Goal: Task Accomplishment & Management: Manage account settings

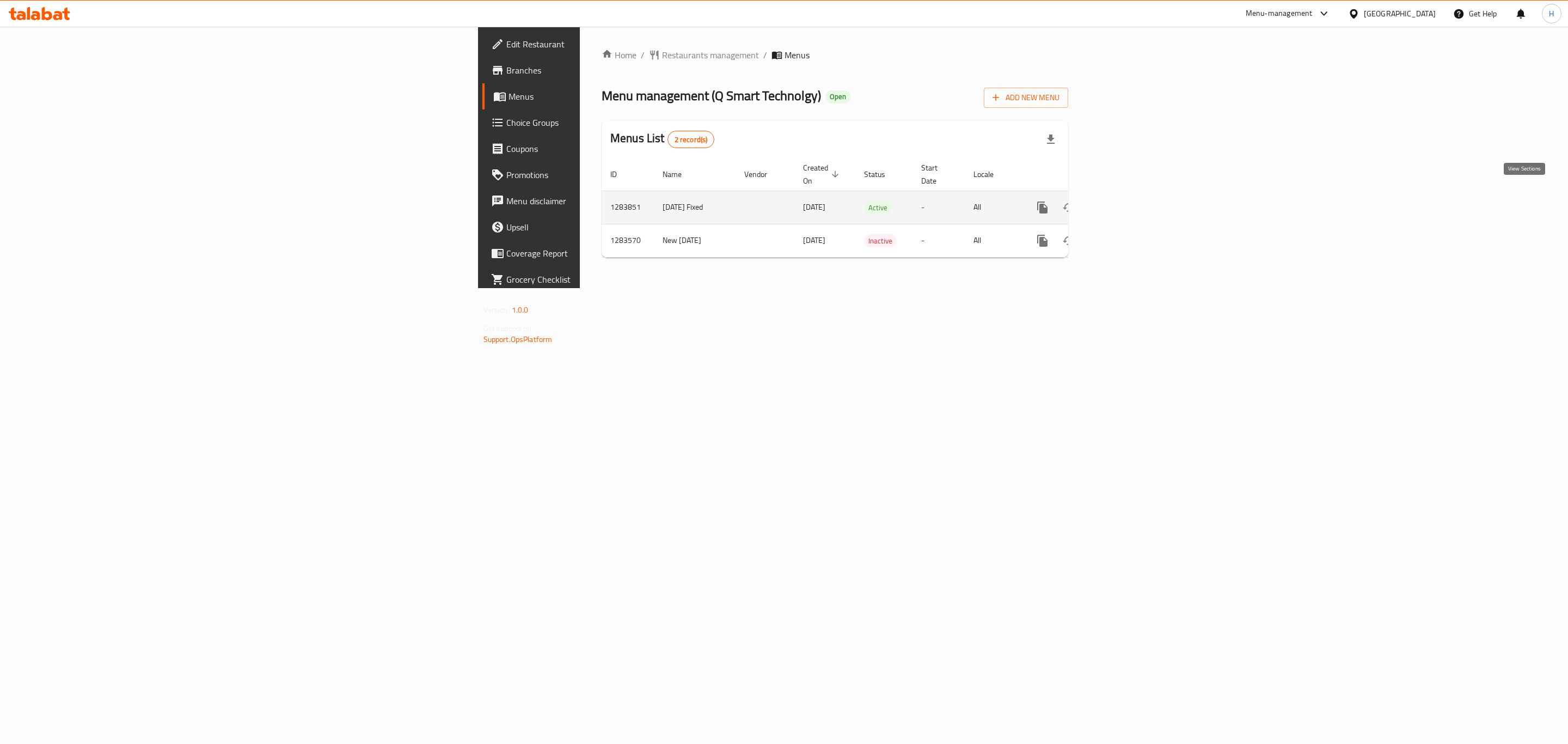
click at [1127, 201] on icon "enhanced table" at bounding box center [1121, 207] width 13 height 13
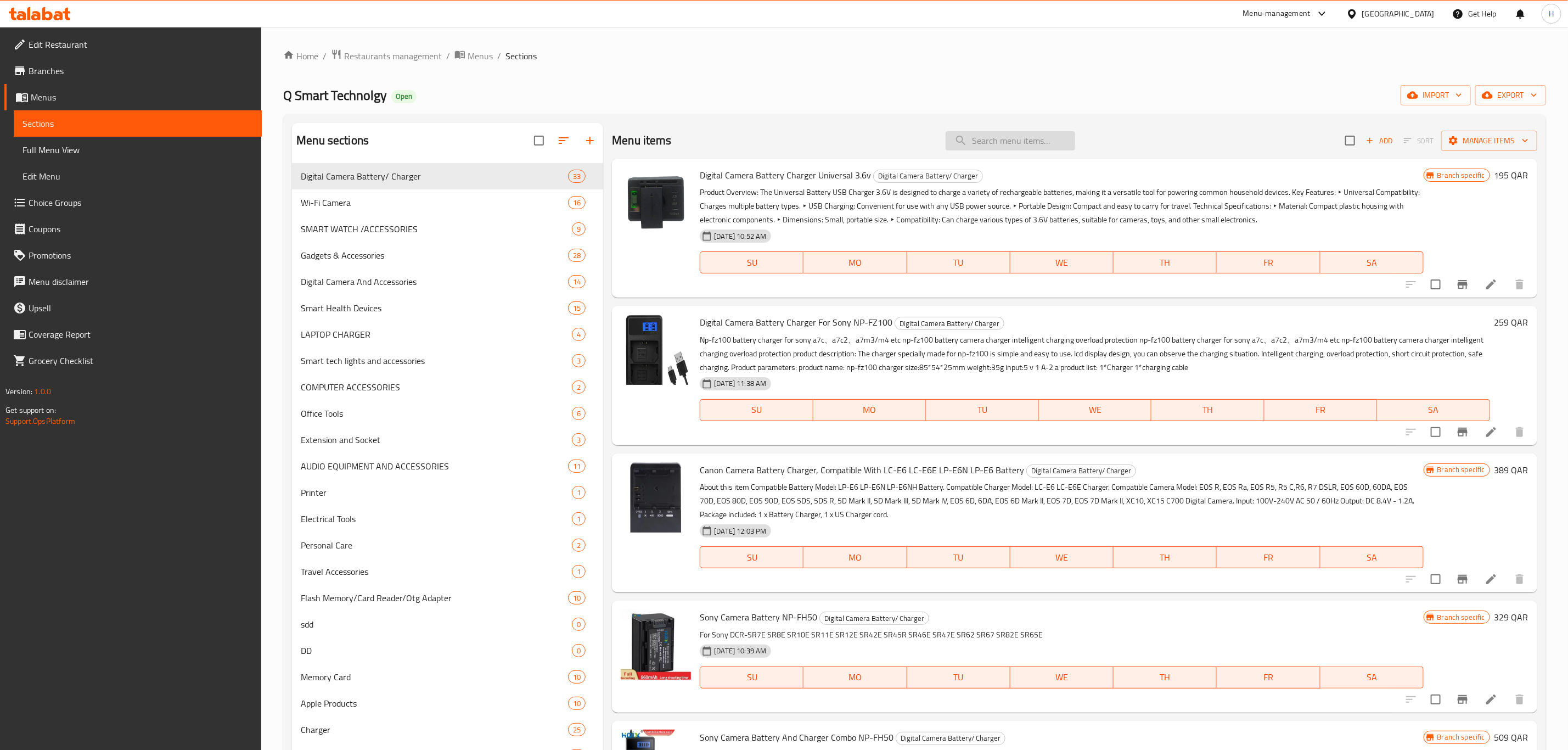
click at [995, 142] on input "search" at bounding box center [1010, 141] width 129 height 19
click at [1006, 139] on input "search" at bounding box center [1010, 141] width 129 height 19
paste input "digital voice recorder devic"
type input "digital voice recorder devic"
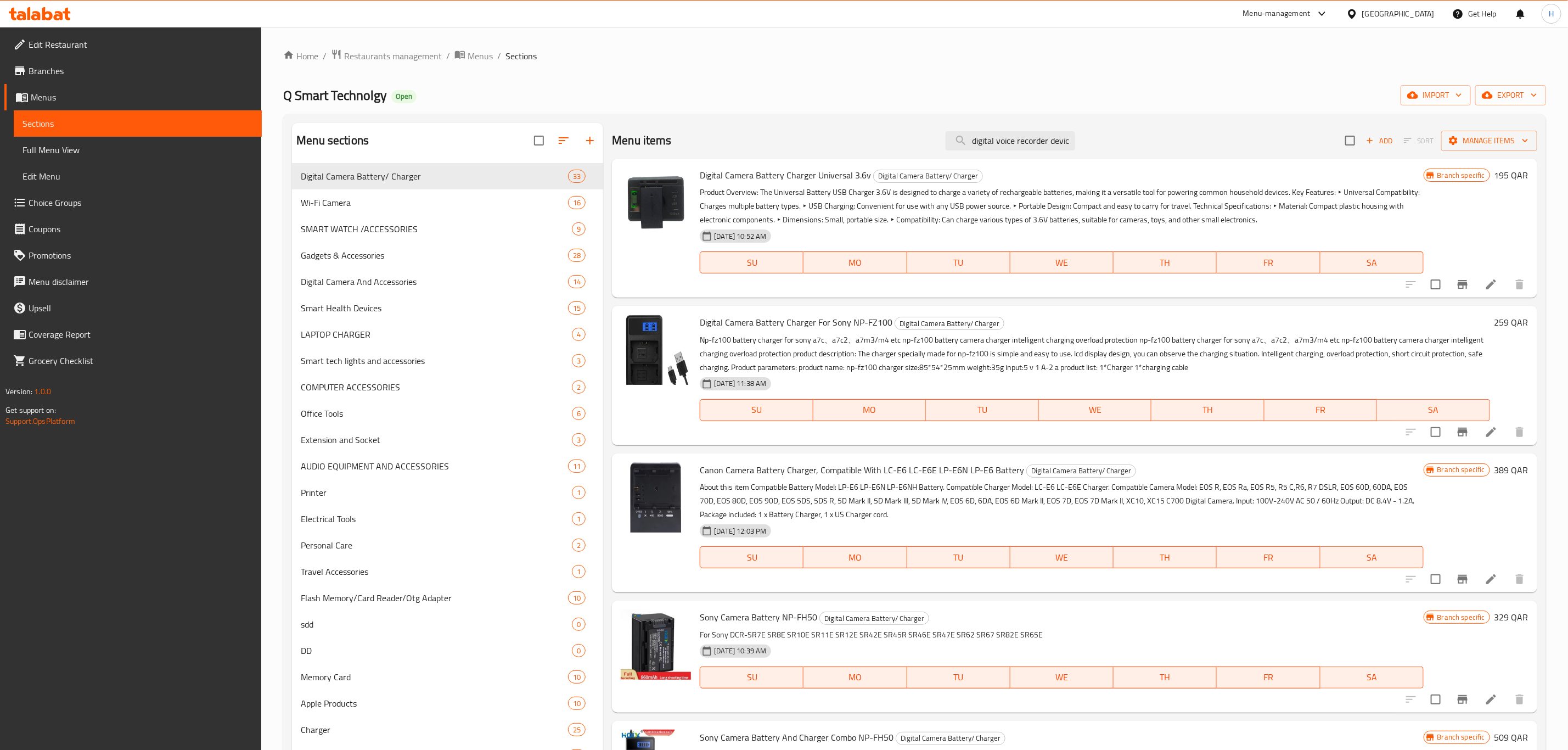
drag, startPoint x: 977, startPoint y: 137, endPoint x: 1033, endPoint y: 334, distance: 204.8
click at [1033, 334] on p "Np-fz100 battery charger for sony a7c、a7c2、a7m3/m4 etc np-fz100 battery camera …" at bounding box center [1095, 354] width 790 height 41
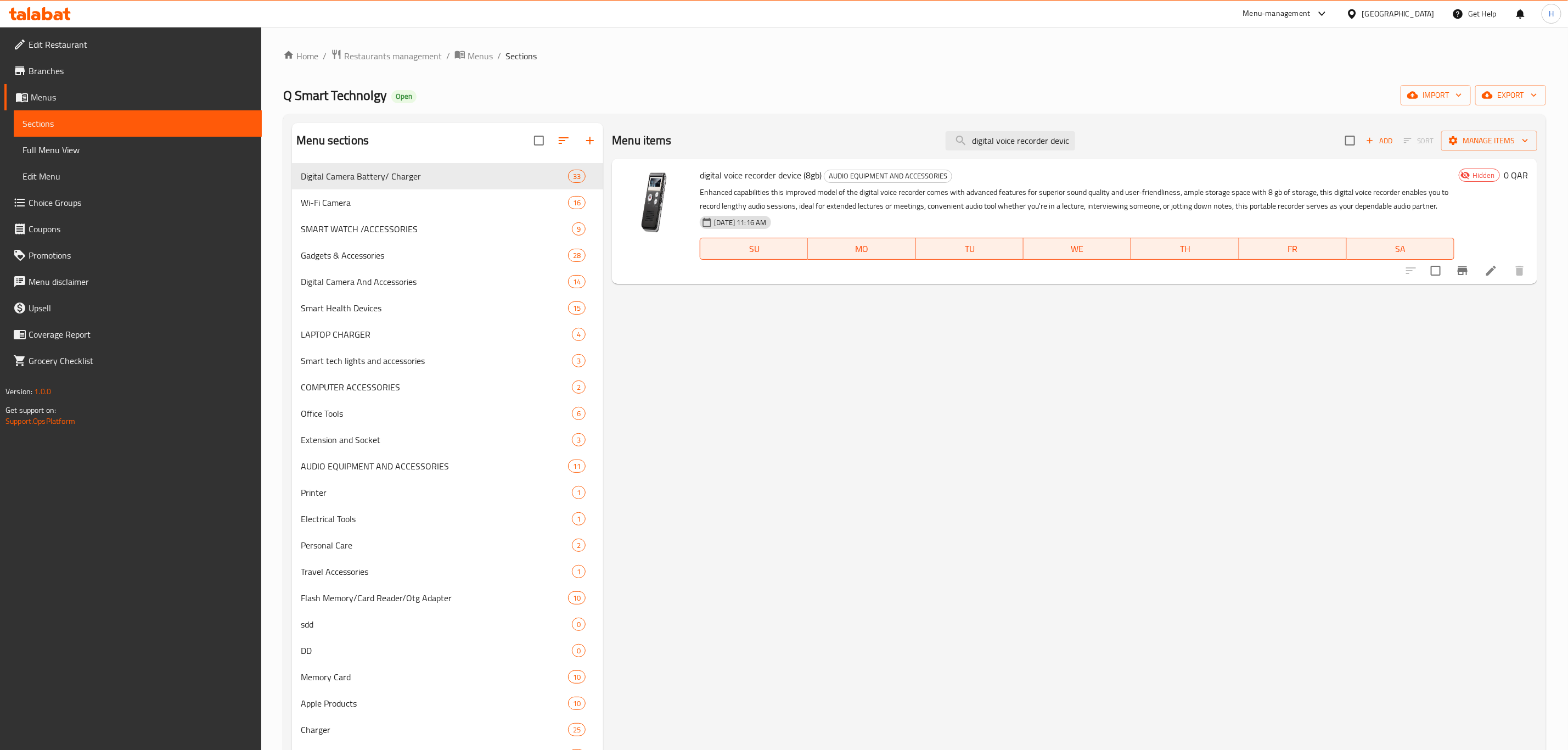
click at [1497, 277] on icon at bounding box center [1491, 270] width 13 height 13
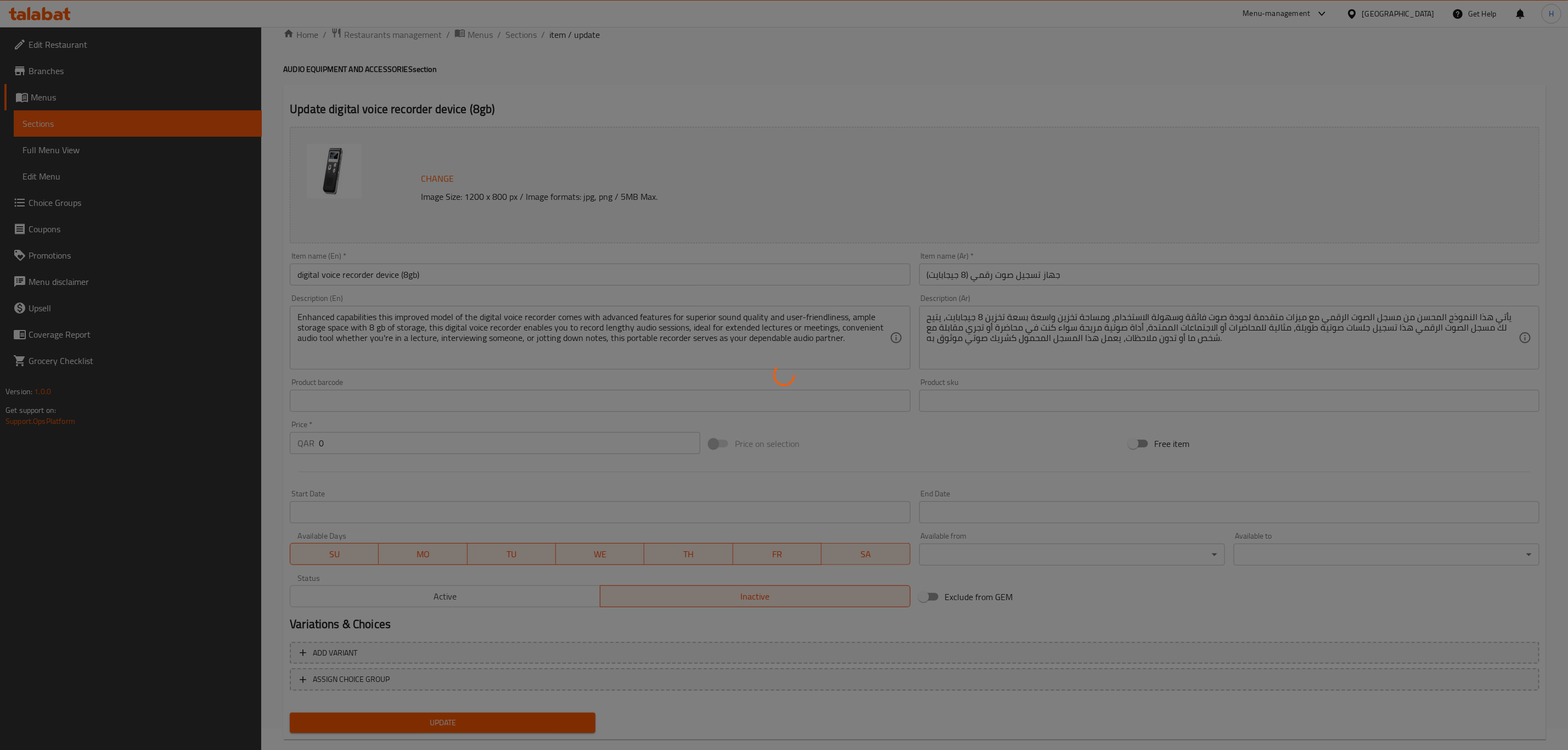
scroll to position [25, 0]
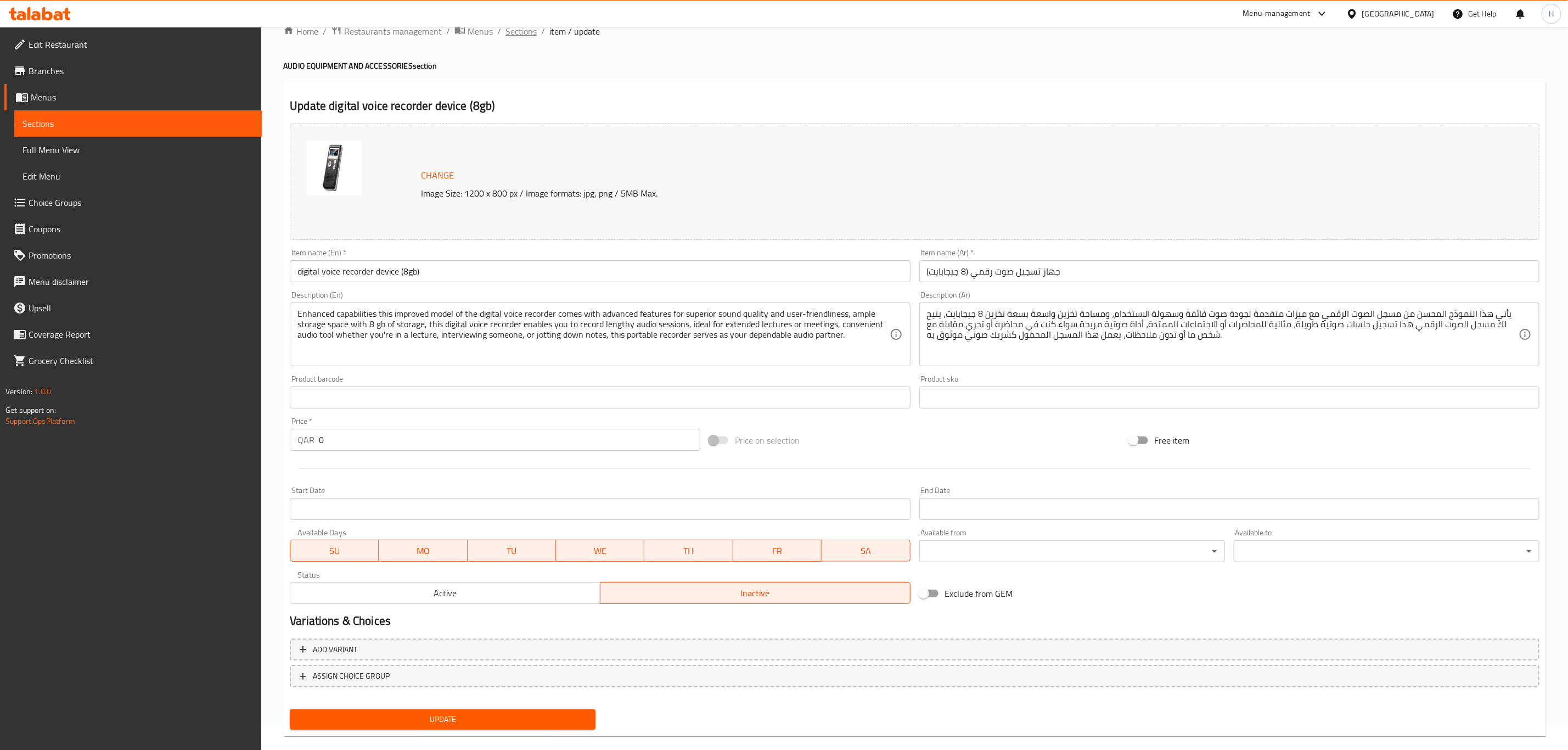
click at [520, 35] on span "Sections" at bounding box center [521, 31] width 31 height 13
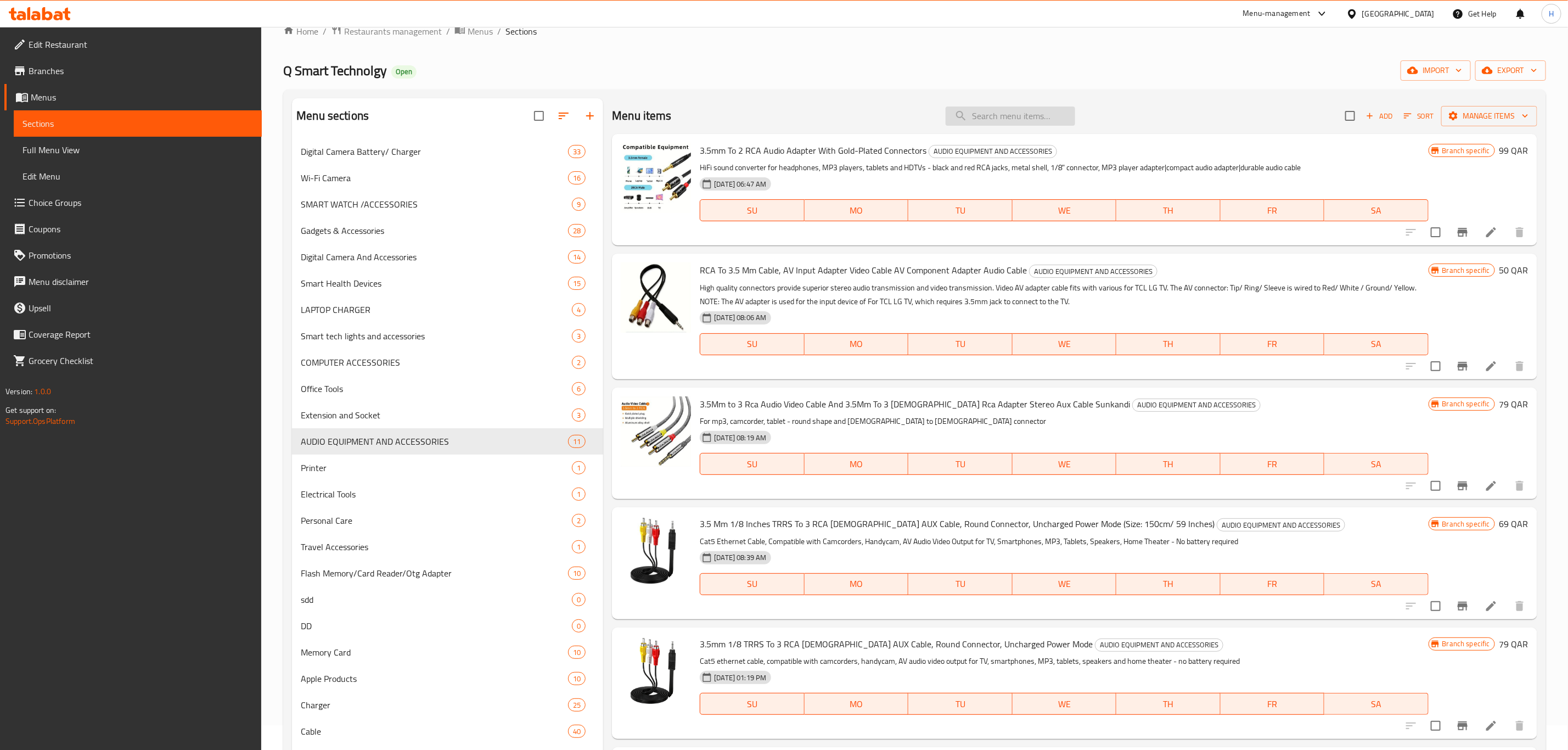
paste input "digital voice recorder devic"
type input "digital voice recorder devic"
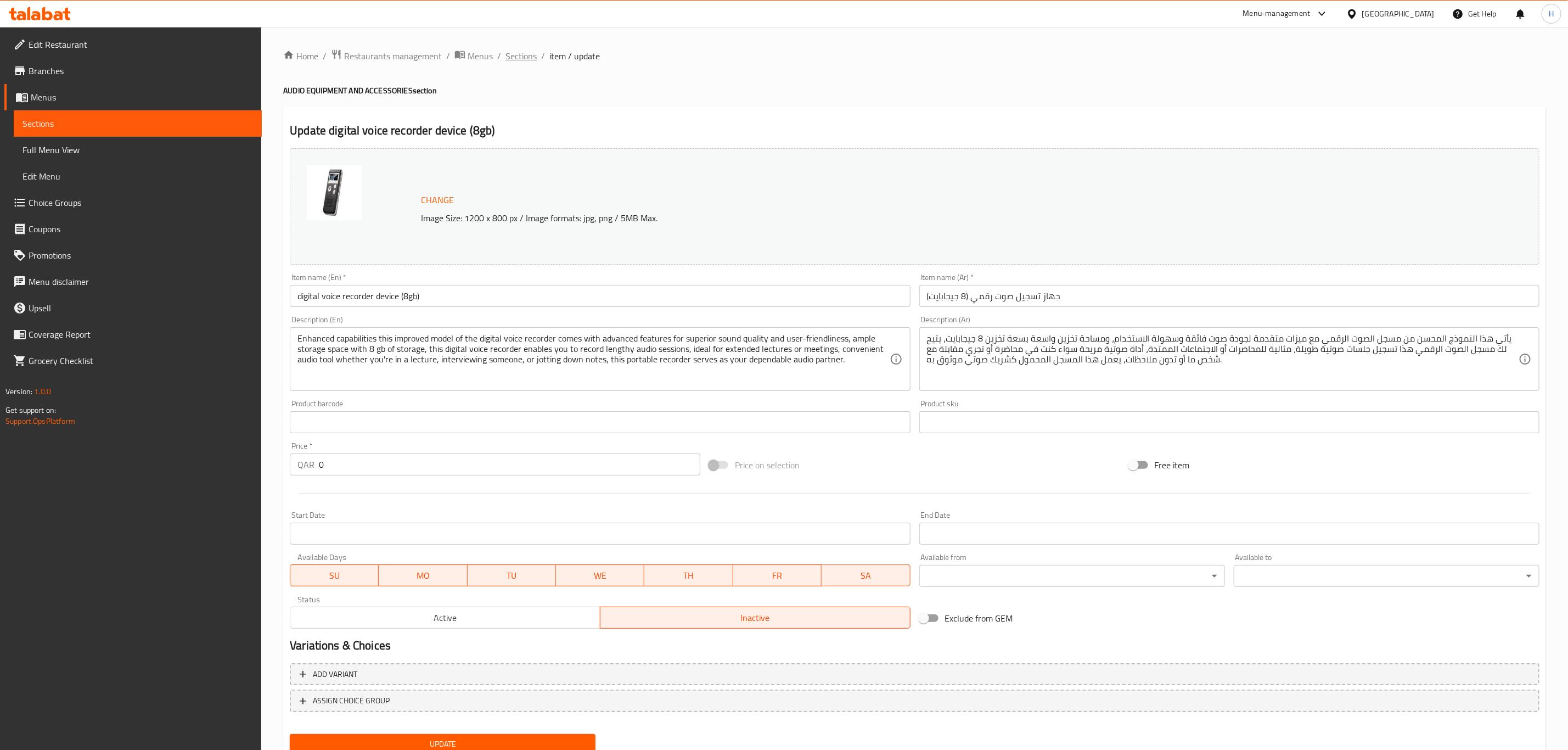
click at [512, 55] on span "Sections" at bounding box center [521, 55] width 31 height 13
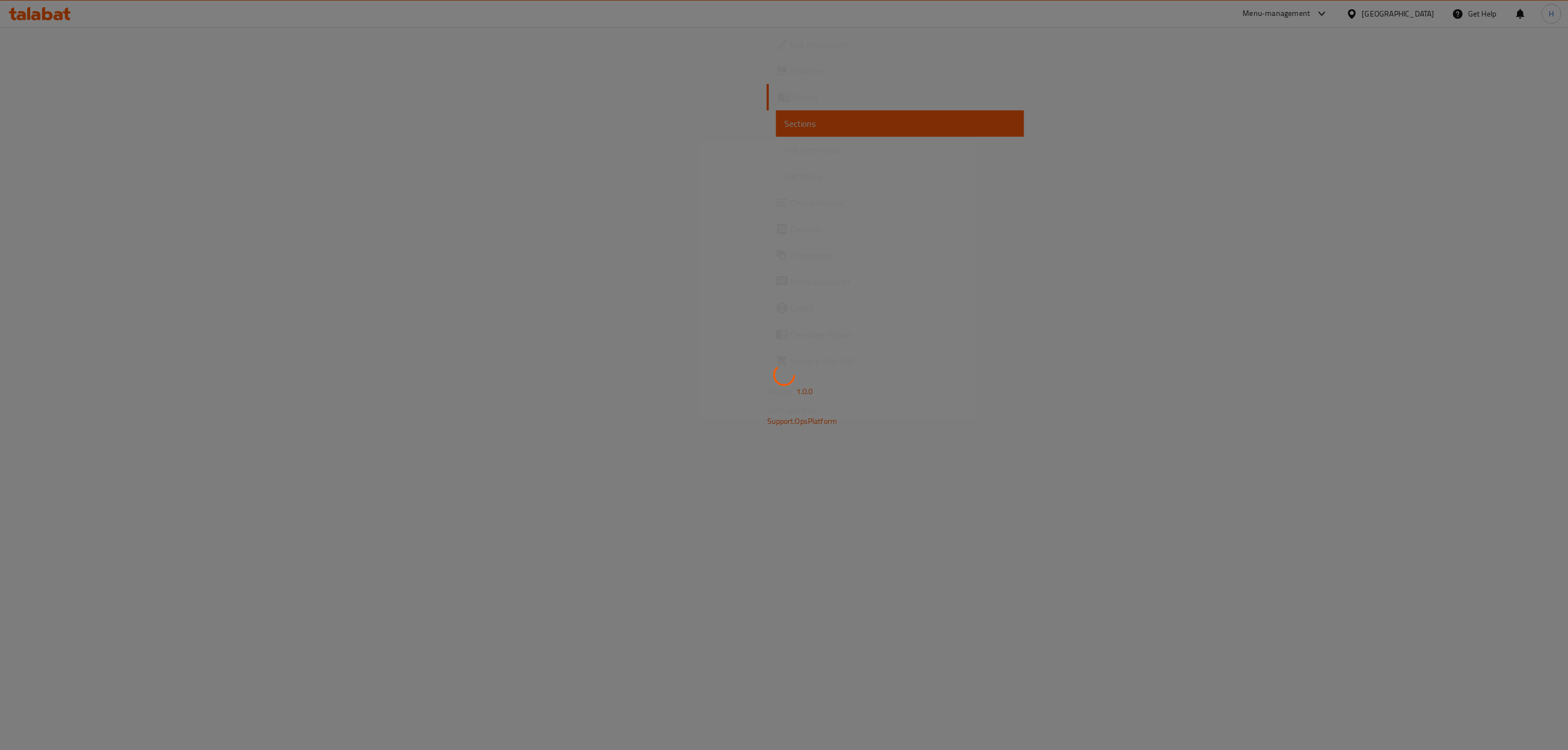
click at [512, 55] on div at bounding box center [784, 375] width 1568 height 750
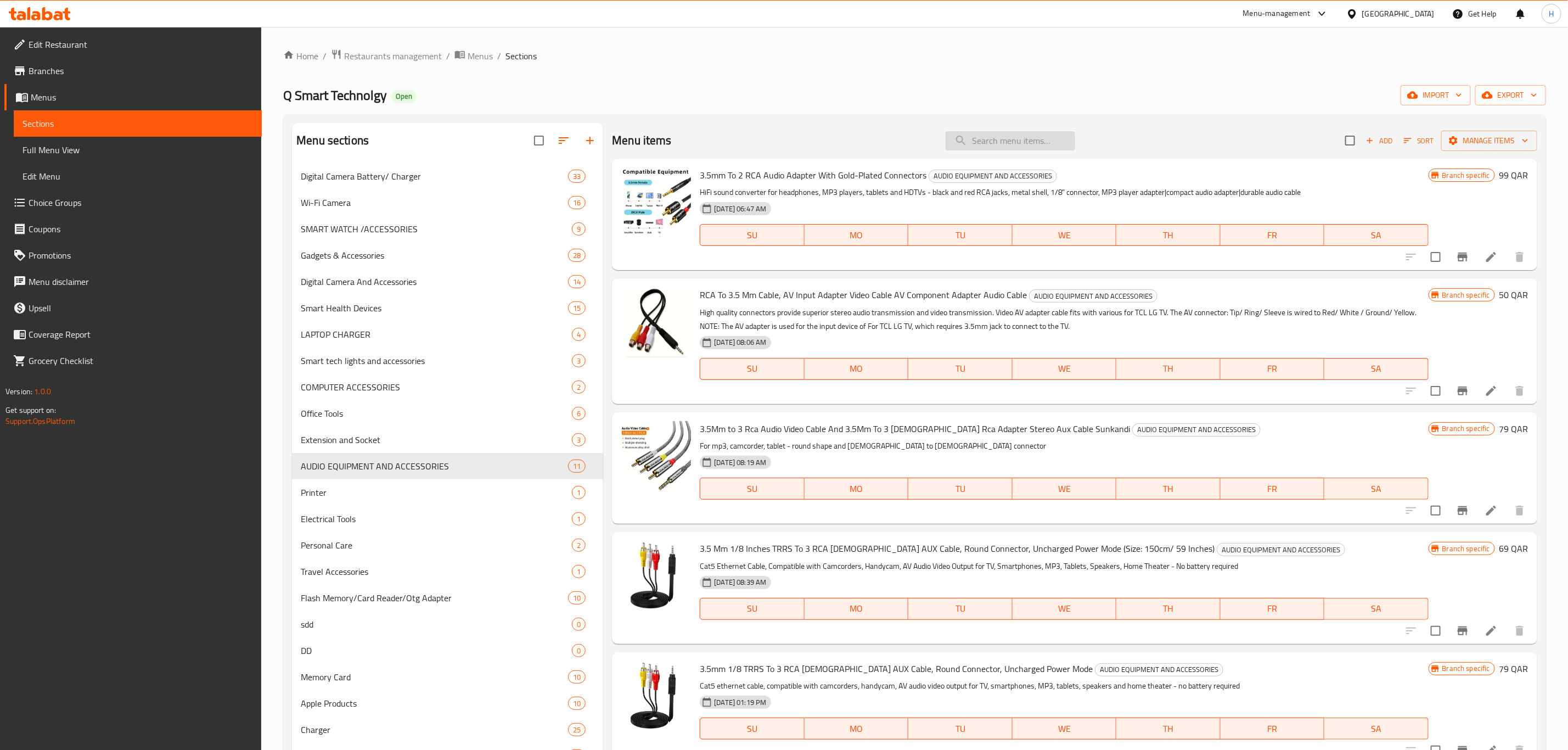
paste input "digital voice recorder devic"
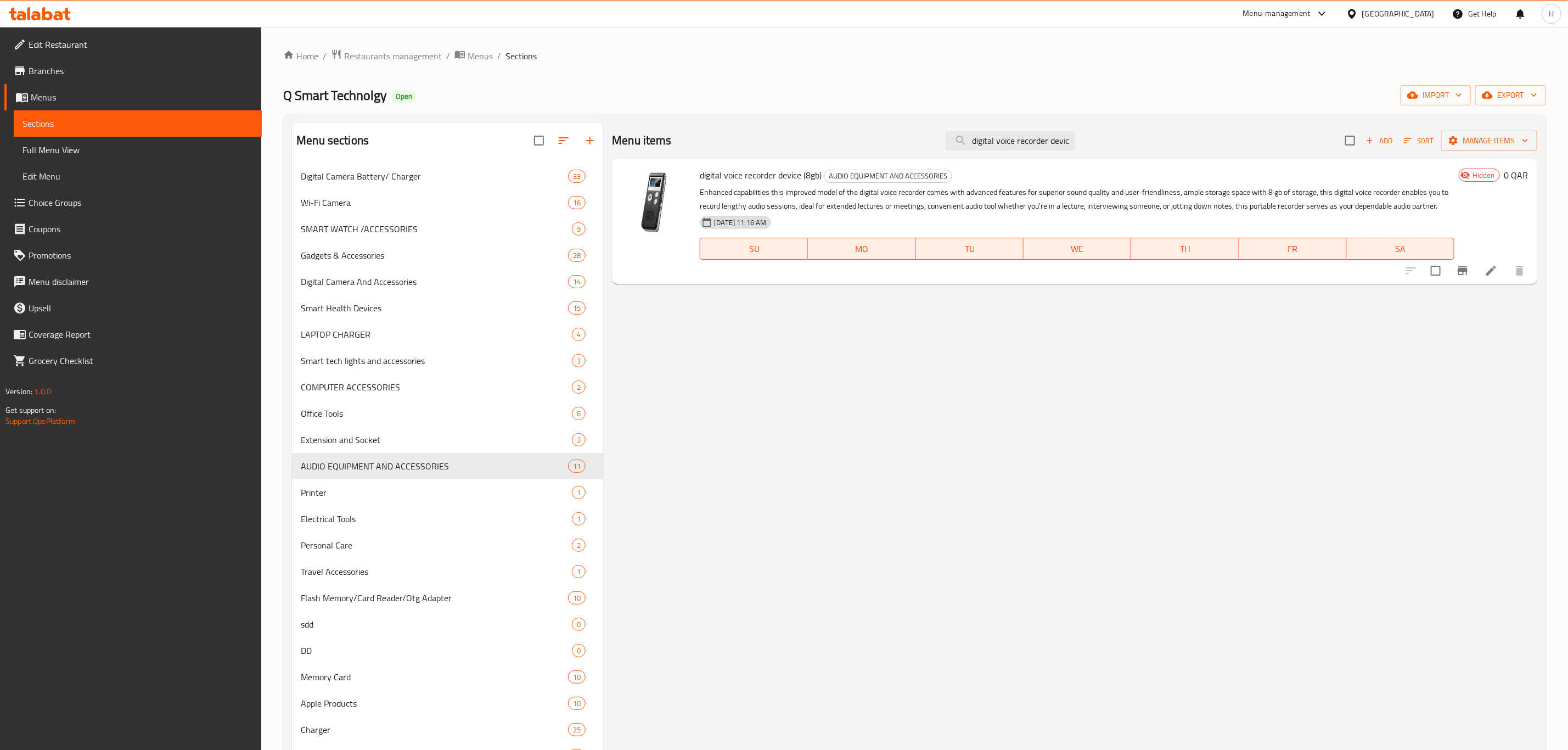
type input "digital voice recorder devic"
click at [1512, 174] on h6 "0 QAR" at bounding box center [1516, 175] width 24 height 15
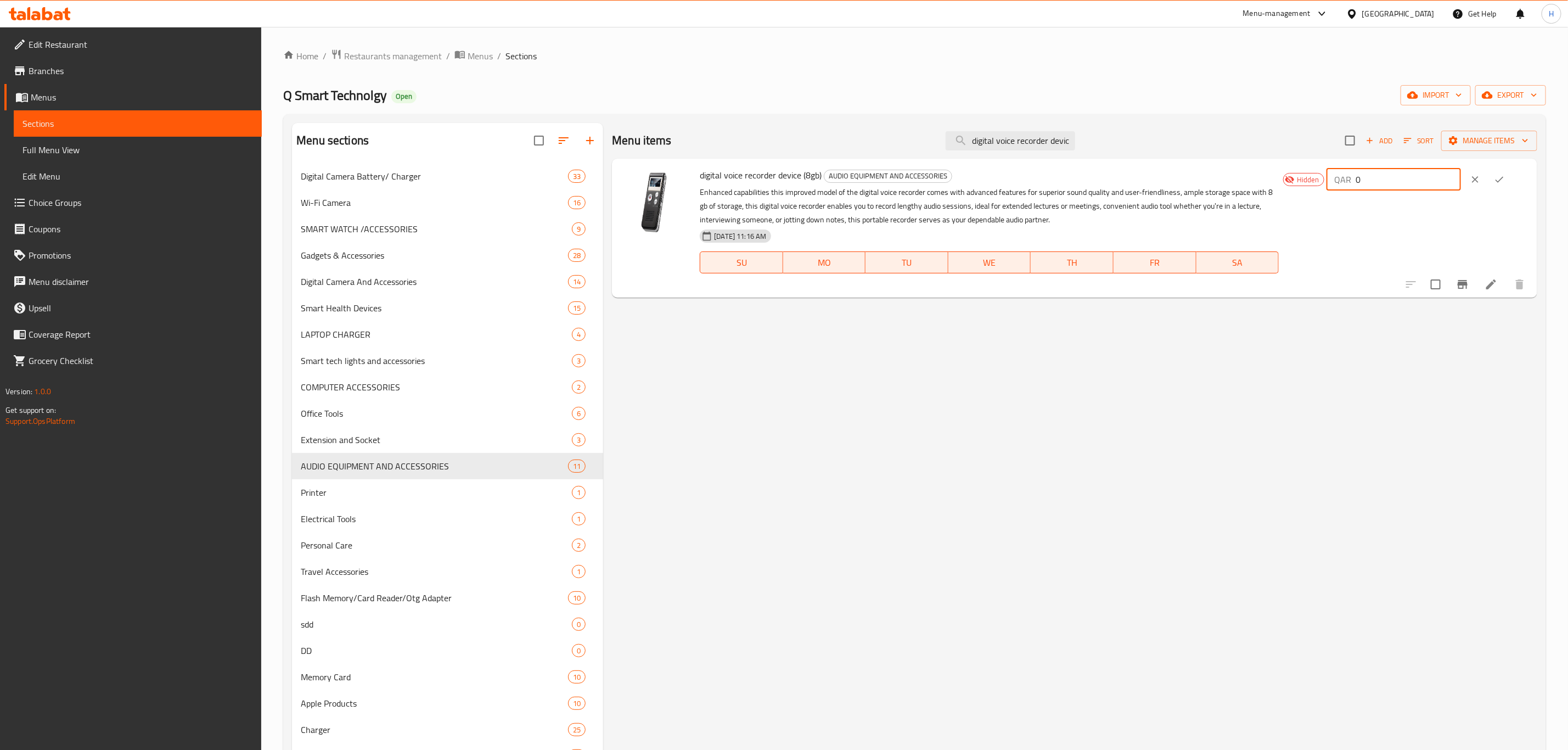
click at [1417, 183] on input "0" at bounding box center [1408, 180] width 106 height 22
type input "189"
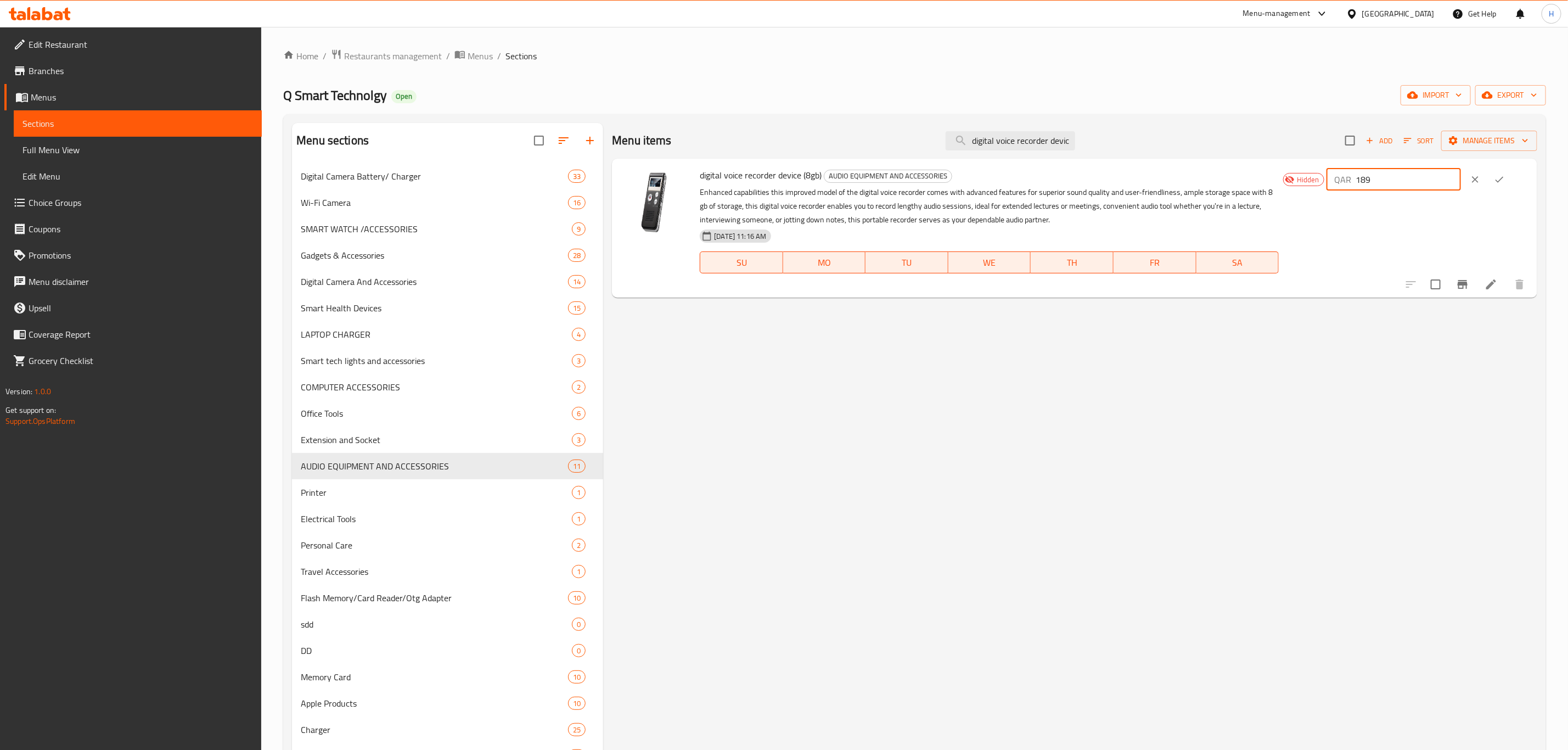
click at [1505, 178] on icon "ok" at bounding box center [1500, 180] width 11 height 11
click at [1505, 178] on div "QAR 189 ​" at bounding box center [1427, 179] width 202 height 24
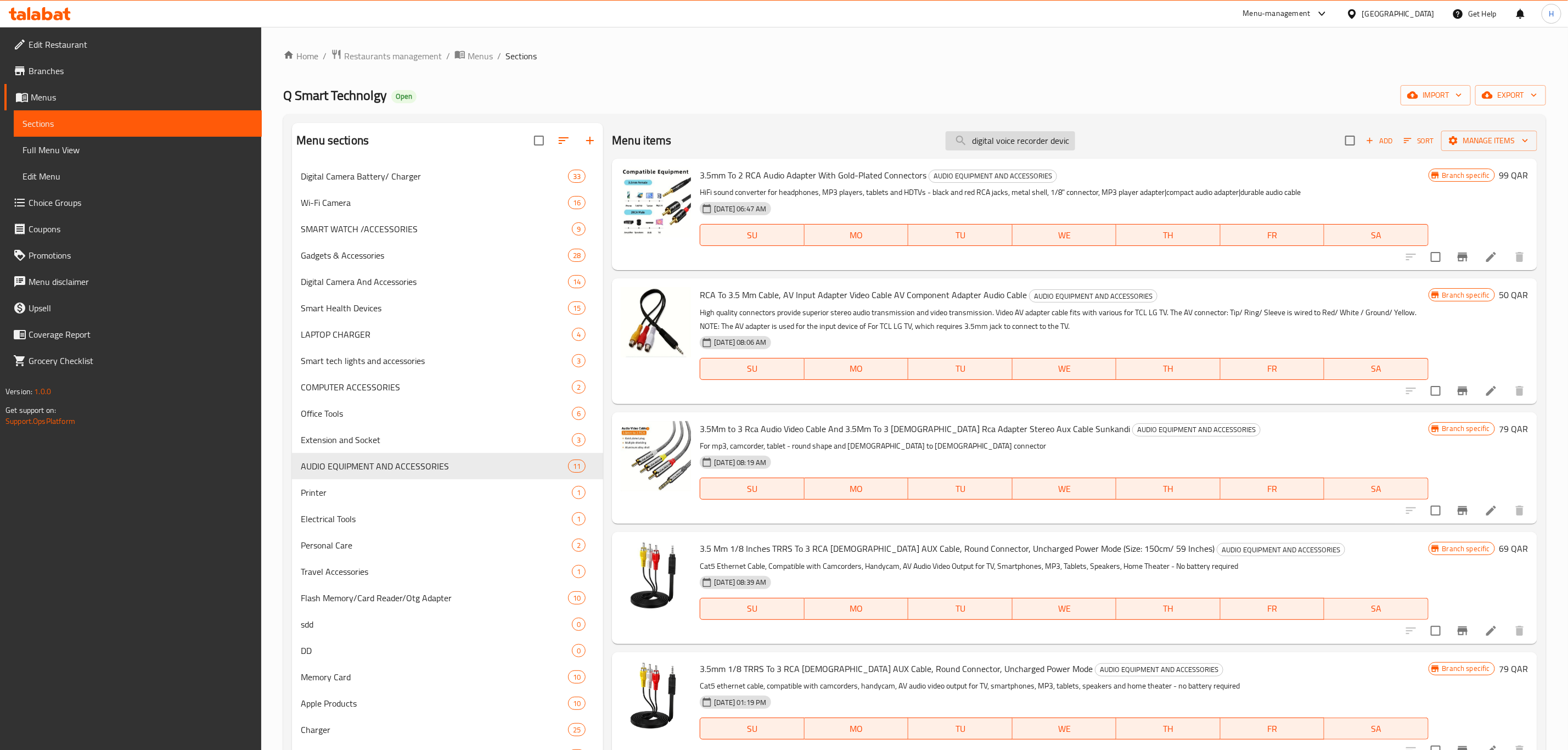
click at [1015, 140] on input "digital voice recorder devic" at bounding box center [1010, 141] width 129 height 19
click at [1054, 144] on input "digital voice recorder devic" at bounding box center [1010, 141] width 129 height 19
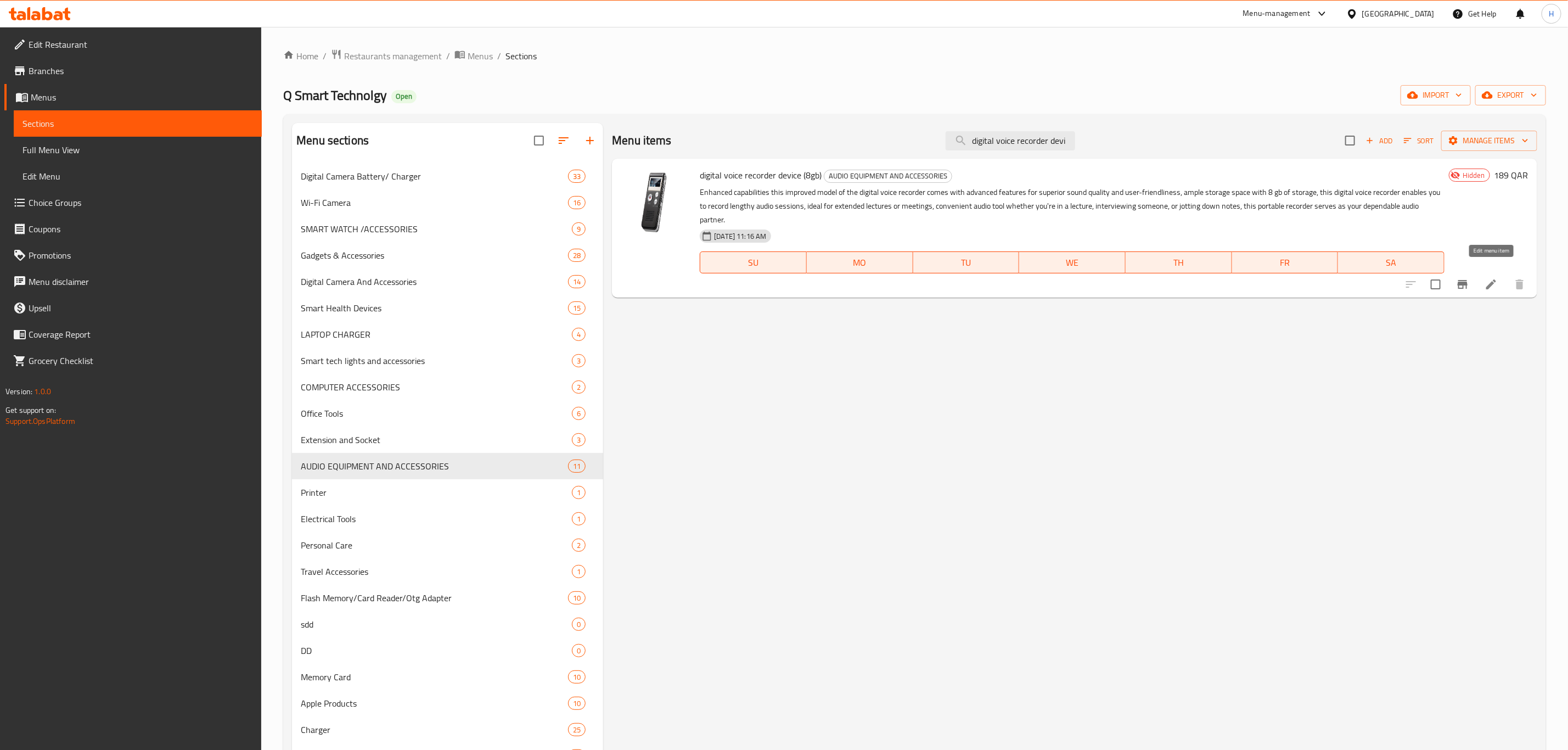
type input "digital voice recorder devi"
click at [1485, 278] on icon at bounding box center [1491, 284] width 13 height 13
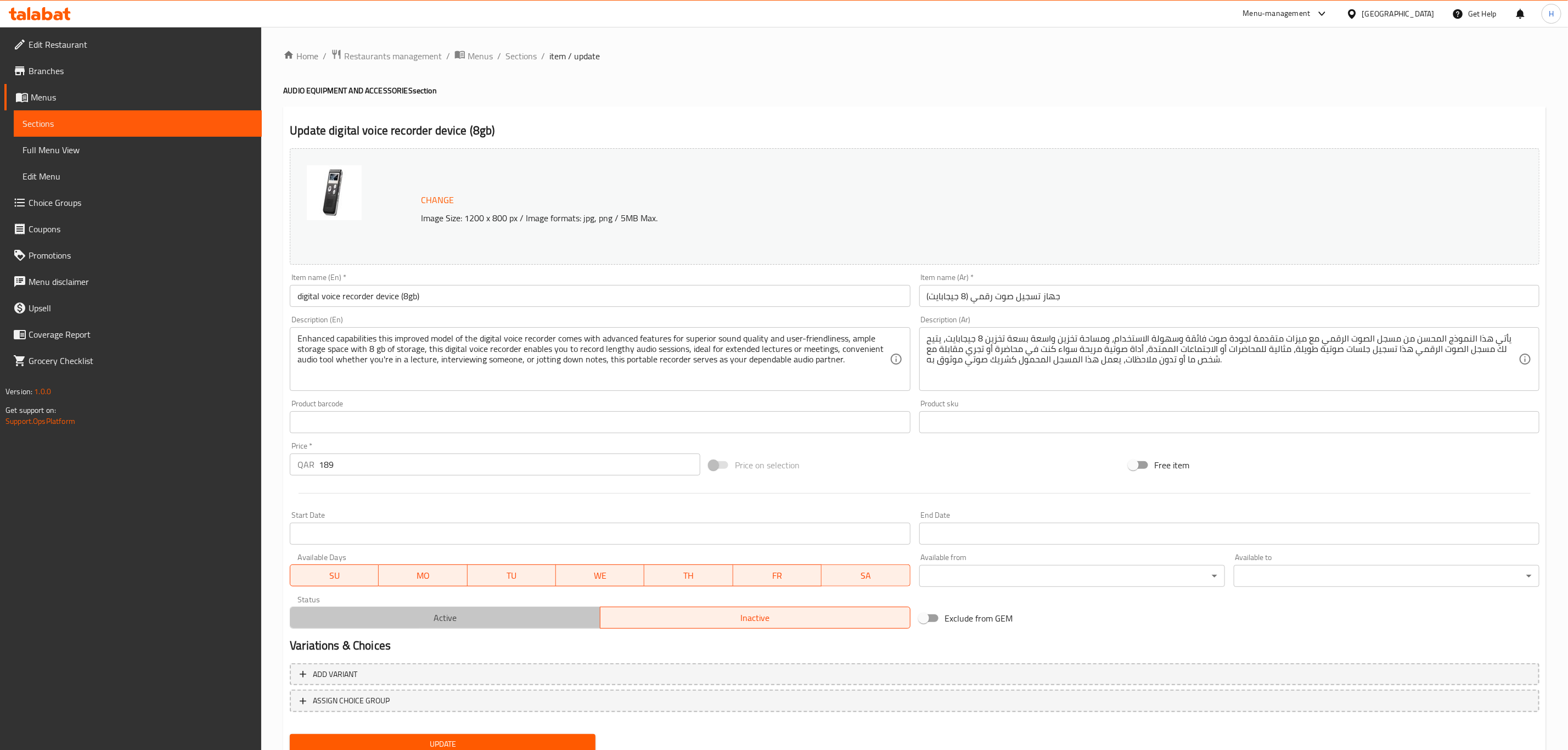
click at [414, 613] on span "Active" at bounding box center [445, 618] width 301 height 16
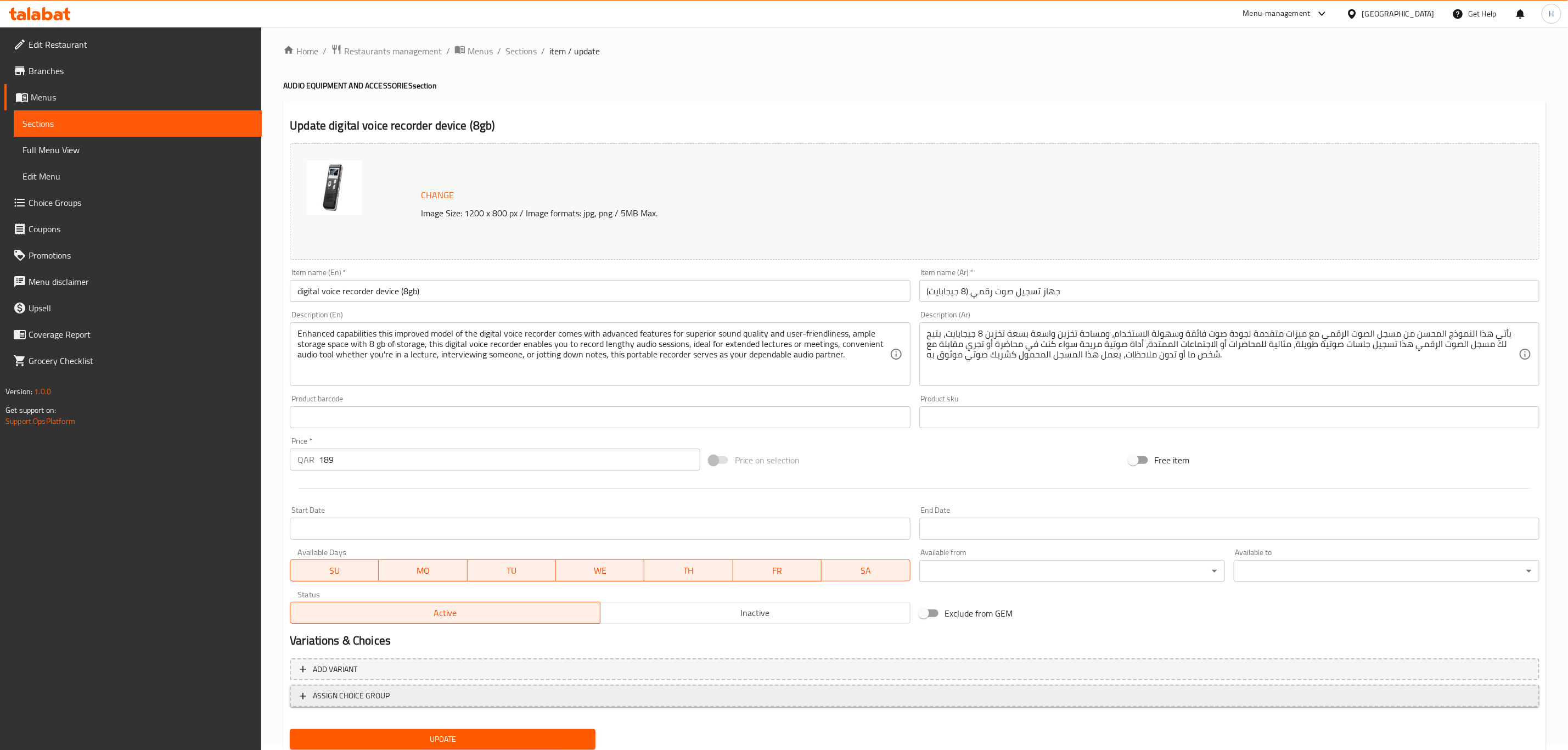
scroll to position [40, 0]
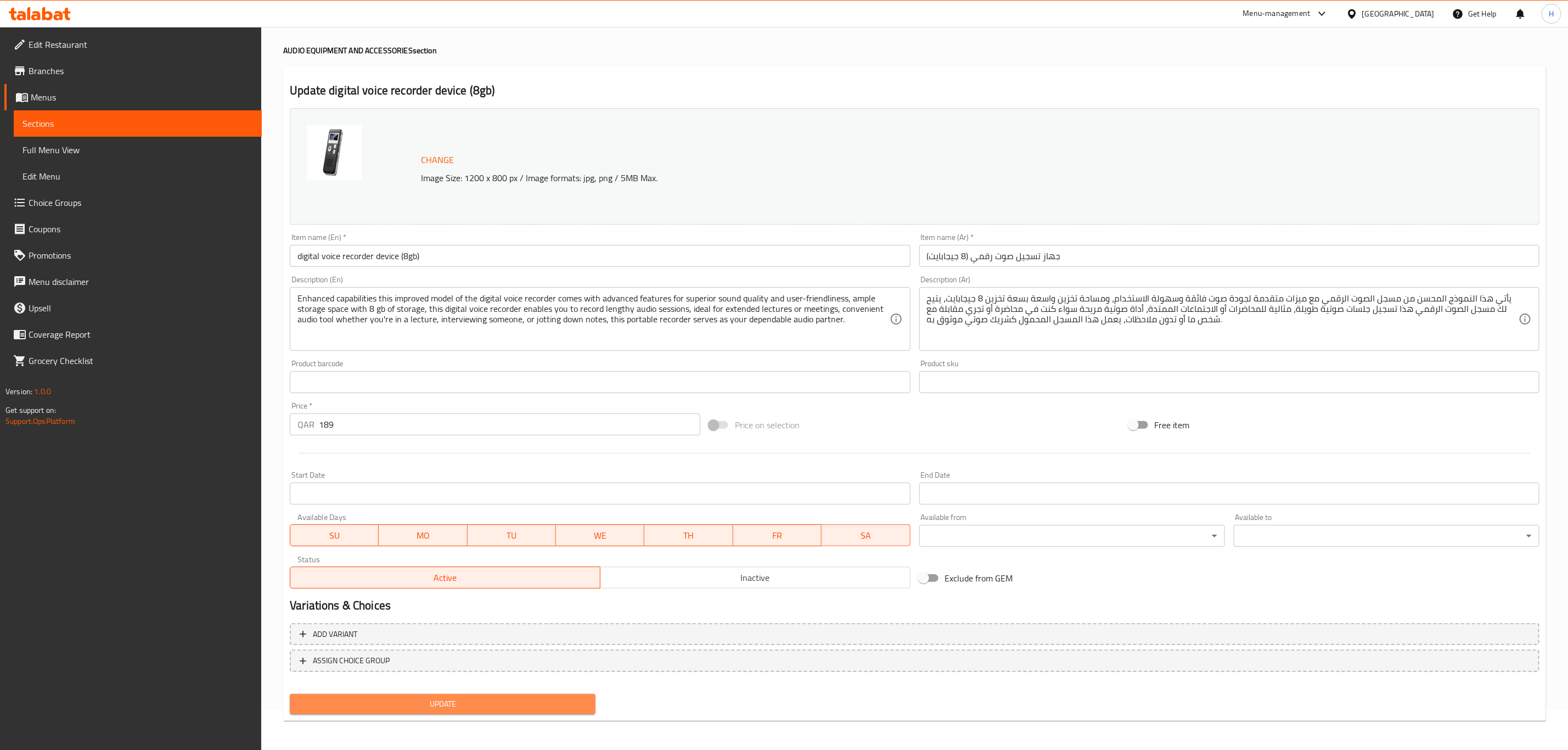
click at [457, 695] on button "Update" at bounding box center [442, 704] width 306 height 20
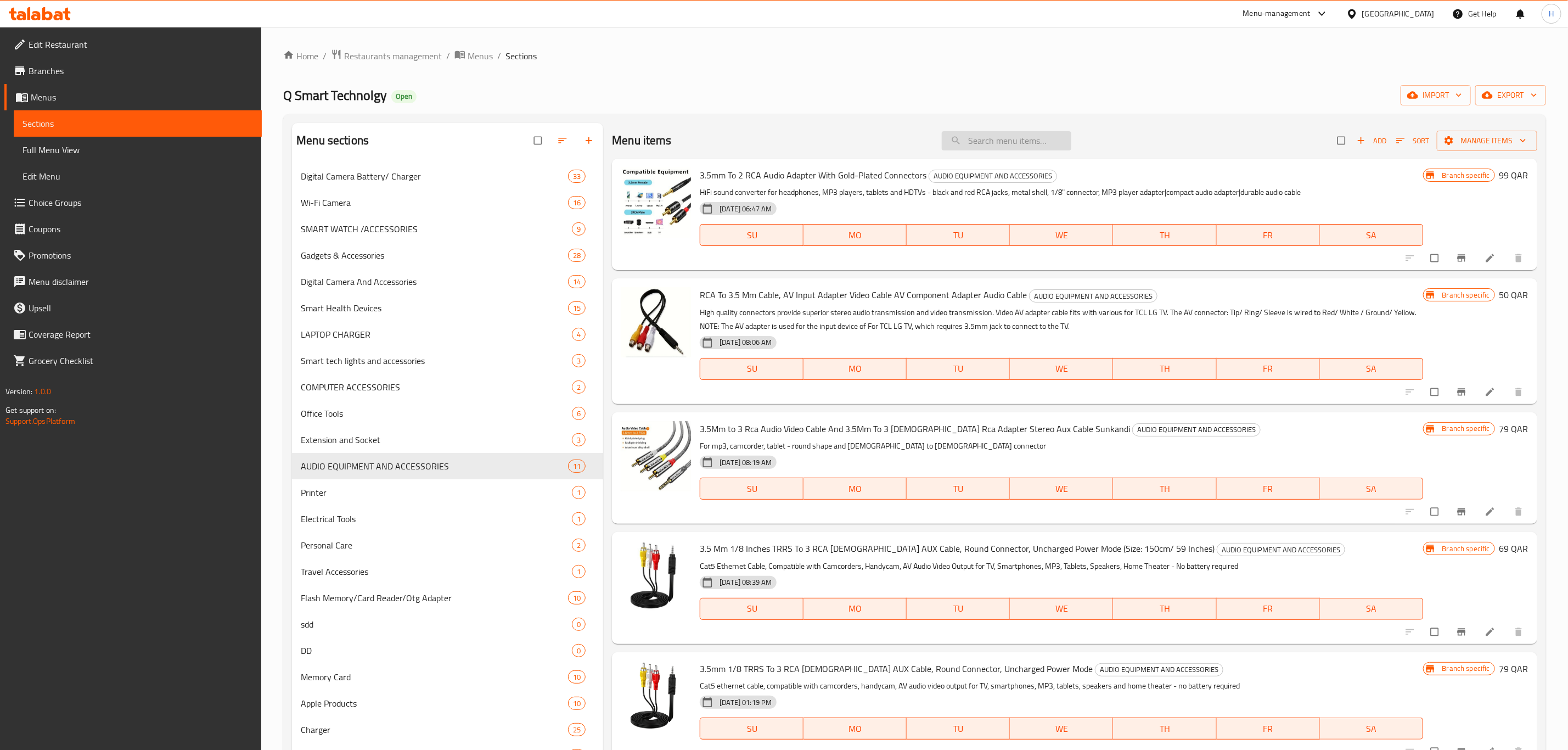
paste input "digital voice recorder devic"
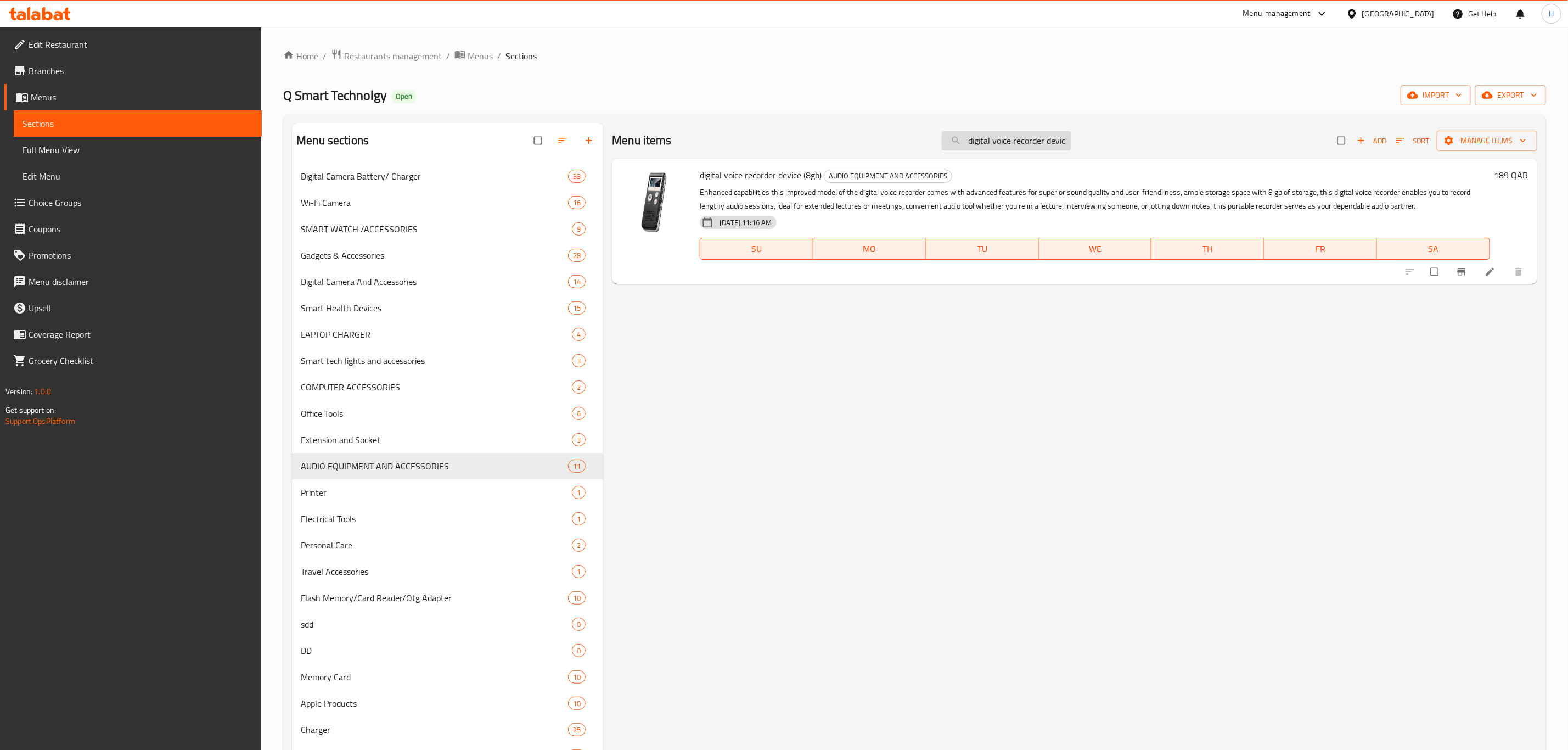
click at [984, 140] on input "digital voice recorder devic" at bounding box center [1006, 141] width 129 height 19
paste input "VCR VHS Head Cleaner Reusable Video P"
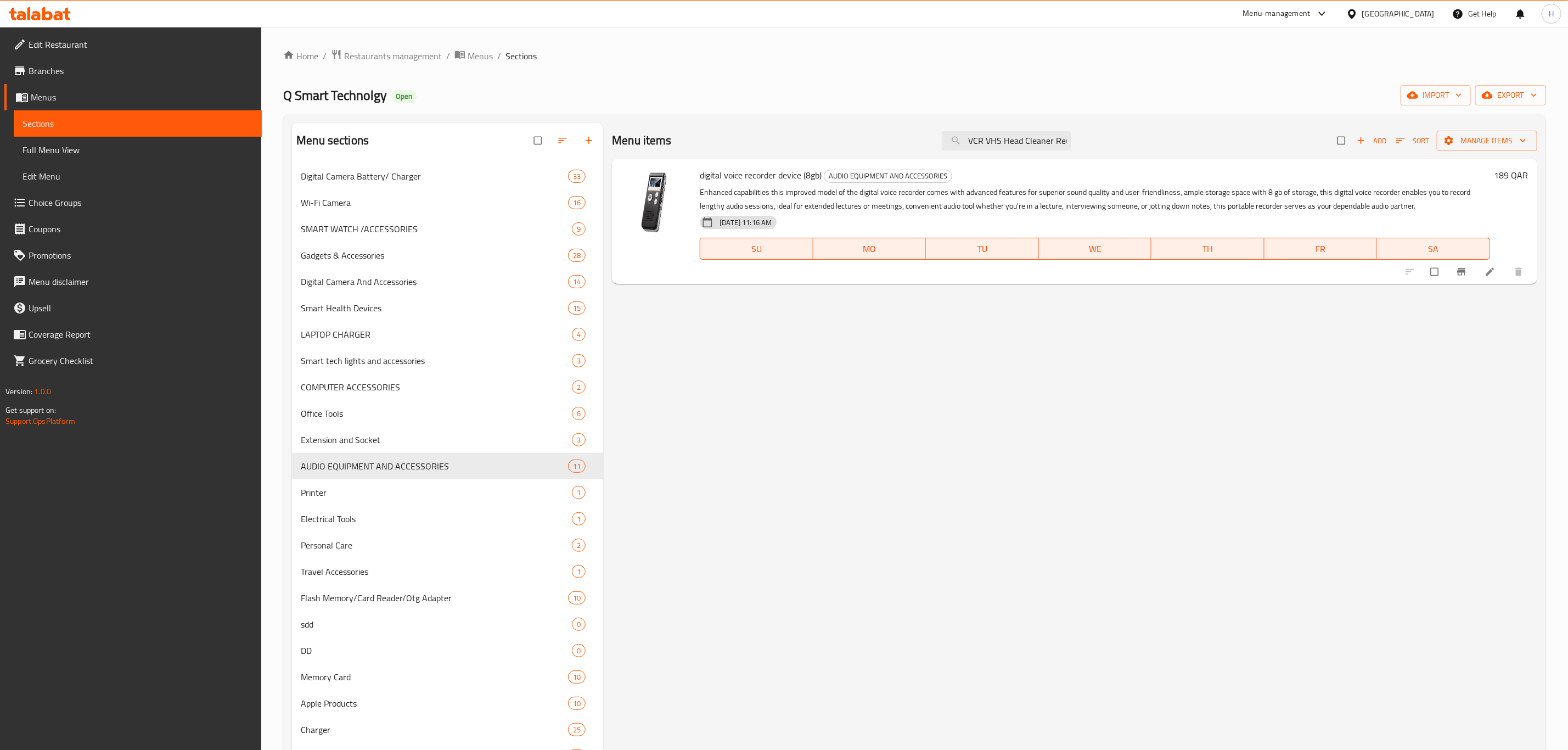
click at [1031, 279] on div "digital voice recorder device (8gb) AUDIO EQUIPMENT AND ACCESSORIES Enhanced ca…" at bounding box center [1095, 222] width 799 height 117
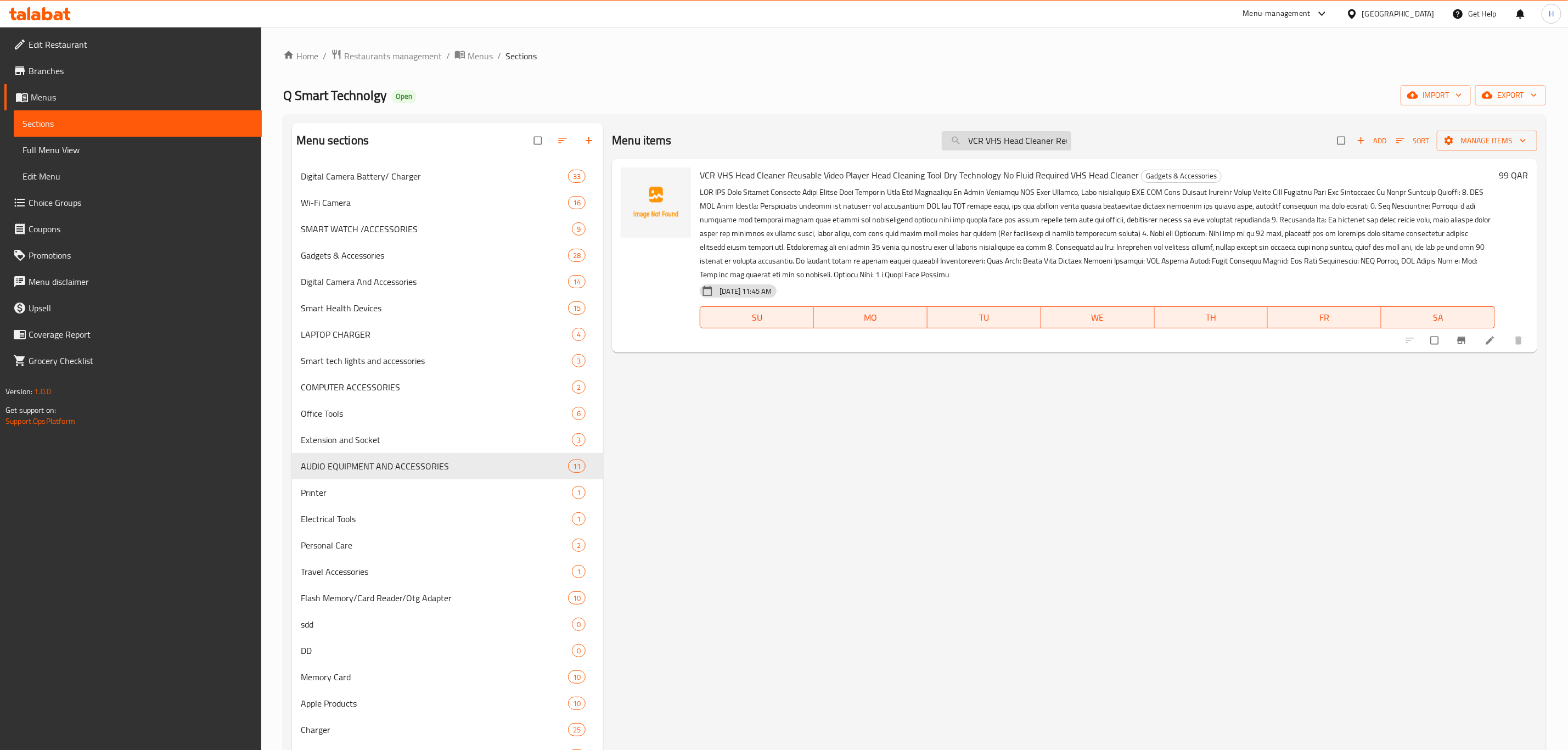
click at [1003, 143] on input "VCR VHS Head Cleaner Reusable Video P" at bounding box center [1006, 141] width 129 height 19
paste input "IGHTNING TO 3.5 [PERSON_NAME]"
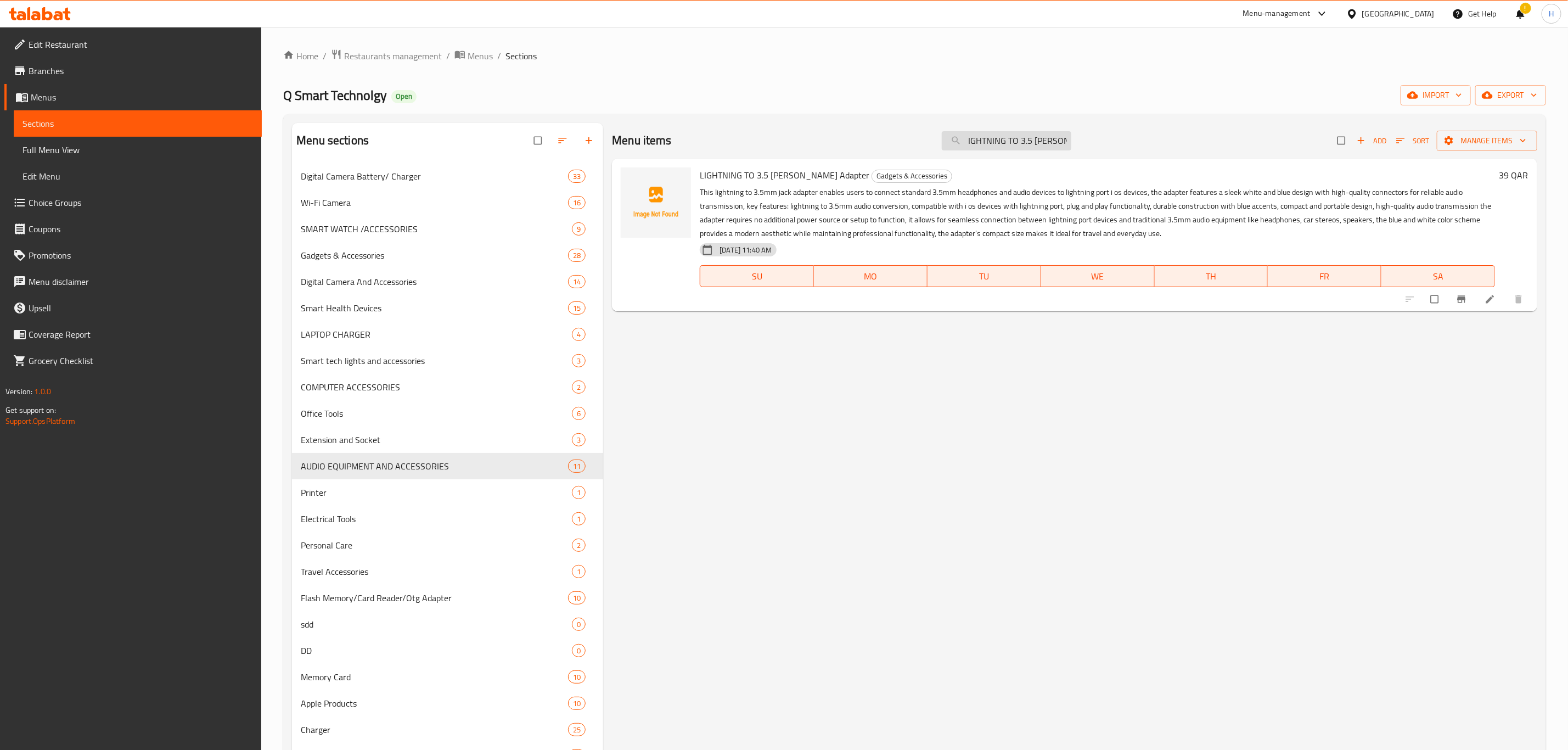
click at [993, 140] on input "IGHTNING TO 3.5 [PERSON_NAME]" at bounding box center [1006, 141] width 129 height 19
paste input "XLR Audio Cable, XLR Cable, Microphone XLR [DEMOGRAPHIC_DATA]"
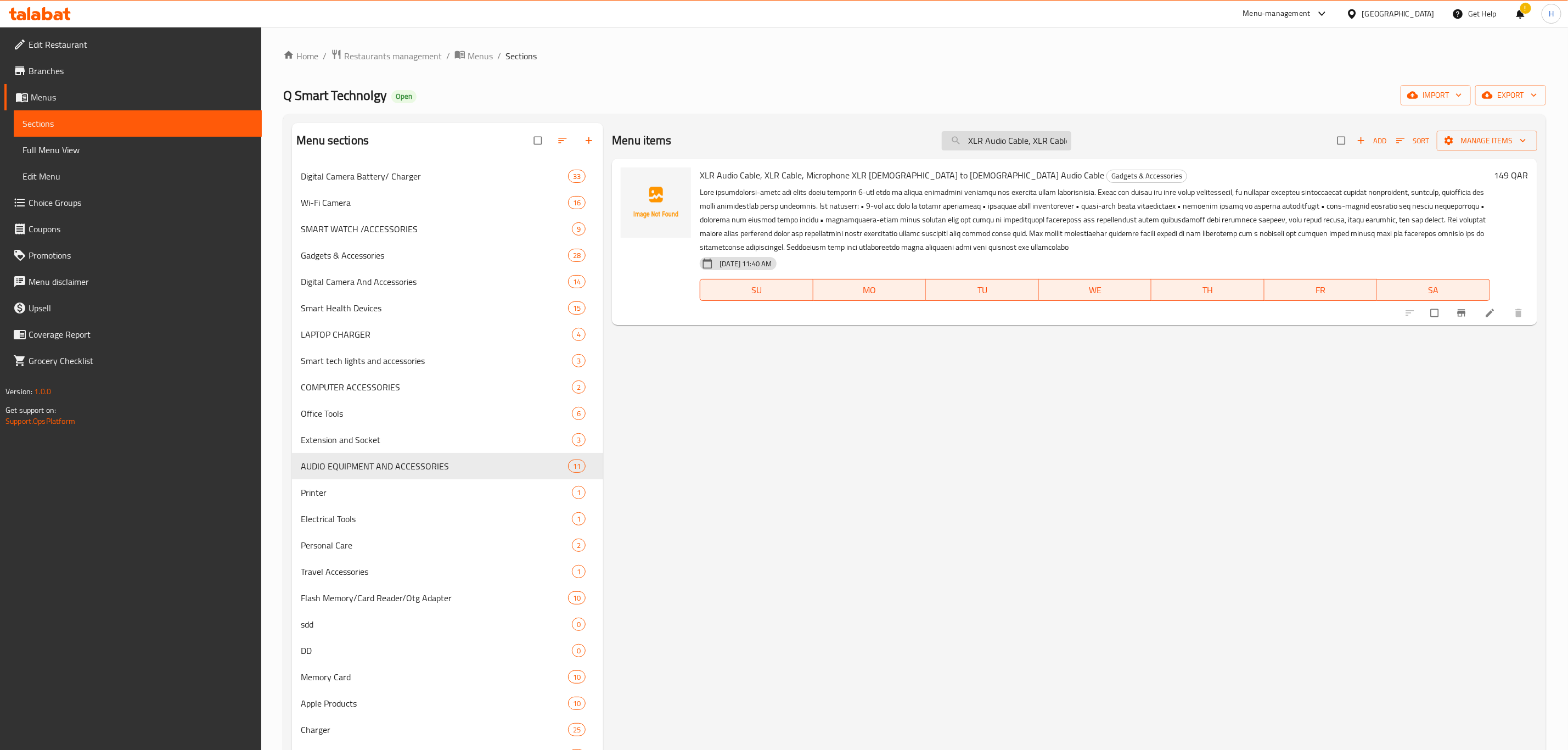
click at [1015, 131] on input "XLR Audio Cable, XLR Cable, Microphone XLR [DEMOGRAPHIC_DATA]" at bounding box center [1006, 141] width 129 height 19
click at [1010, 137] on input "XLR Audio Cable, XLR Cable, Microphone XLR [DEMOGRAPHIC_DATA]" at bounding box center [1006, 141] width 129 height 19
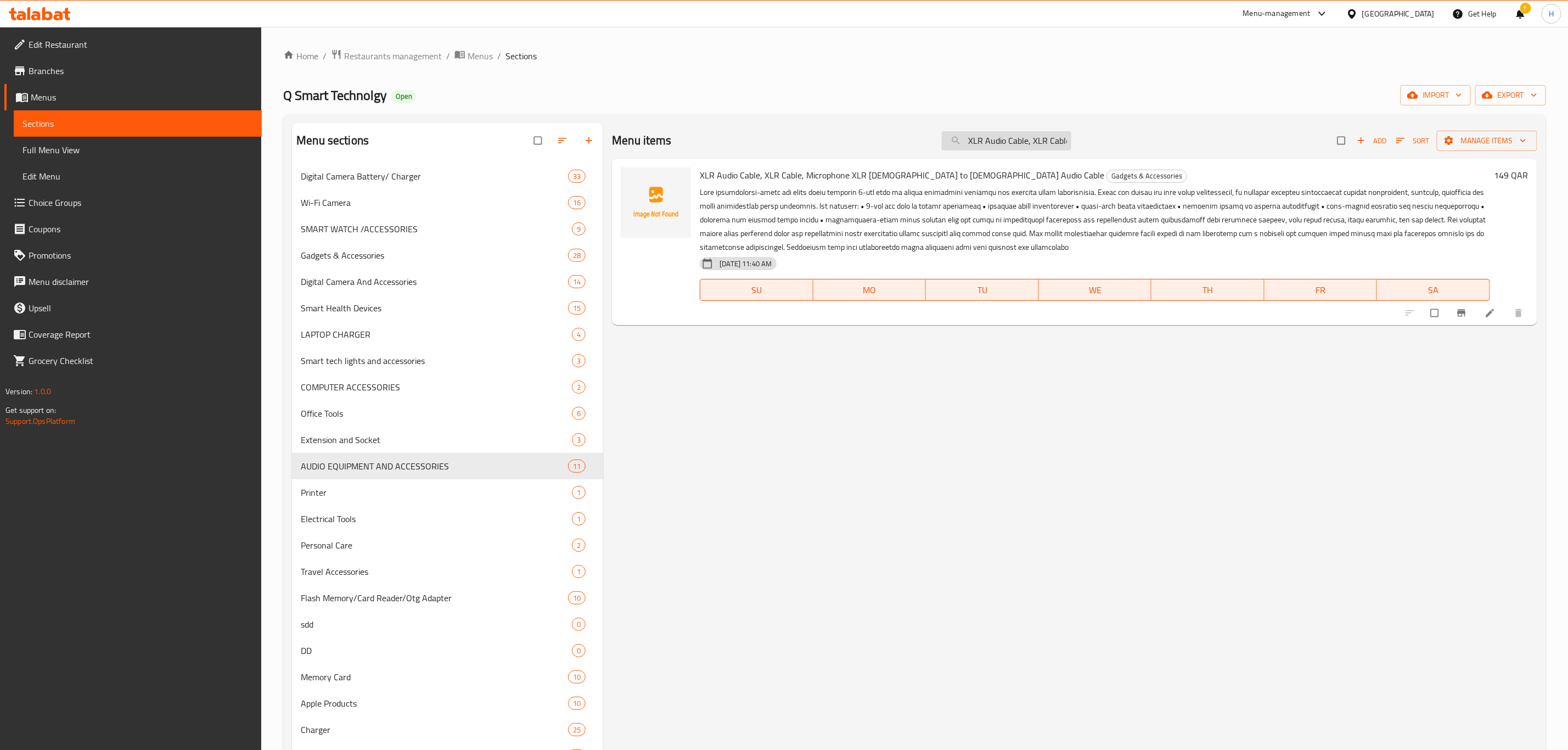
paste input "AI Translator Earbuds 138 Languages Bluetooth-Compatible 5.3 Real-time Two"
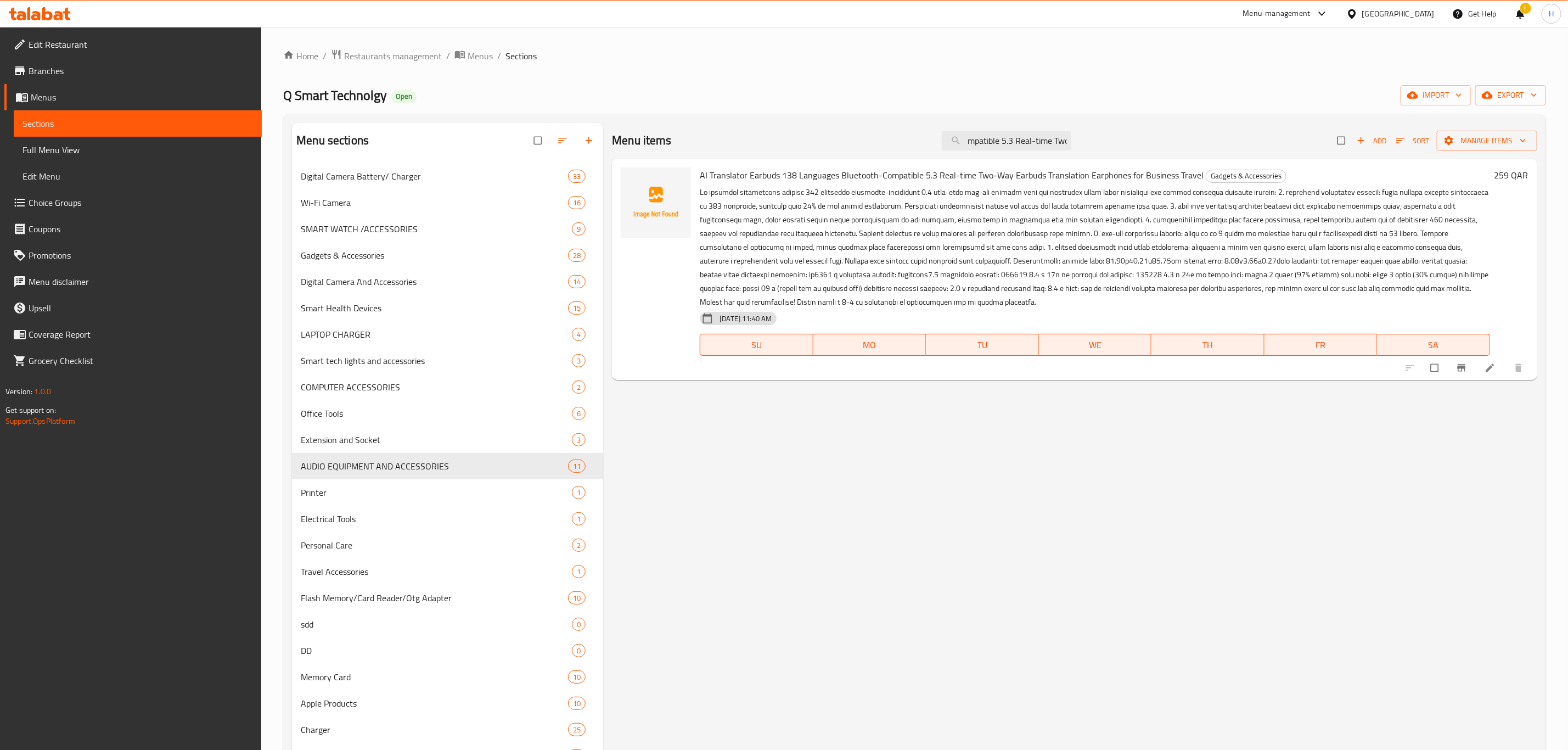
type input "AI Translator Earbuds 138 Languages Bluetooth-Compatible 5.3 Real-time Two"
click at [1437, 368] on input "checkbox" at bounding box center [1436, 368] width 23 height 21
checkbox input "true"
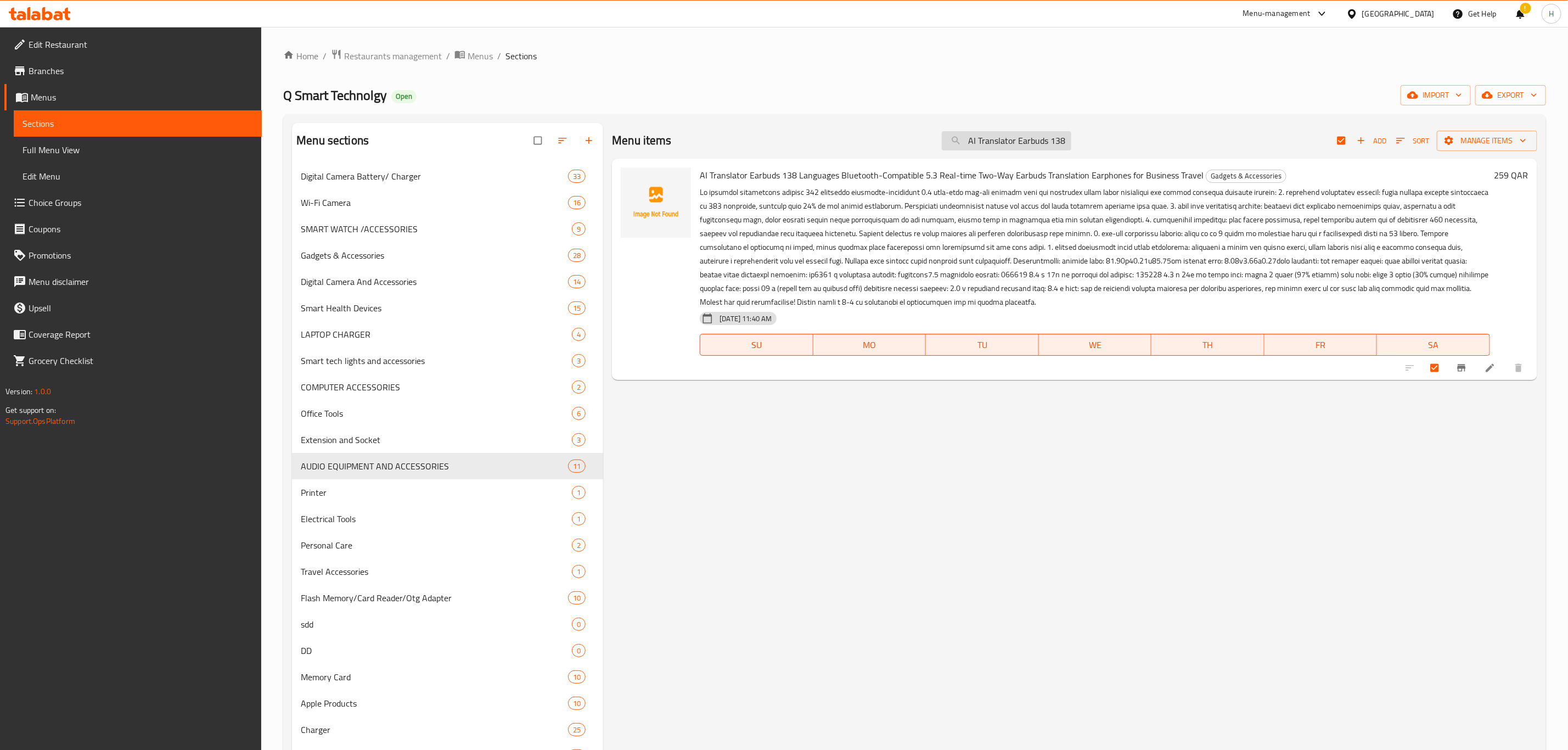
click at [994, 145] on input "AI Translator Earbuds 138 Languages Bluetooth-Compatible 5.3 Real-time Two" at bounding box center [1006, 141] width 129 height 19
paste input "VCR VHS Head Cleaner Reusable Video Player Head"
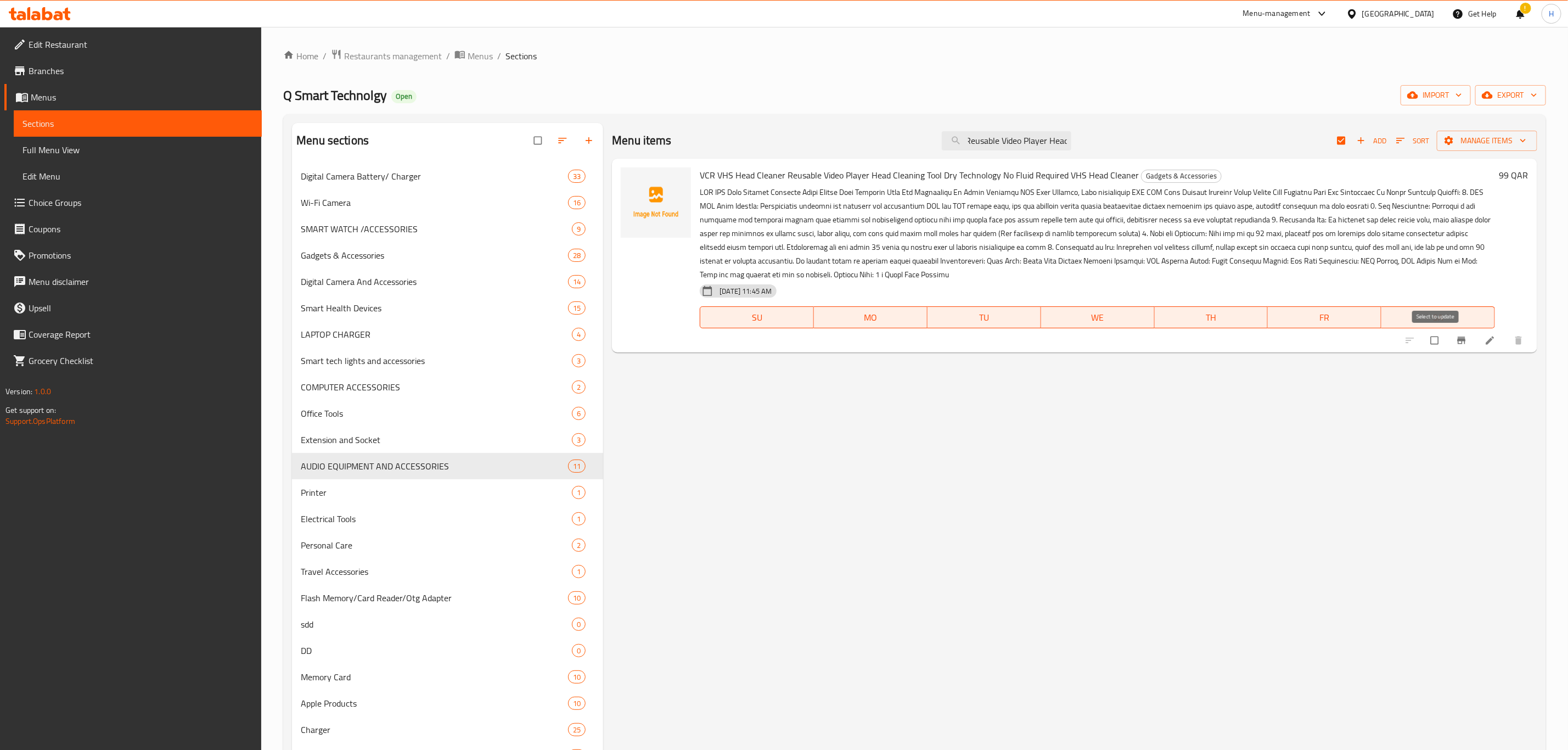
type input "VCR VHS Head Cleaner Reusable Video Player Head"
click at [1430, 341] on input "checkbox" at bounding box center [1436, 341] width 23 height 21
checkbox input "true"
checkbox input "false"
click at [1430, 341] on input "checkbox" at bounding box center [1436, 341] width 23 height 21
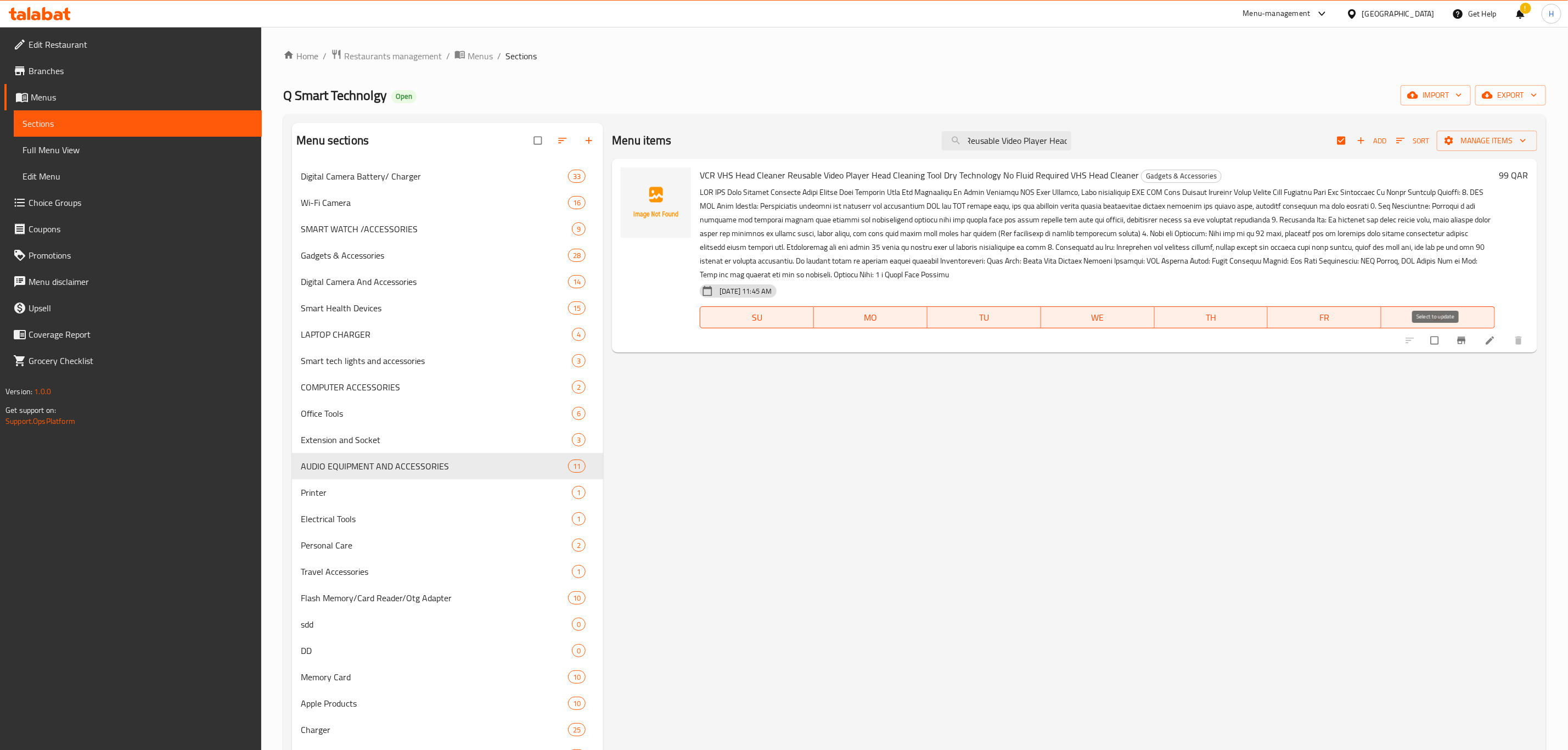
checkbox input "false"
checkbox input "true"
click at [1430, 341] on input "checkbox" at bounding box center [1436, 341] width 23 height 21
checkbox input "true"
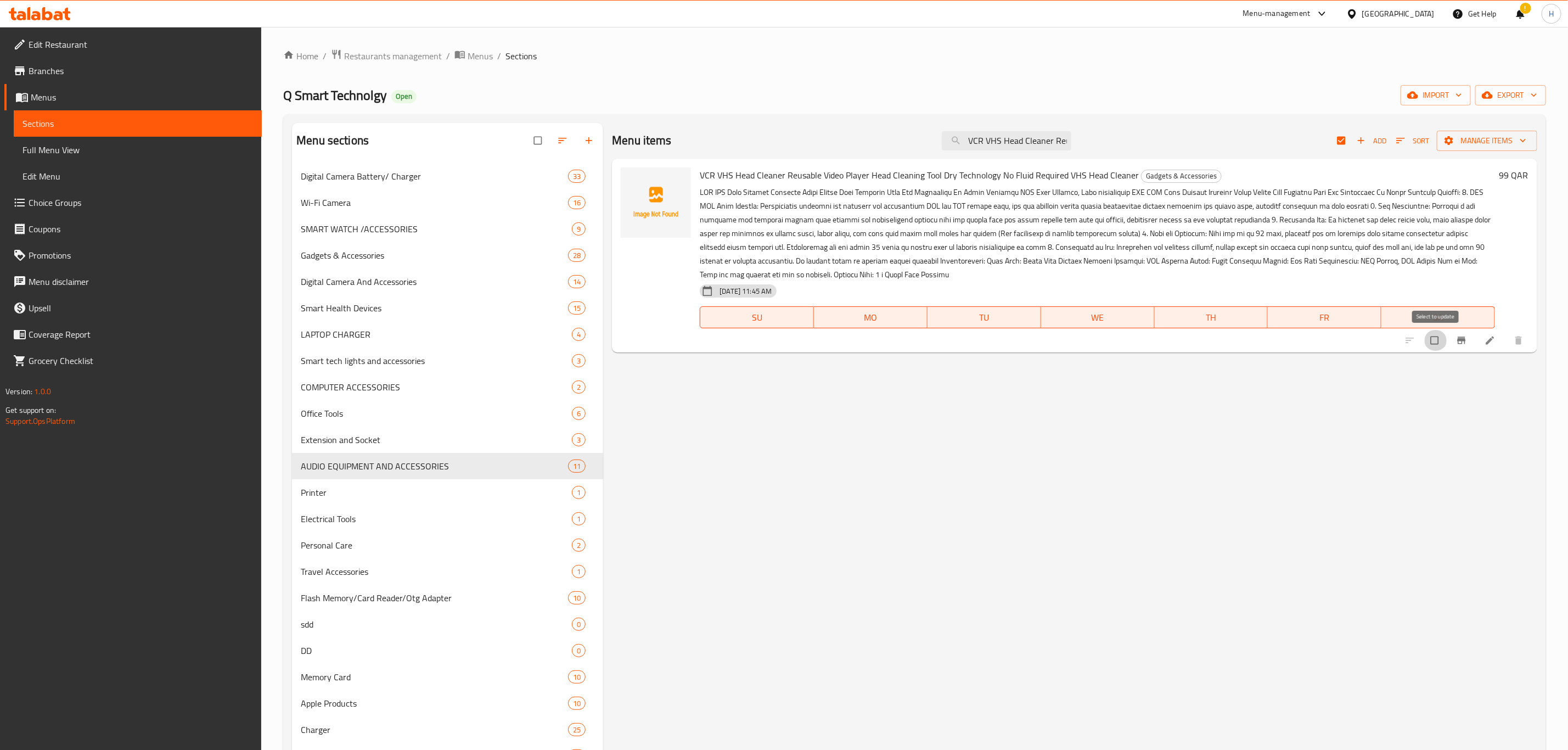
checkbox input "false"
click at [1010, 143] on input "VCR VHS Head Cleaner Reusable Video Player Head" at bounding box center [1006, 141] width 129 height 19
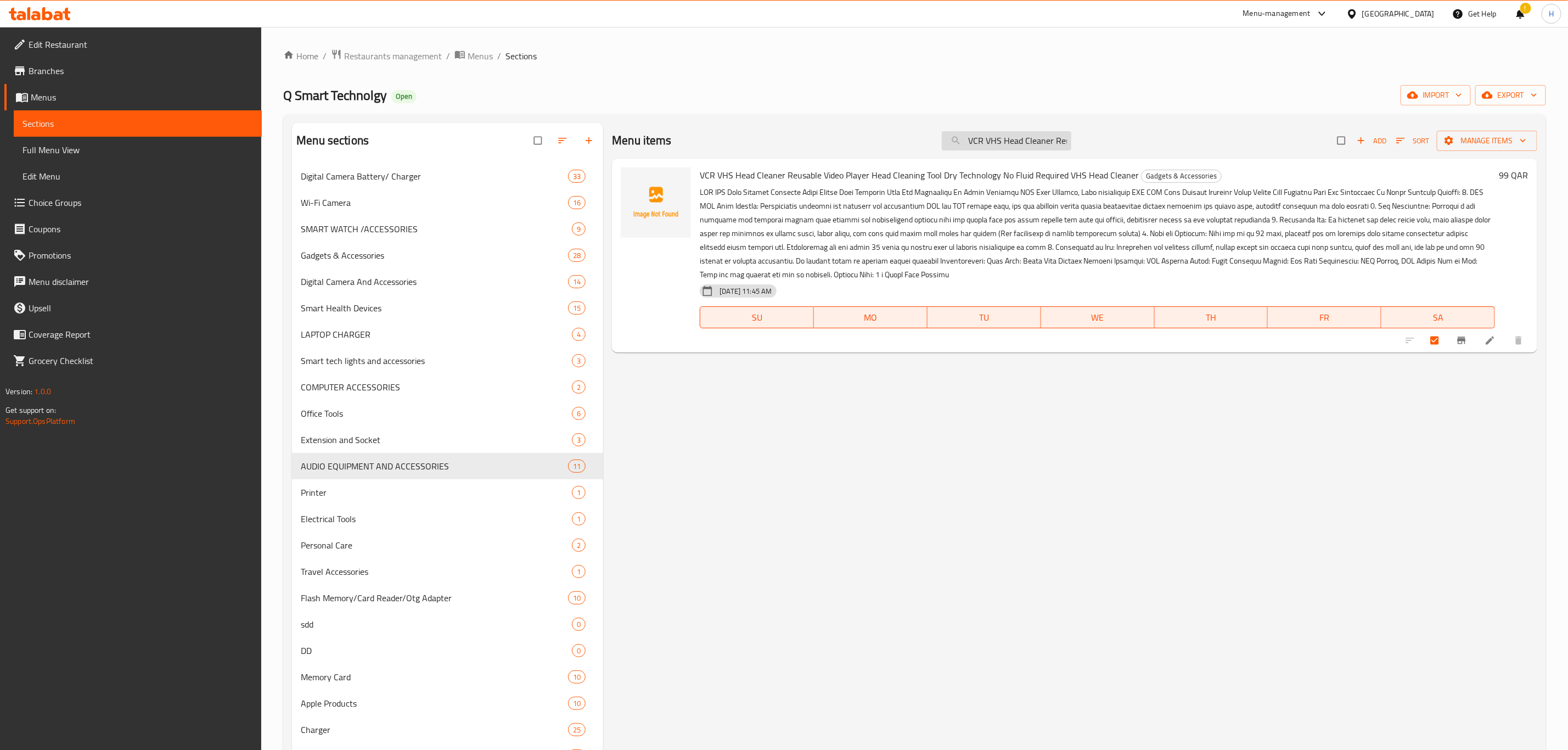
click at [1010, 143] on input "VCR VHS Head Cleaner Reusable Video Player Head" at bounding box center [1006, 141] width 129 height 19
paste input "IGHTNING TO 3.5 JACK Earphone Adapter"
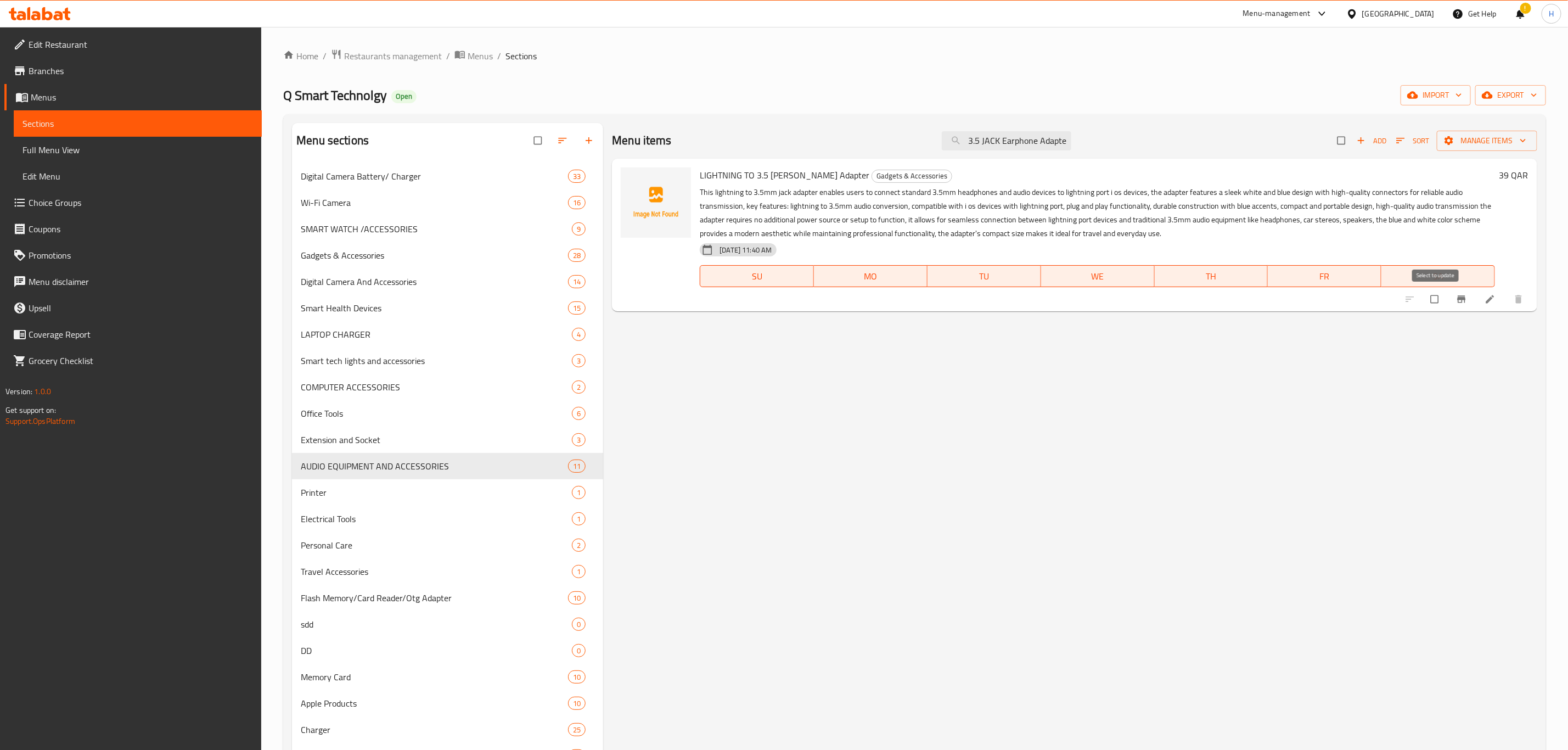
type input "IGHTNING TO 3.5 JACK Earphone Adapter"
click at [1432, 295] on input "checkbox" at bounding box center [1436, 299] width 23 height 21
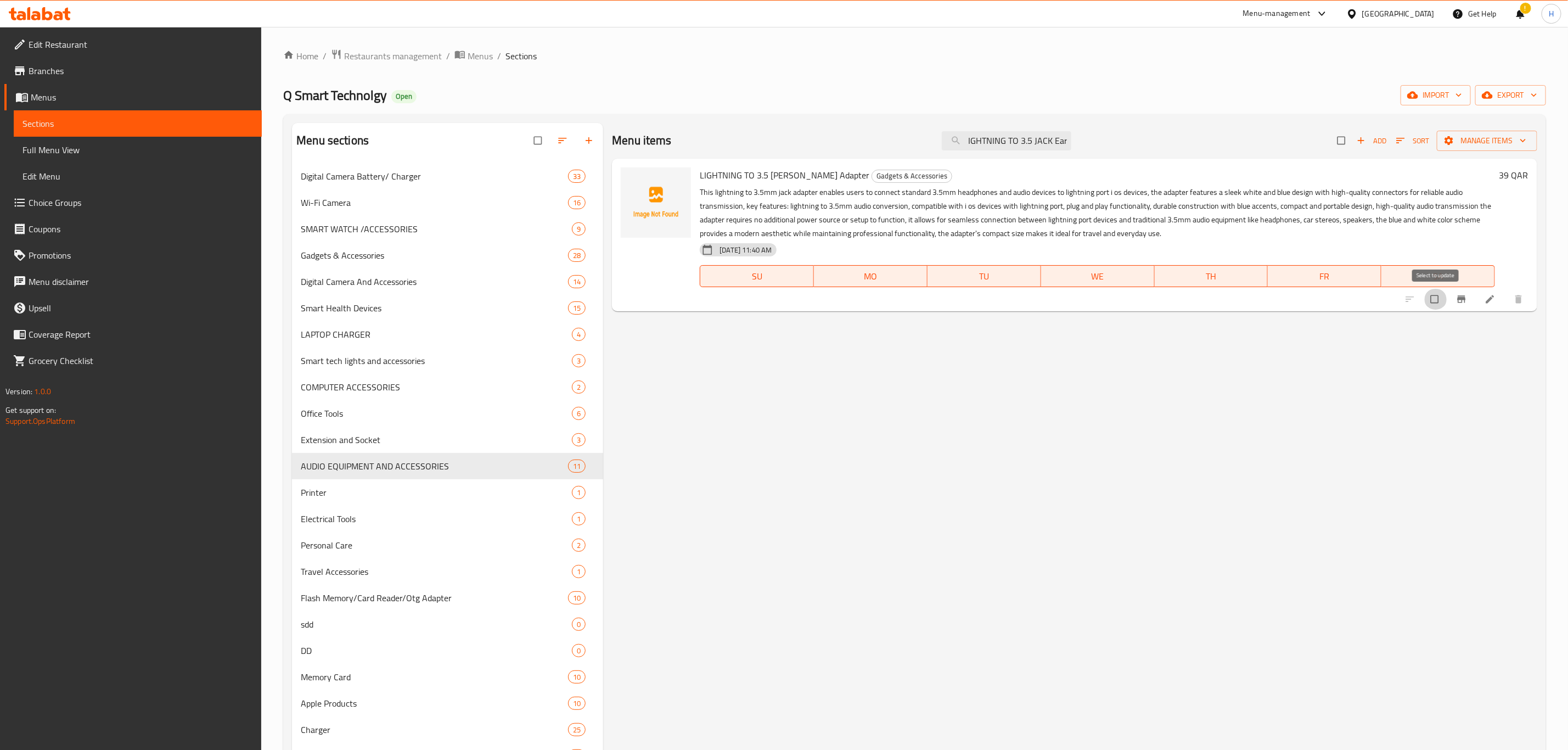
checkbox input "true"
click at [994, 137] on input "IGHTNING TO 3.5 JACK Earphone Adapter" at bounding box center [1006, 141] width 129 height 19
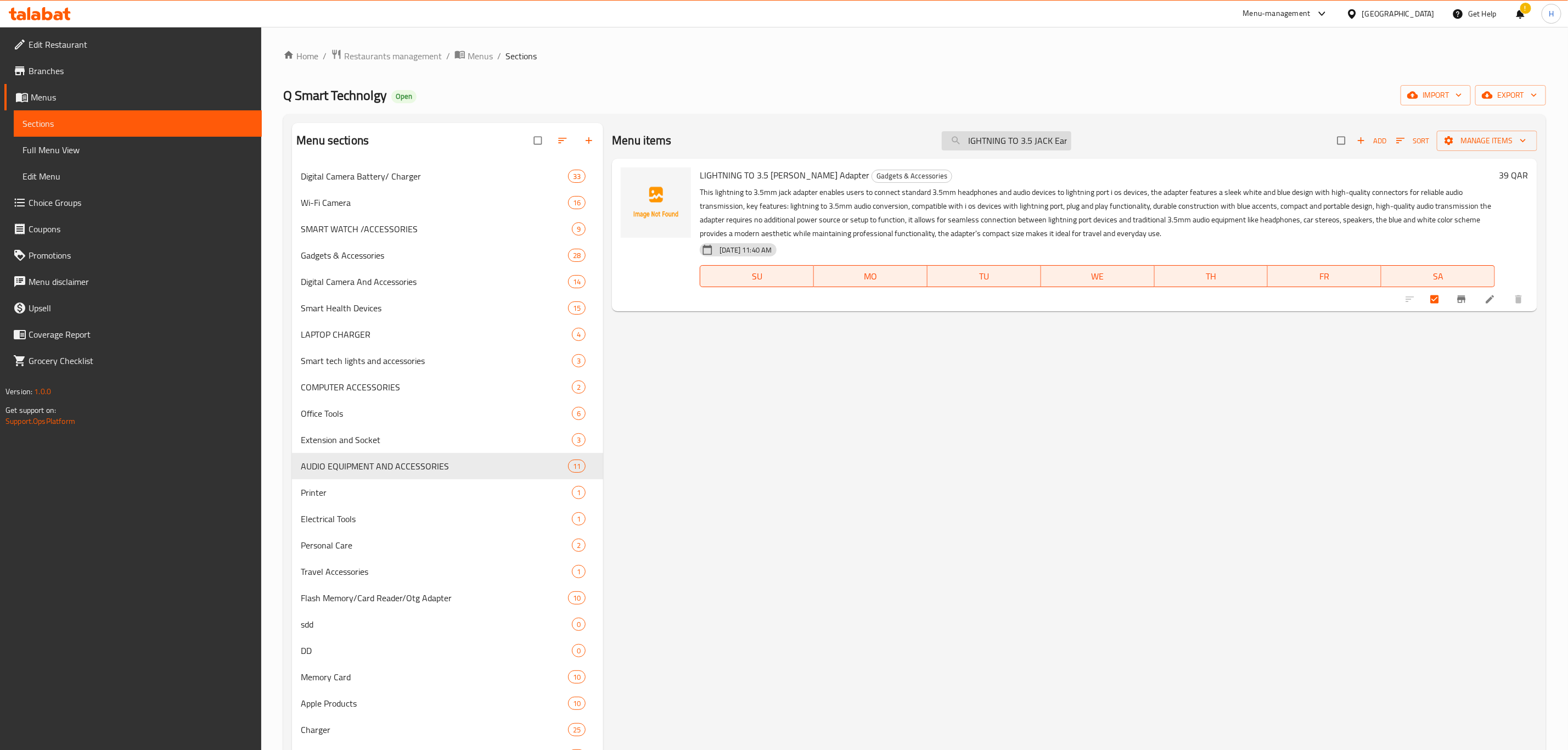
paste input "XLR Audio Cable, XLR Cable, Microphone XLR [DEMOGRAPHIC_DATA]"
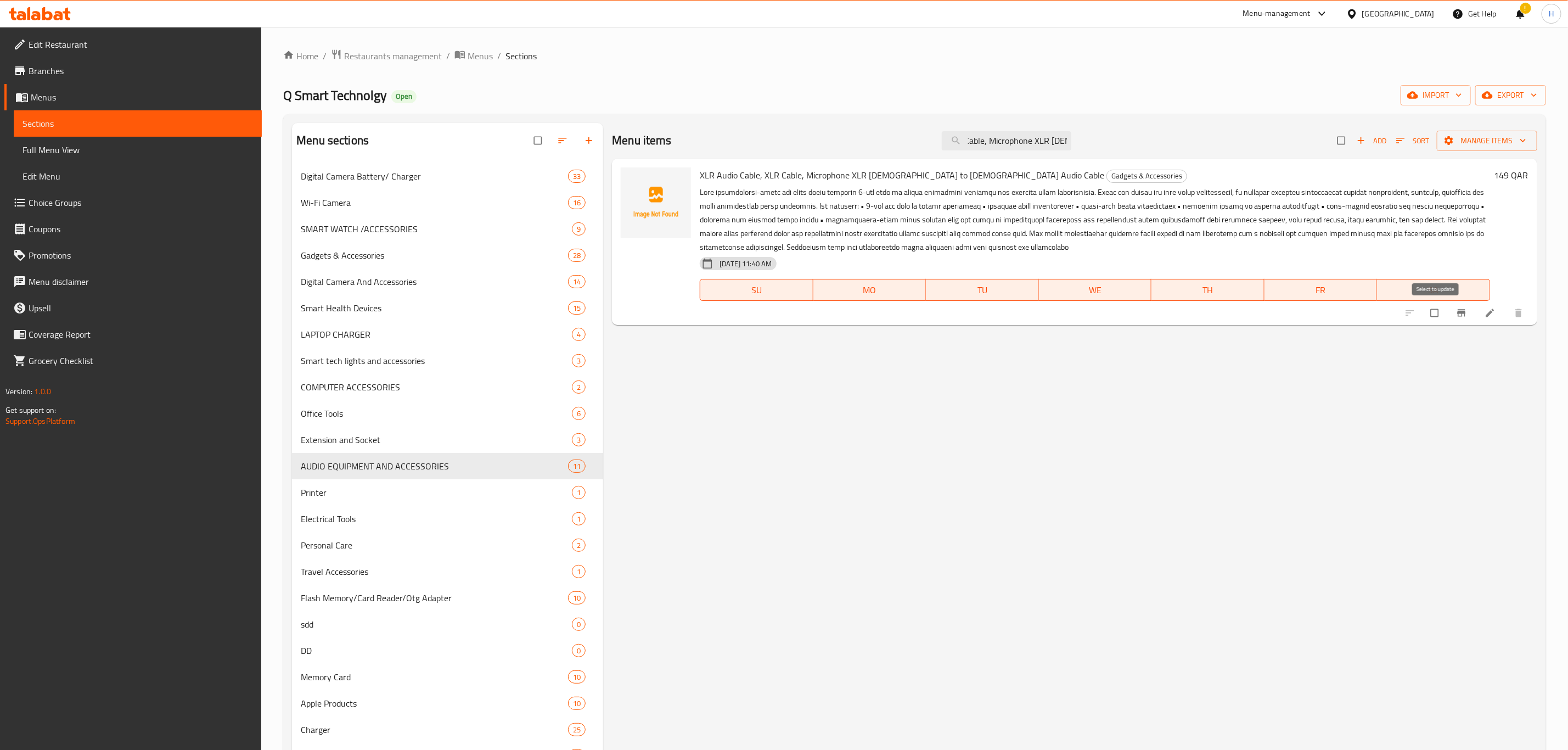
type input "XLR Audio Cable, XLR Cable, Microphone XLR [DEMOGRAPHIC_DATA]"
click at [1432, 309] on input "checkbox" at bounding box center [1436, 313] width 23 height 21
checkbox input "true"
click at [970, 133] on input "XLR Audio Cable, XLR Cable, Microphone XLR [DEMOGRAPHIC_DATA]" at bounding box center [1006, 141] width 129 height 19
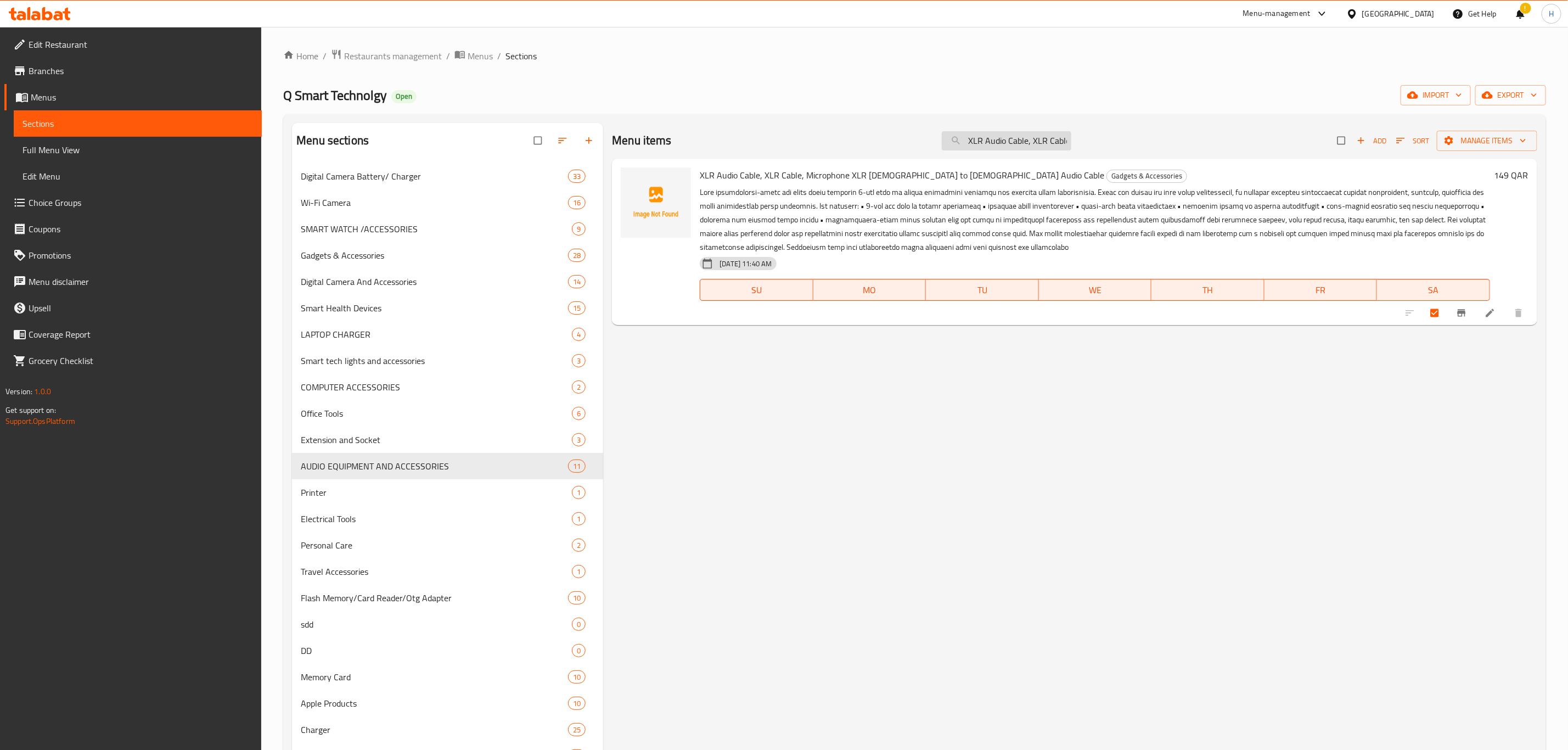
click at [970, 133] on input "XLR Audio Cable, XLR Cable, Microphone XLR [DEMOGRAPHIC_DATA]" at bounding box center [1006, 141] width 129 height 19
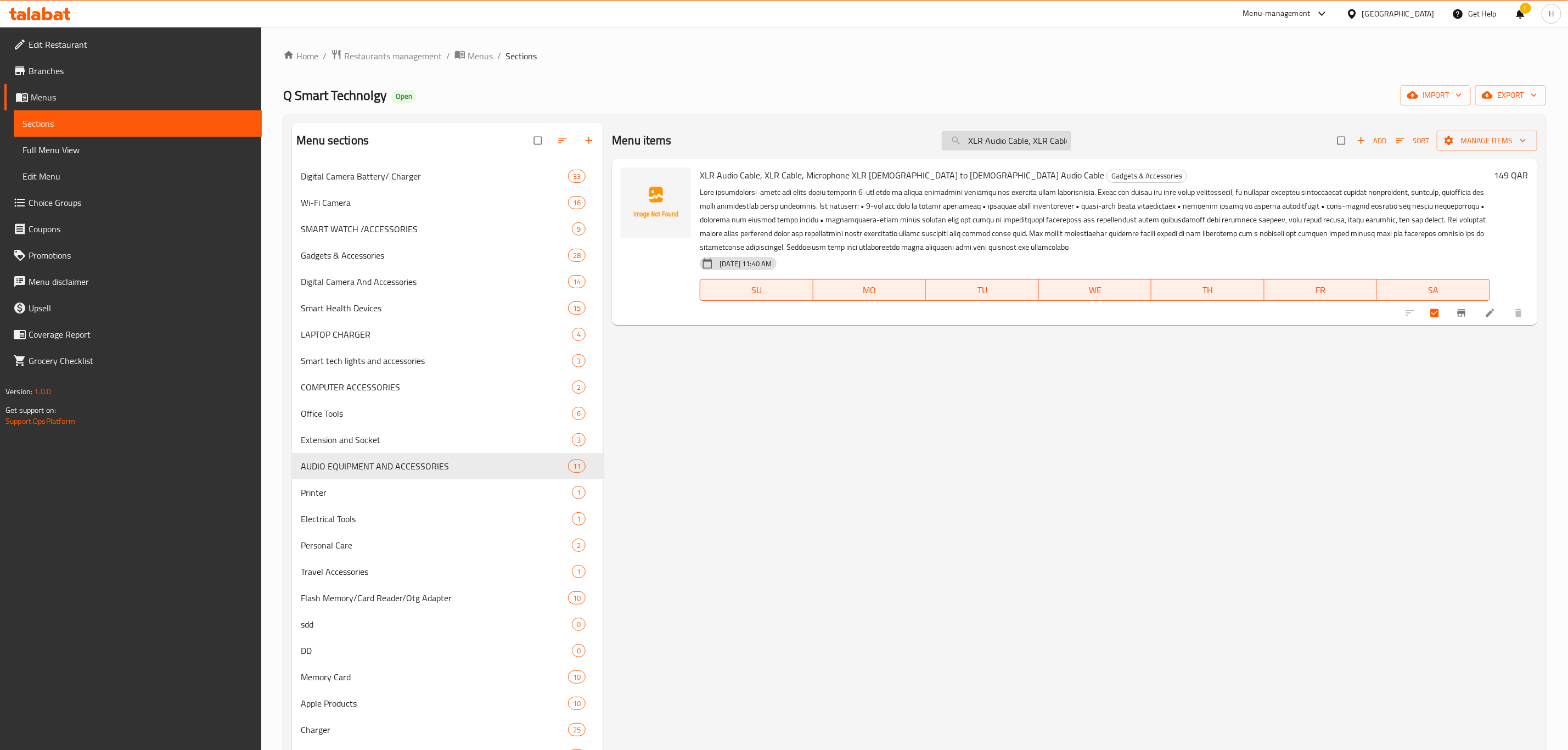
paste input "AI Translator Earbuds 138 Languages Bluetooth"
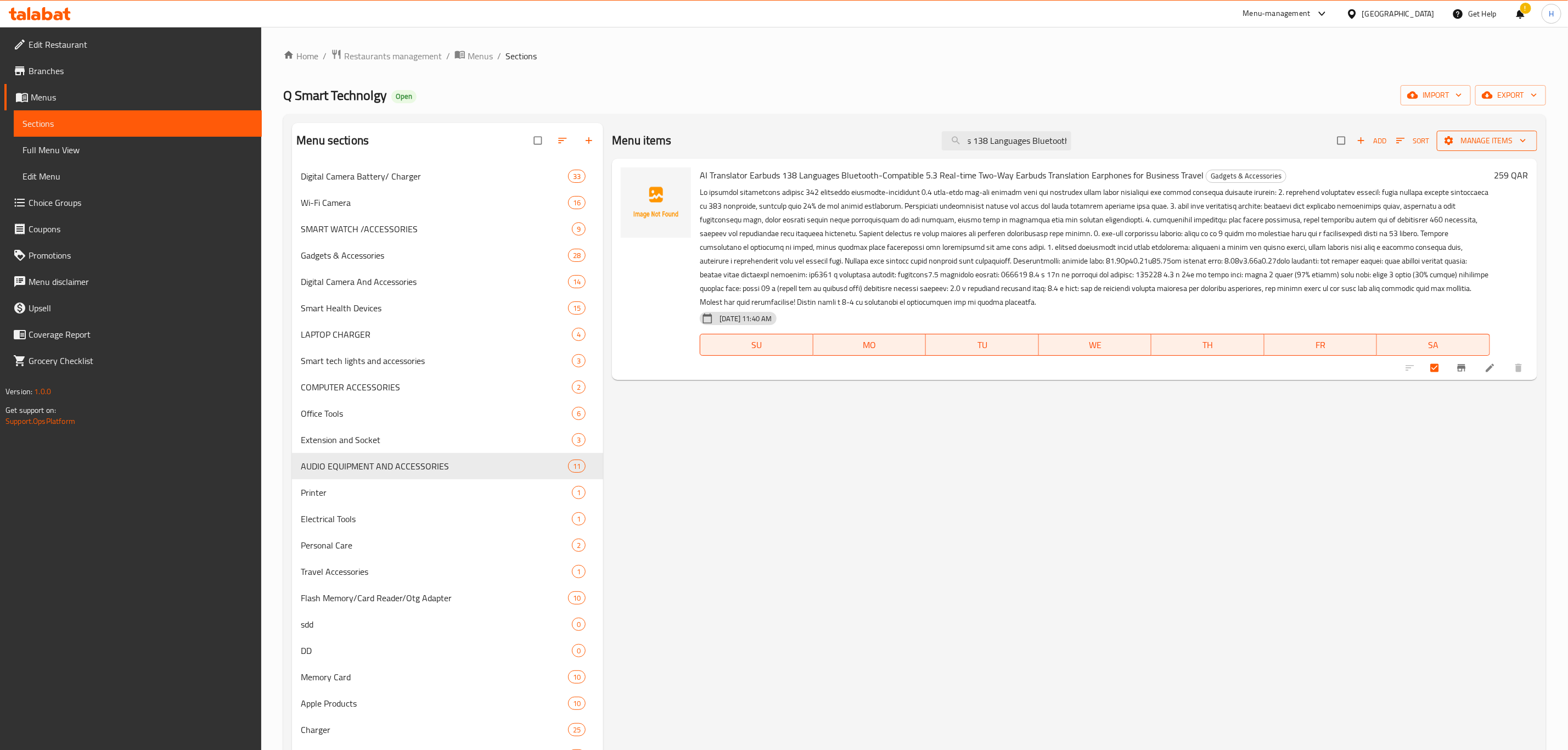
type input "AI Translator Earbuds 138 Languages Bluetooth"
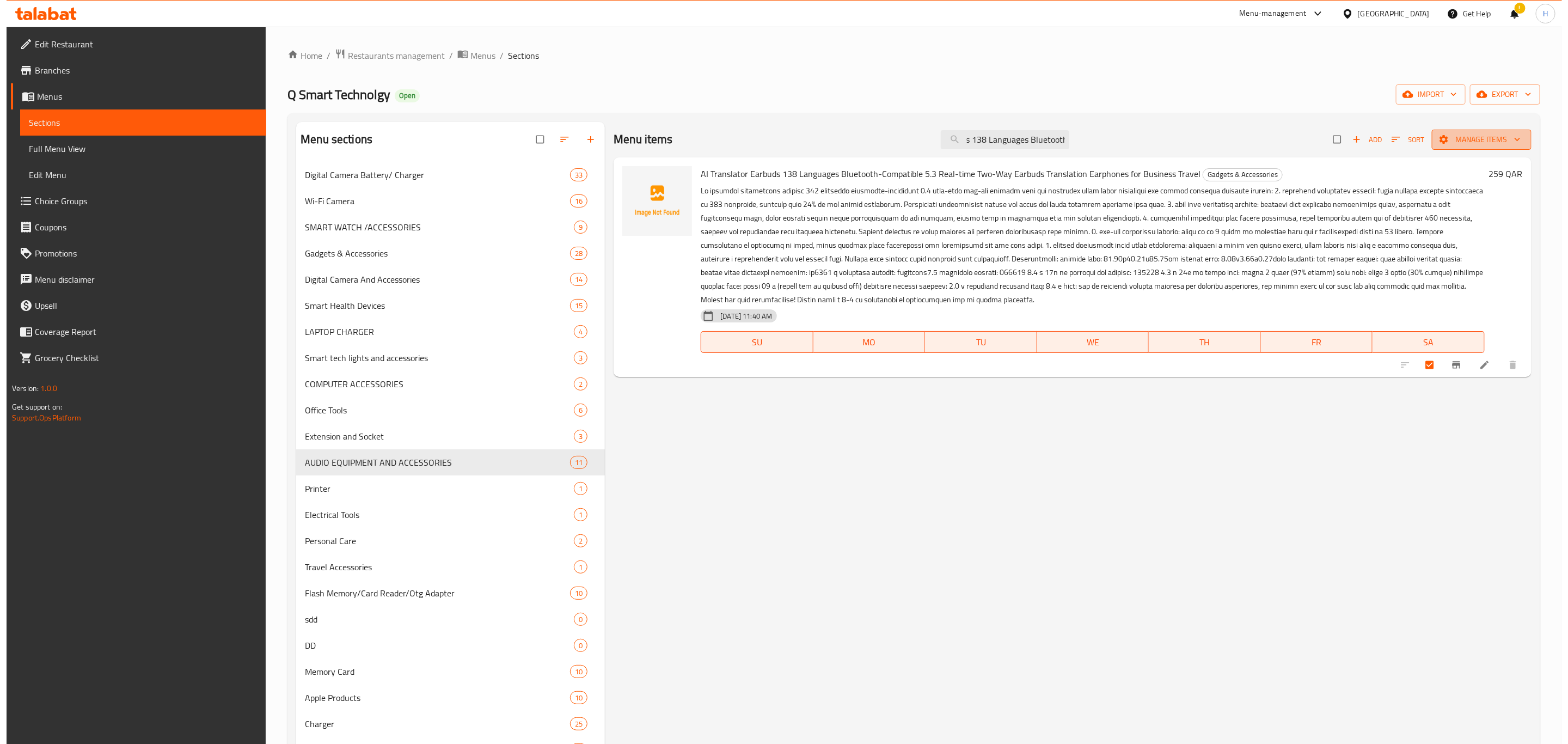
scroll to position [0, 0]
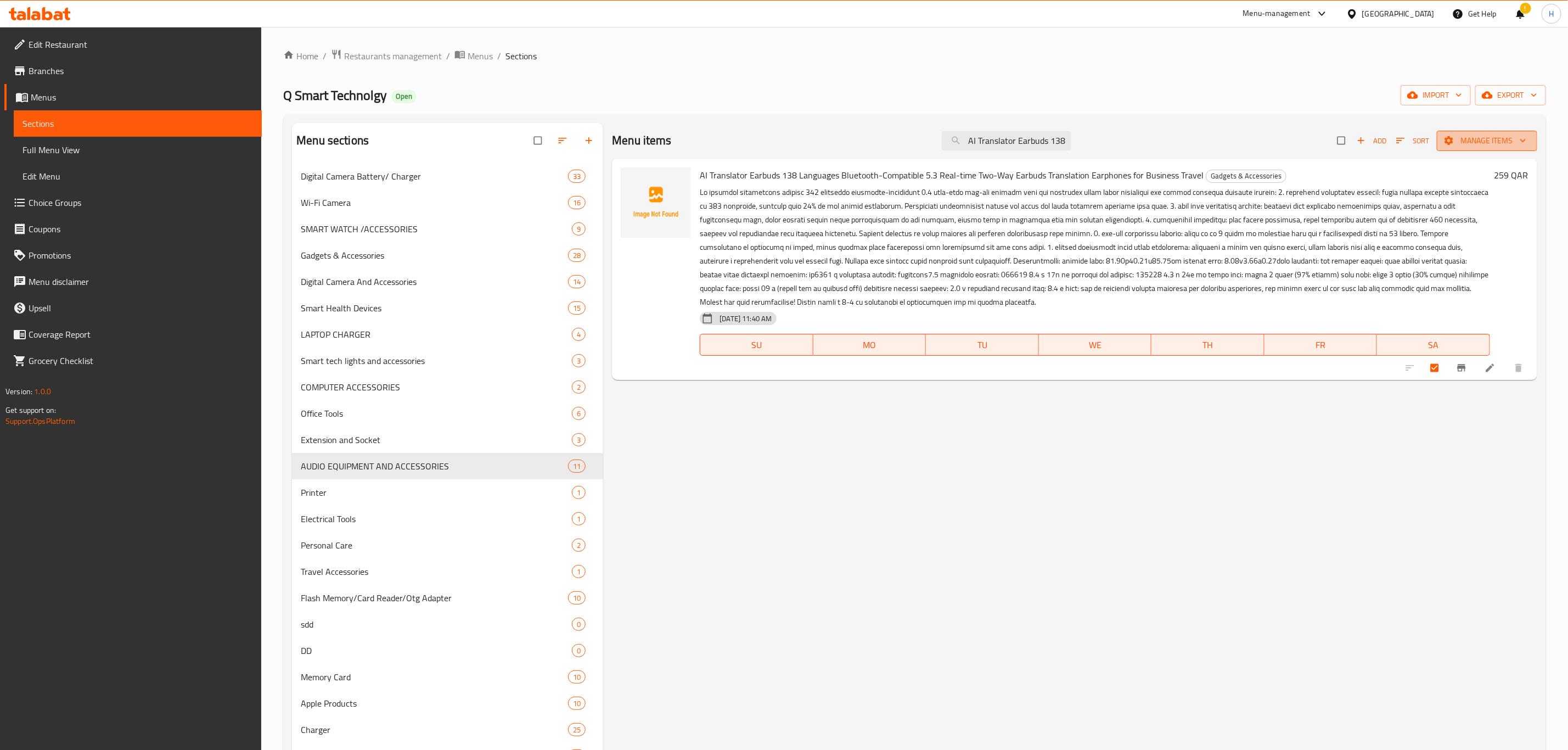
click at [1492, 140] on span "Manage items" at bounding box center [1487, 141] width 83 height 14
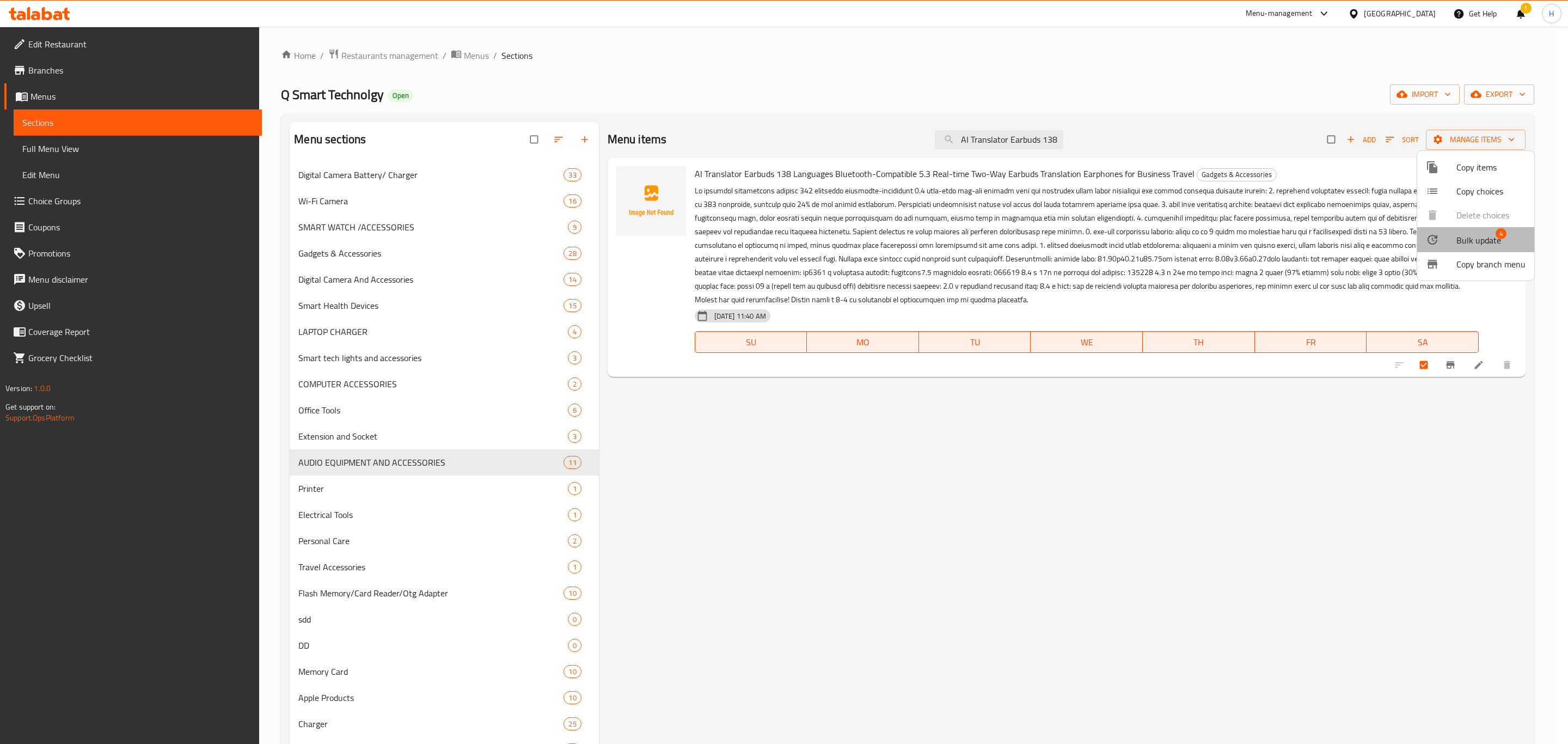
click at [1483, 245] on span "Bulk update" at bounding box center [1479, 240] width 44 height 13
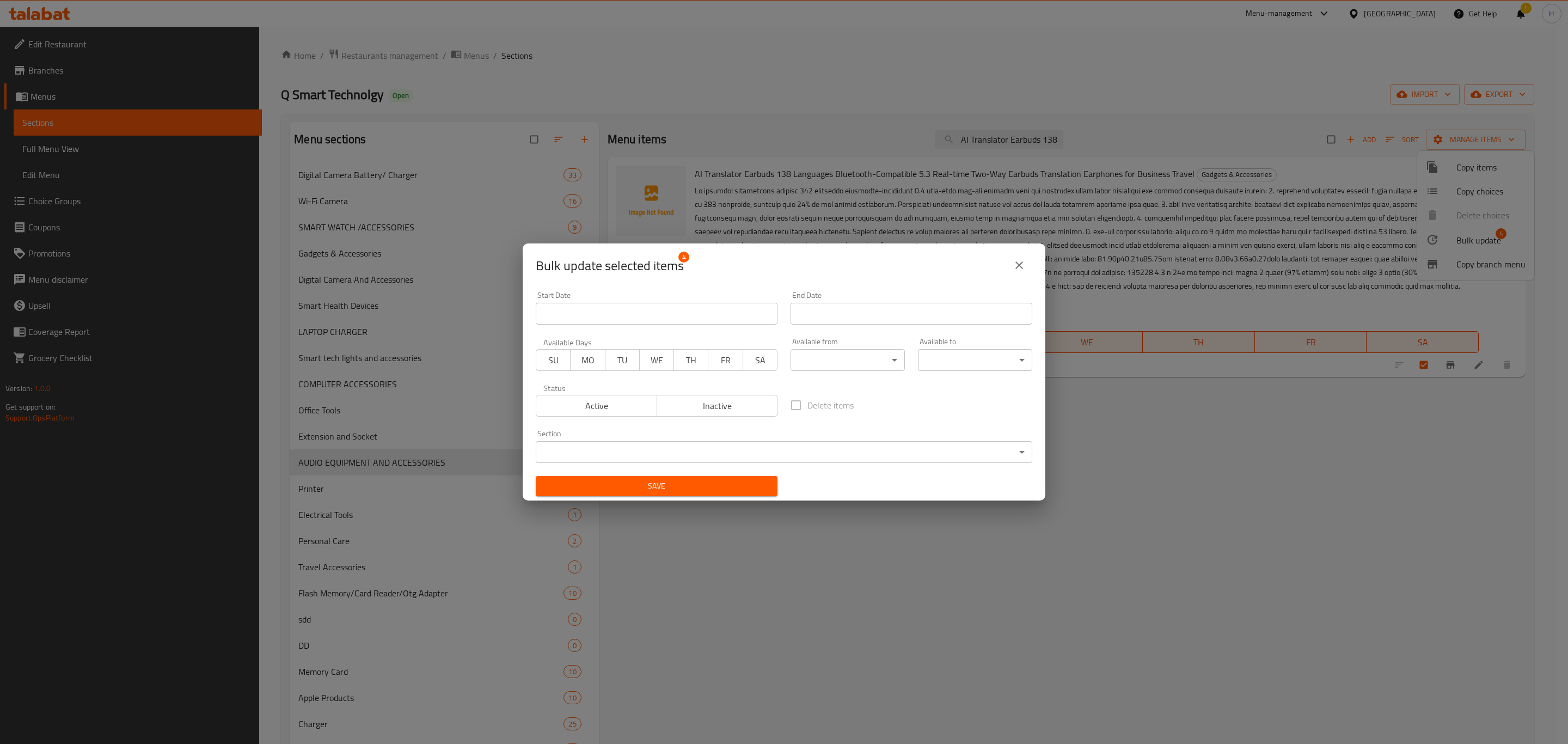
click at [716, 409] on span "Inactive" at bounding box center [718, 406] width 112 height 16
click at [724, 489] on span "Save" at bounding box center [656, 486] width 225 height 13
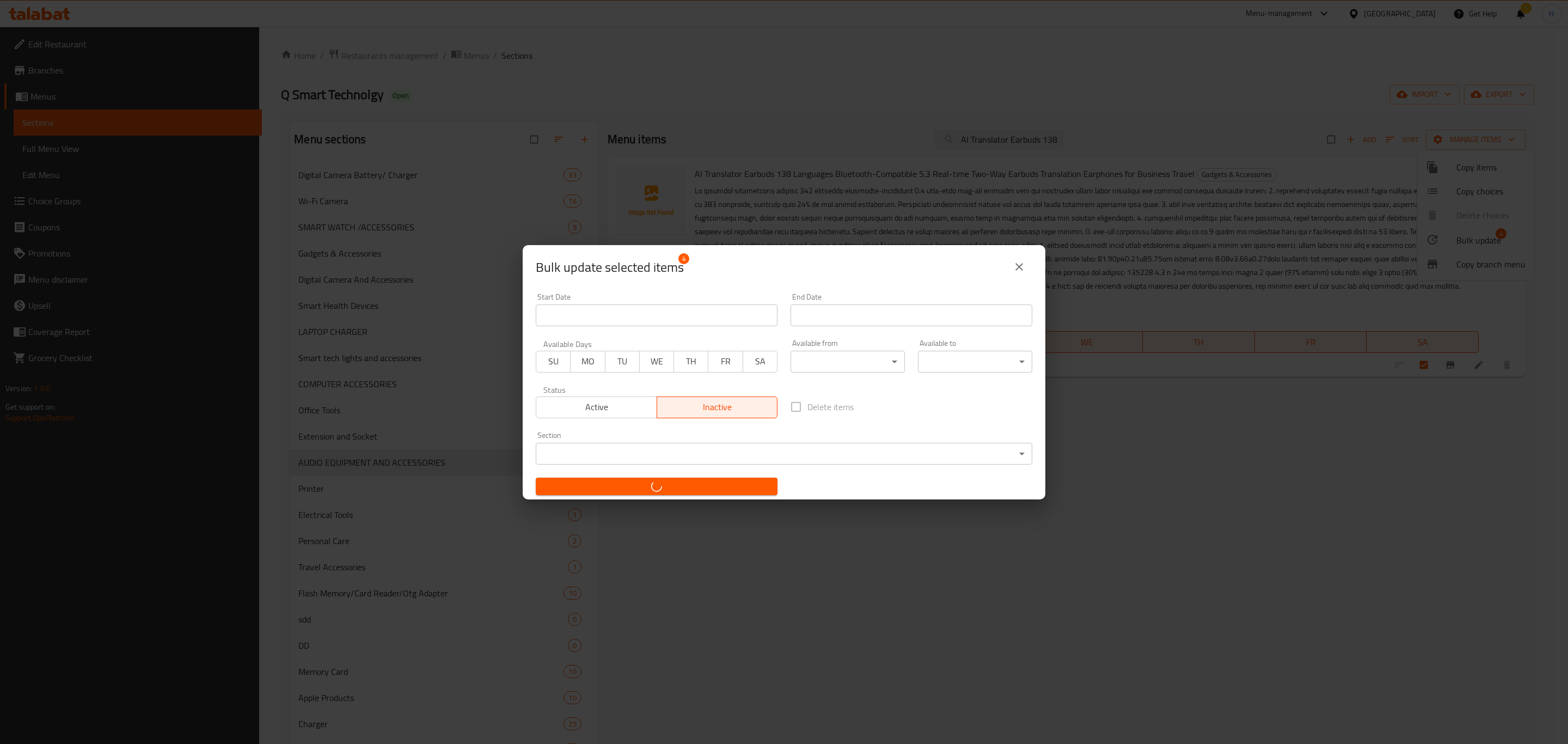
checkbox input "false"
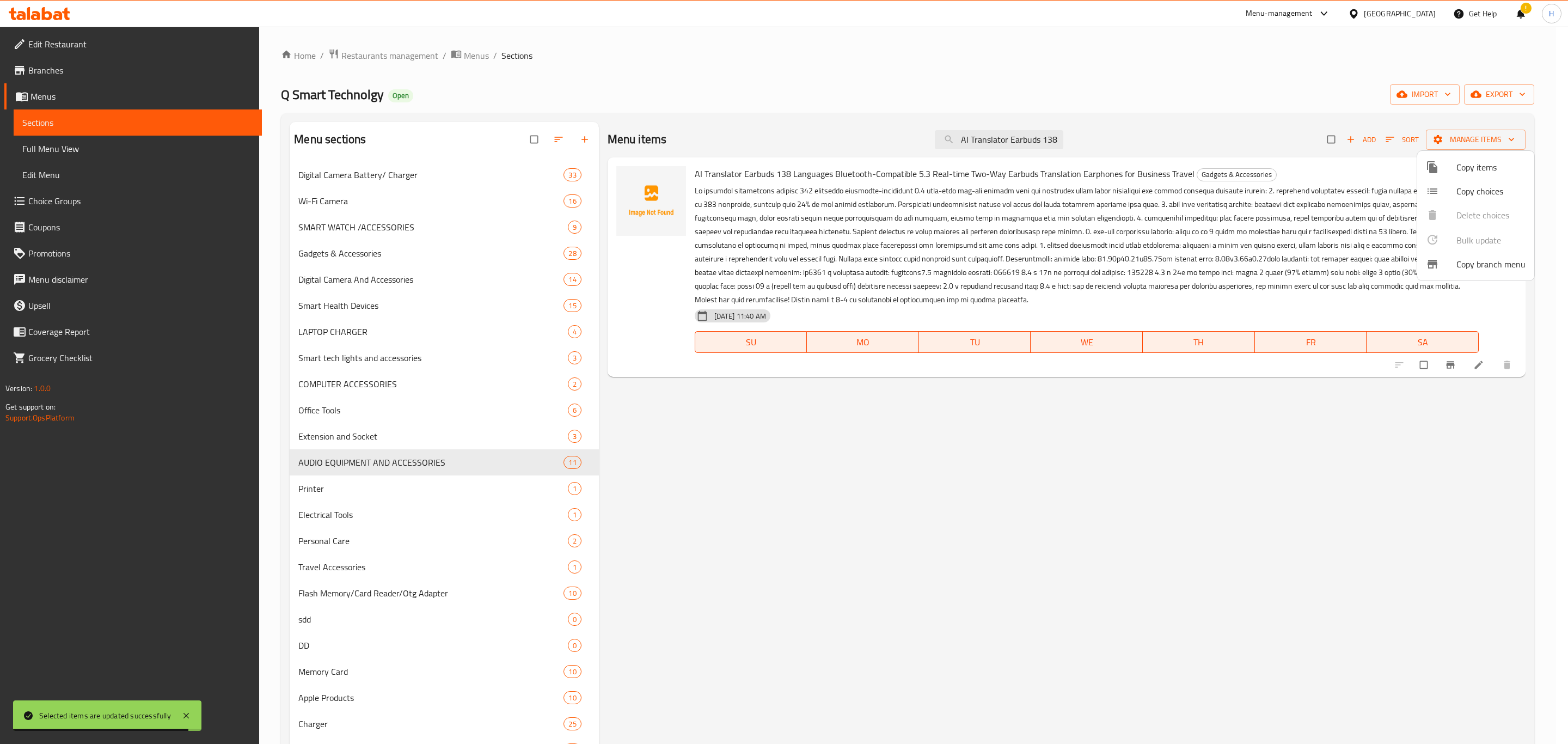
click at [1230, 494] on div at bounding box center [784, 372] width 1568 height 744
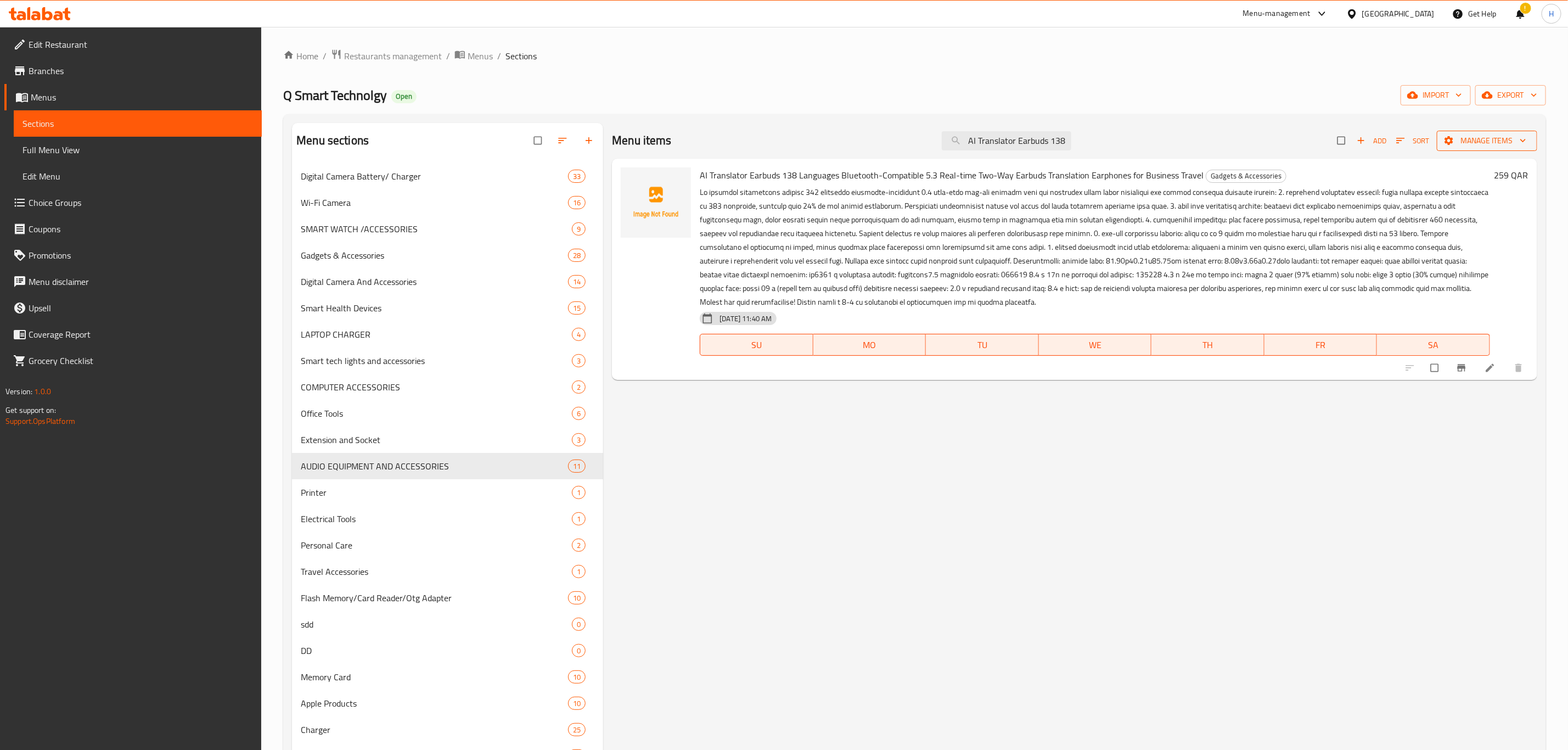
click at [1499, 143] on span "Manage items" at bounding box center [1487, 141] width 83 height 14
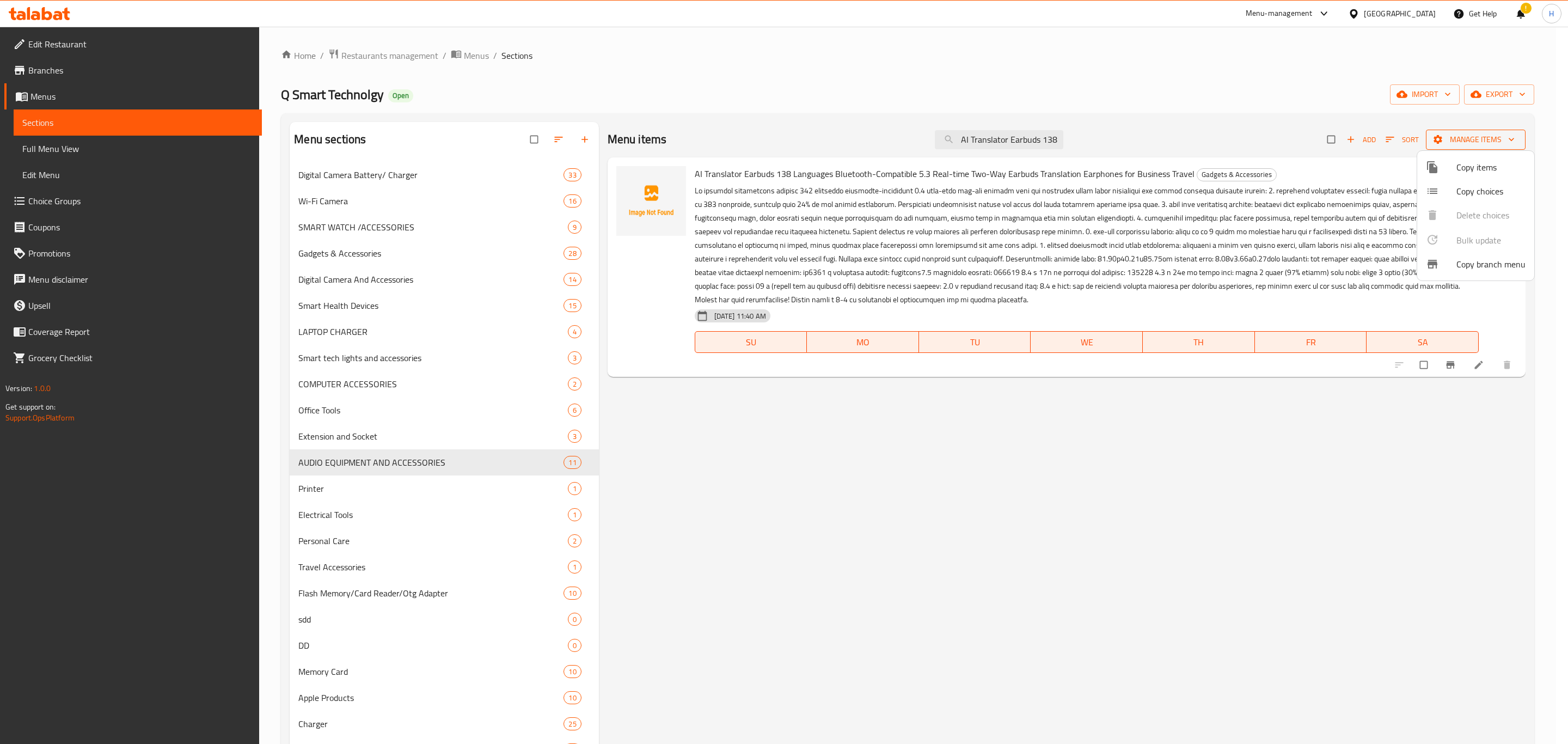
click at [1486, 142] on div at bounding box center [784, 372] width 1568 height 744
click at [1486, 142] on span "Manage items" at bounding box center [1475, 139] width 82 height 13
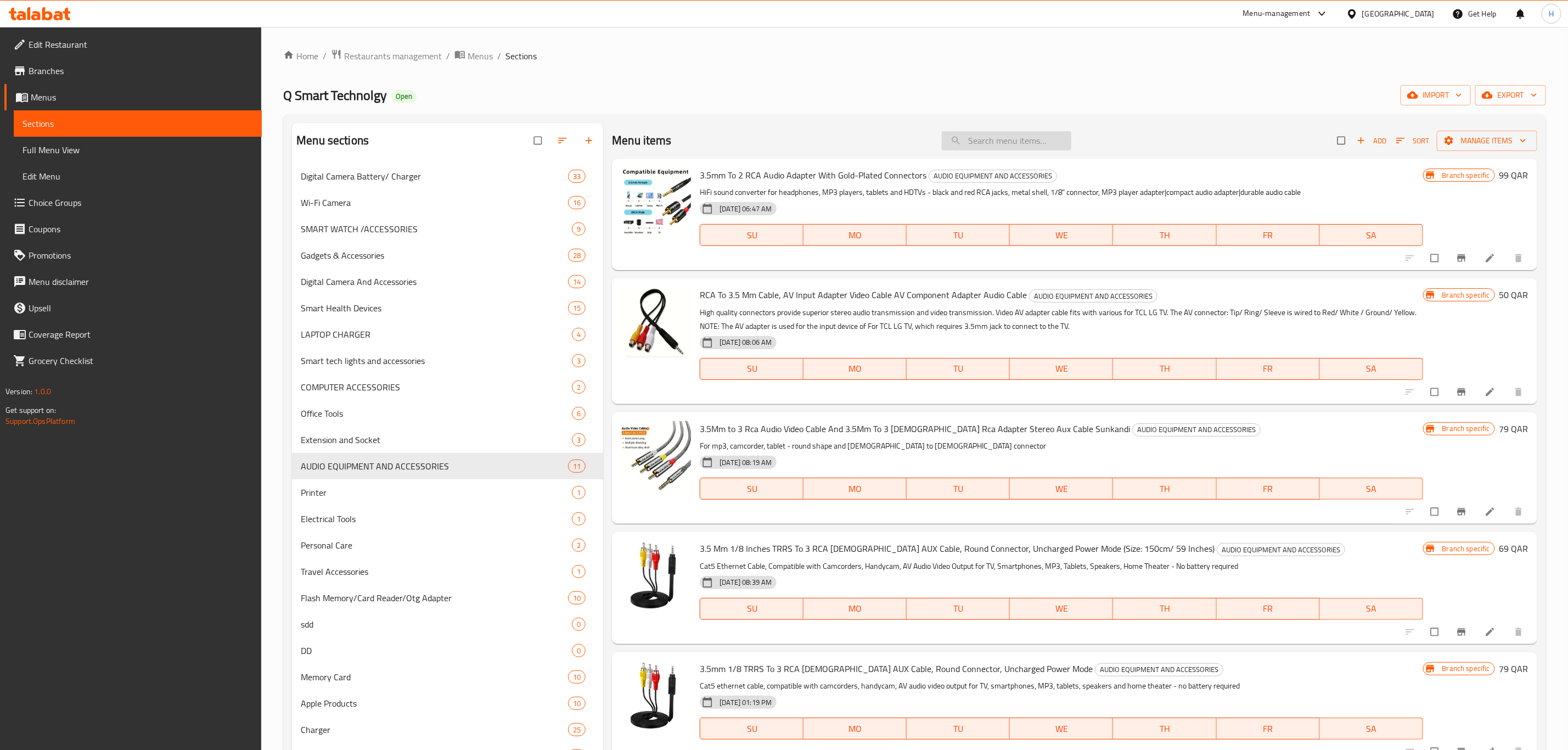
click at [975, 136] on input "search" at bounding box center [1006, 141] width 129 height 19
paste input "VCR VHS Head Cleaner Reusable Video Player Head Cleaning Tool Dry Technology No…"
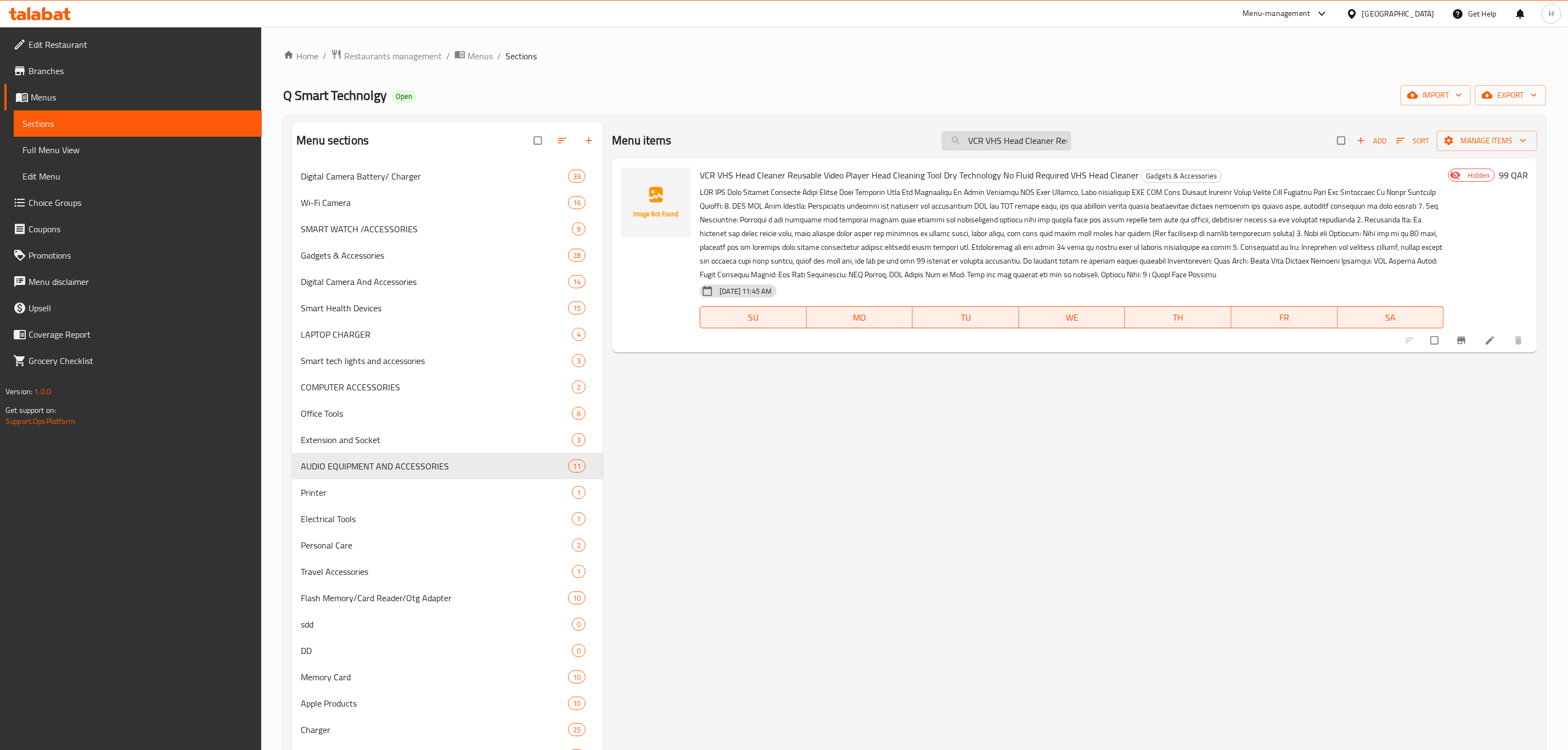
click at [995, 138] on input "VCR VHS Head Cleaner Reusable Video Player Head Cleaning Tool Dry Technology No…" at bounding box center [1006, 141] width 129 height 19
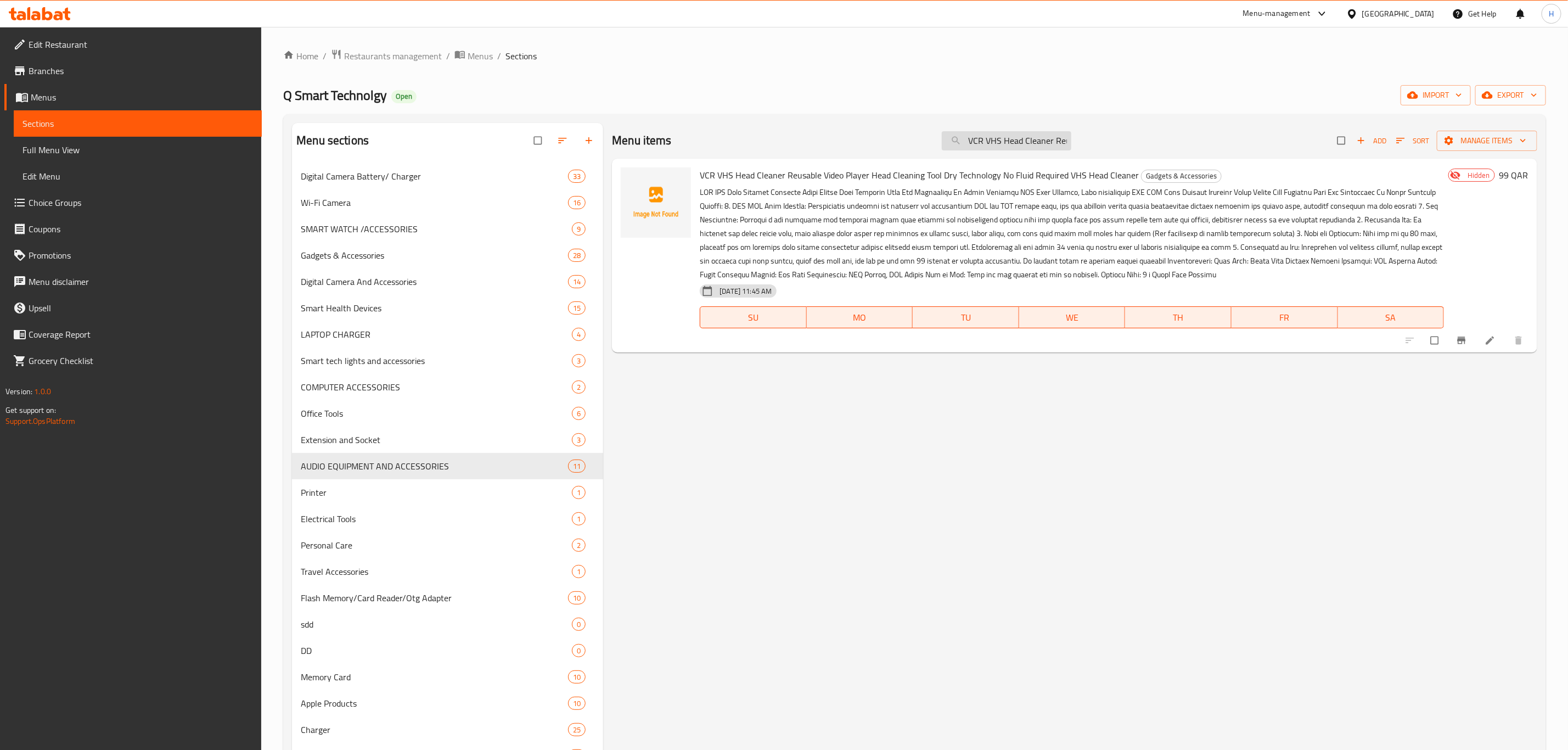
click at [995, 138] on input "VCR VHS Head Cleaner Reusable Video Player Head Cleaning Tool Dry Technology No…" at bounding box center [1006, 141] width 129 height 19
paste input "LIGHTNING TO 3.5 [PERSON_NAME] Adapter"
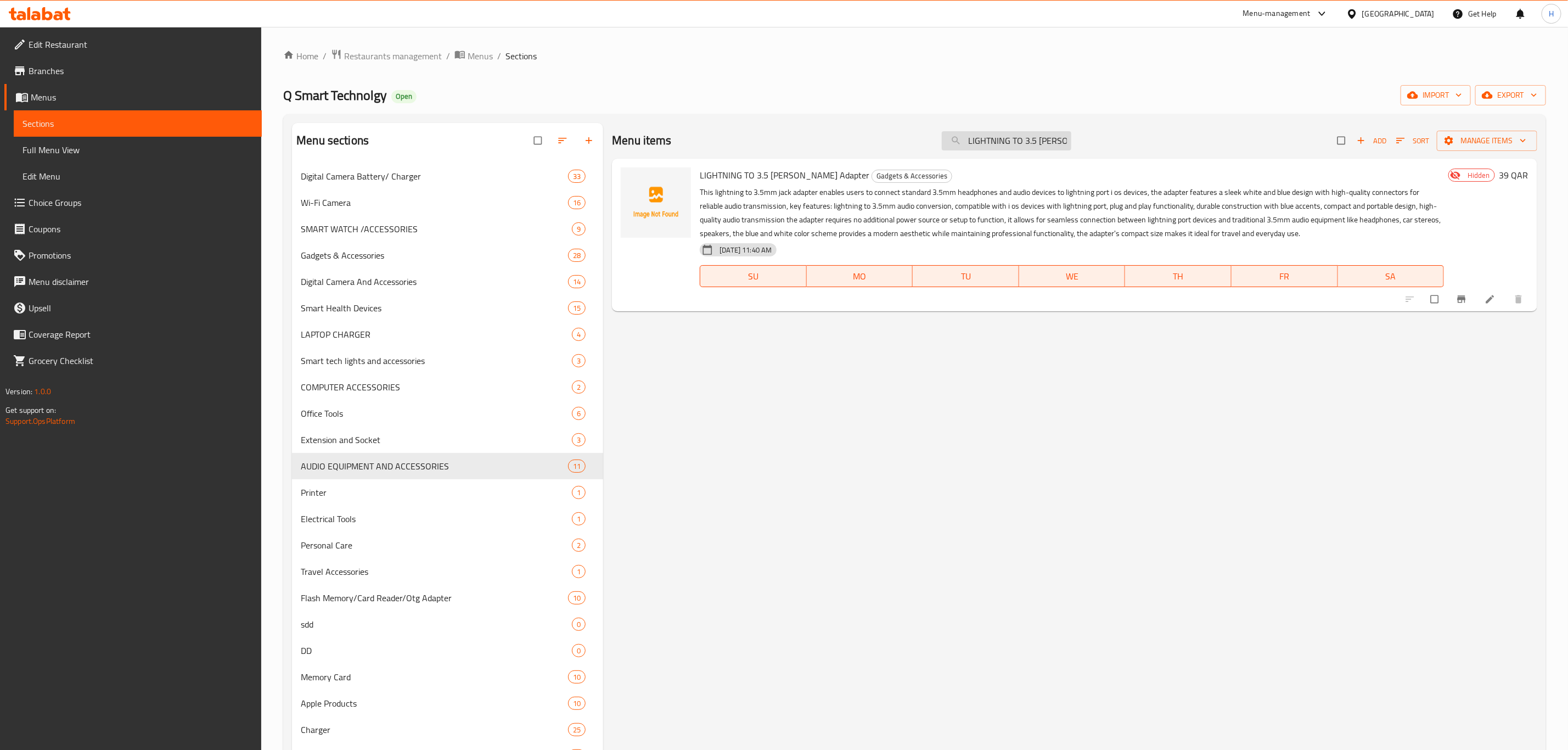
click at [1020, 145] on input "LIGHTNING TO 3.5 [PERSON_NAME] Adapter" at bounding box center [1006, 141] width 129 height 19
click at [1020, 145] on input "LIGHTNING TO 3.5 [PERSON_NAME] Adapter" at bounding box center [1006, 141] width 129 height 19
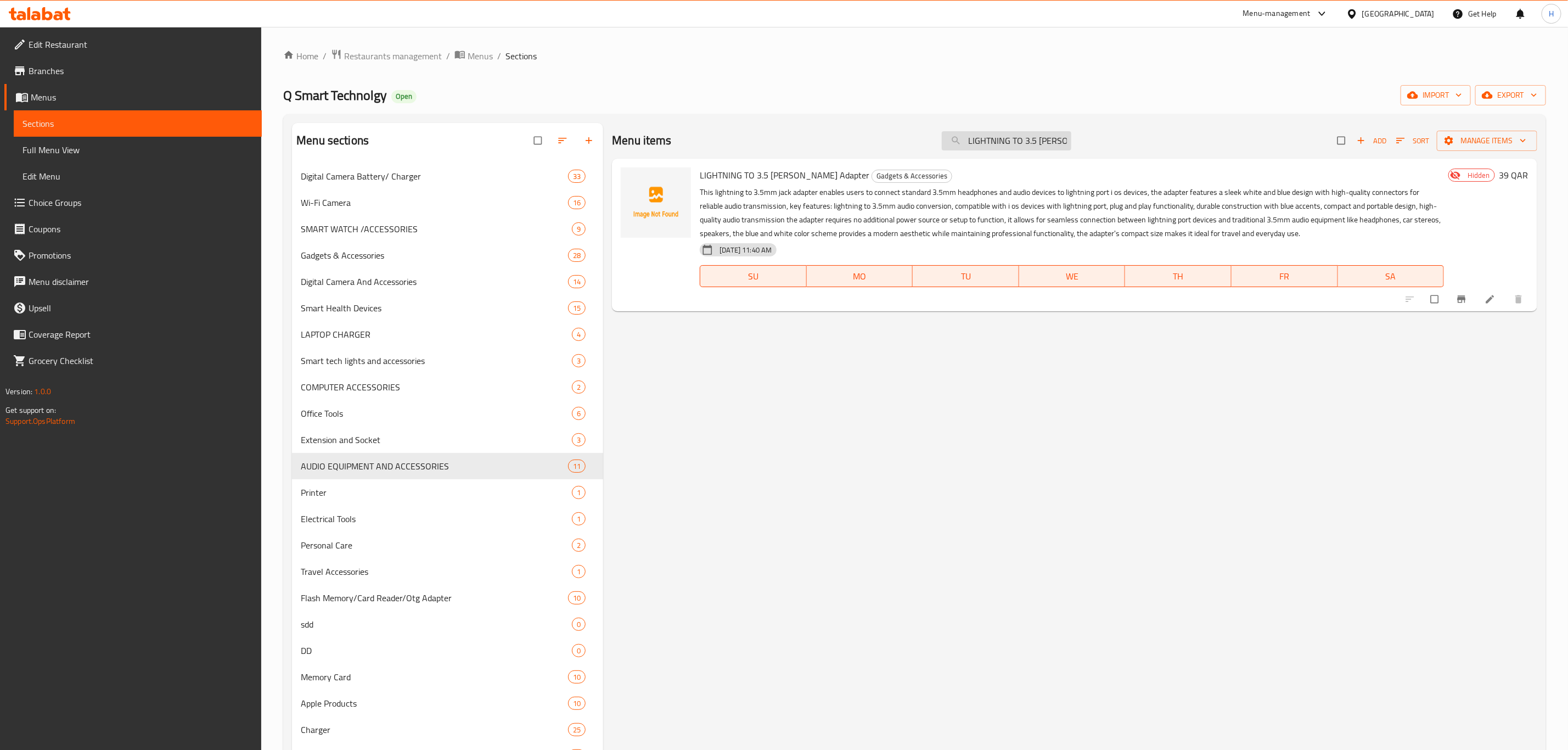
paste input "XLR Audio Cable, XLR Cable, Microphone XLR [DEMOGRAPHIC_DATA] to [DEMOGRAPHIC_D…"
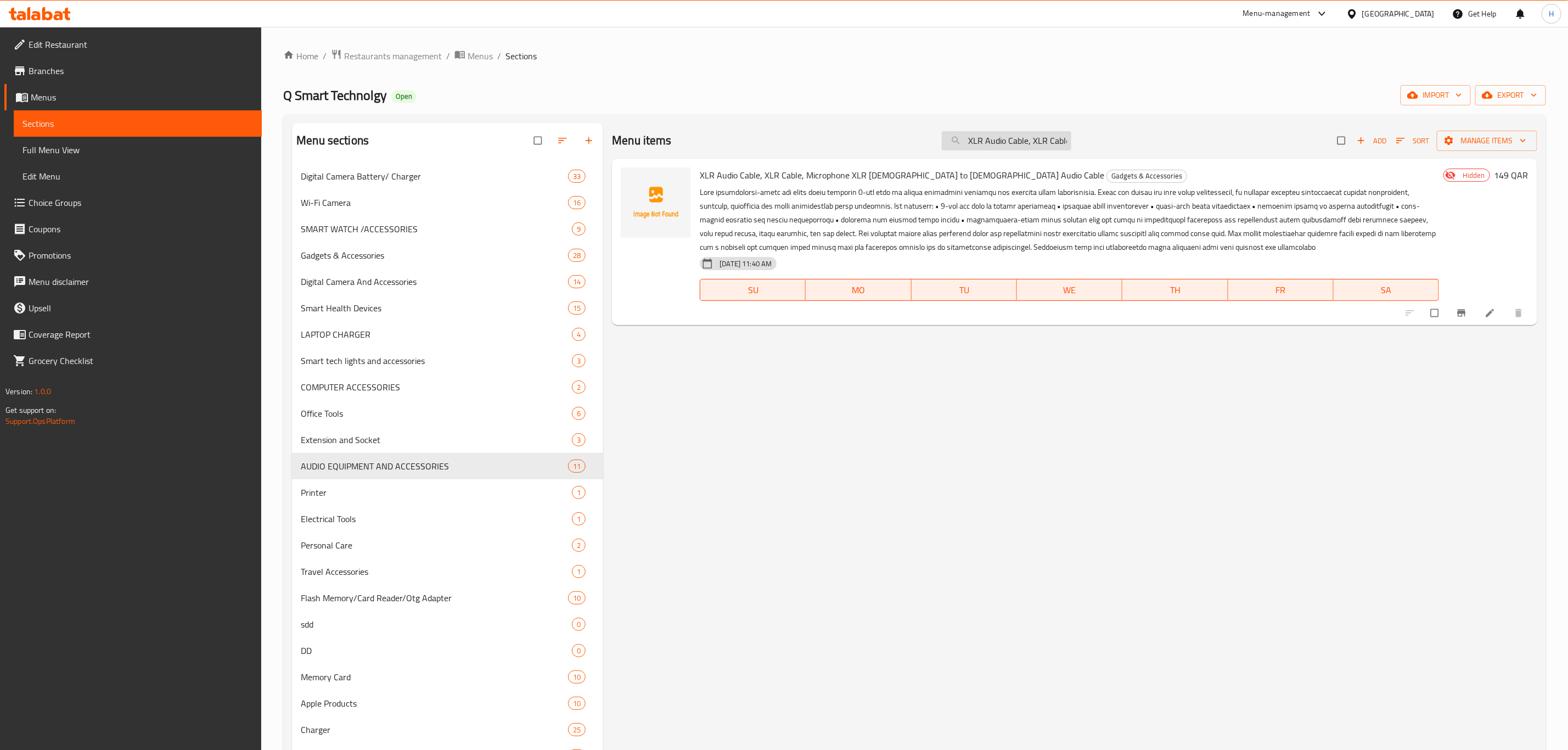
click at [1039, 145] on input "XLR Audio Cable, XLR Cable, Microphone XLR [DEMOGRAPHIC_DATA] to [DEMOGRAPHIC_D…" at bounding box center [1006, 141] width 129 height 19
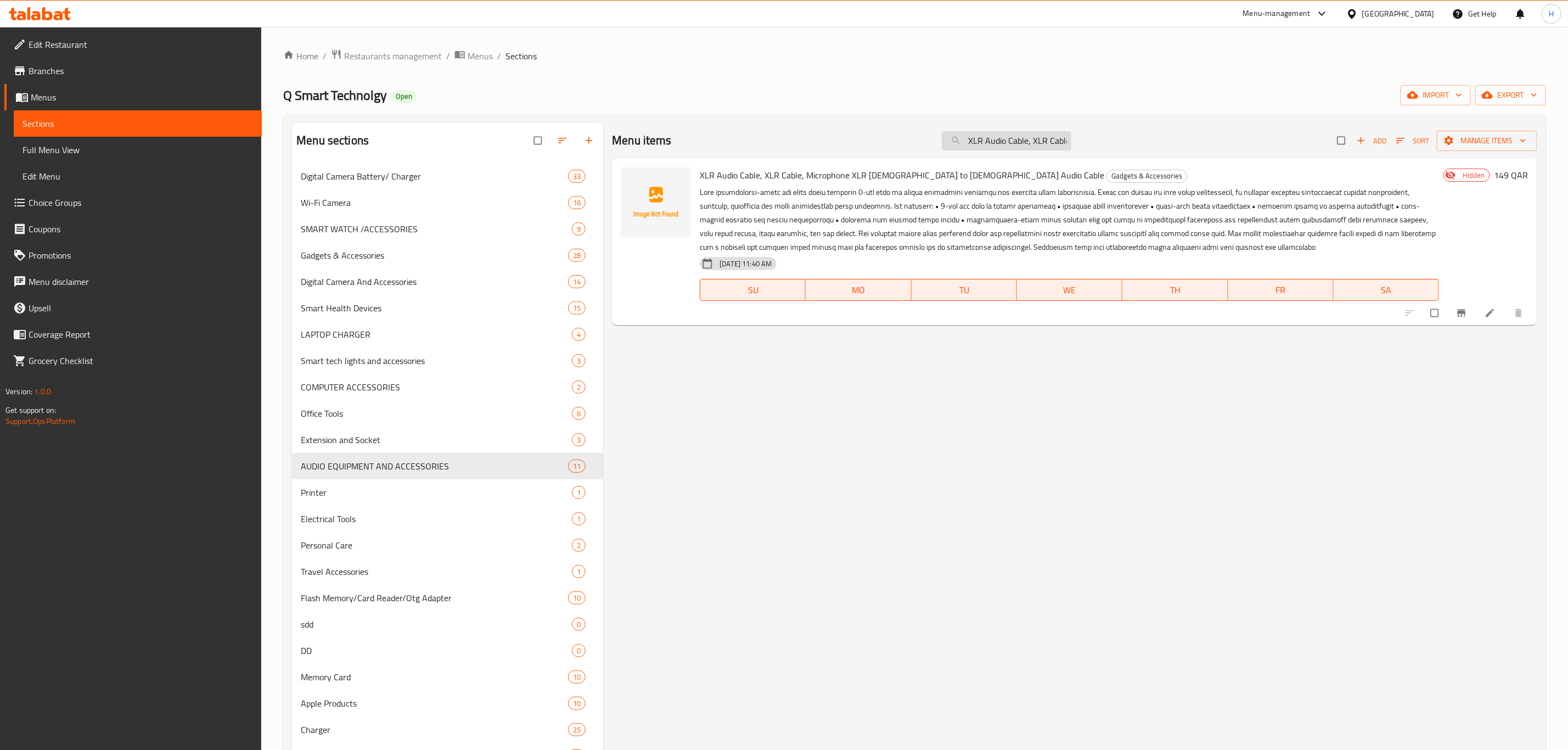
paste input "AI Translator Earbuds 138 Languages Bluetooth-Compatible 5.3"
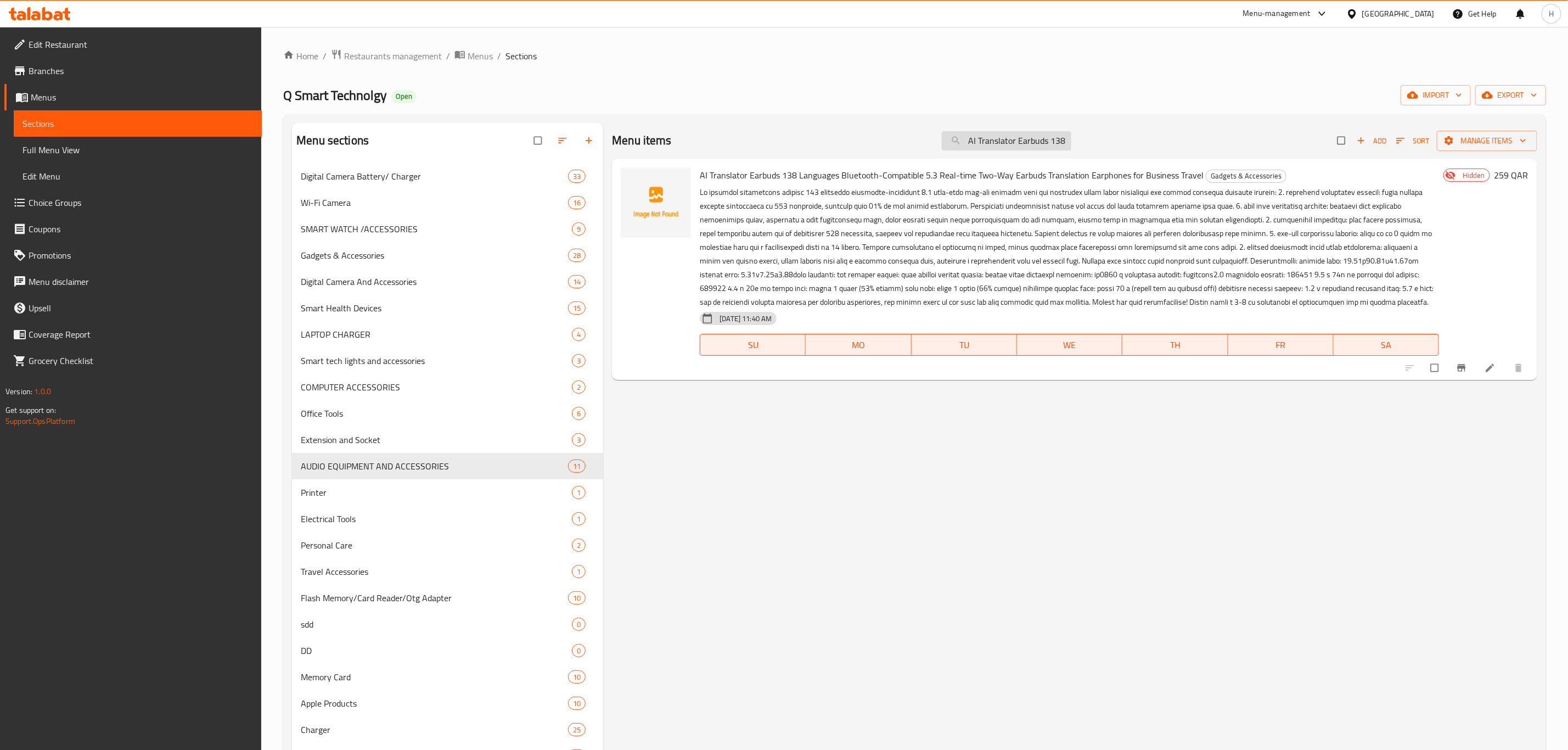
click at [1046, 144] on input "AI Translator Earbuds 138 Languages Bluetooth-Compatible 5.3" at bounding box center [1006, 141] width 129 height 19
click at [1046, 143] on input "AI Translator Earbuds 138 Languages Bluetooth-Compatible 5.3" at bounding box center [1006, 141] width 129 height 19
paste input "LIGHTNING TO 3.5 JACK"
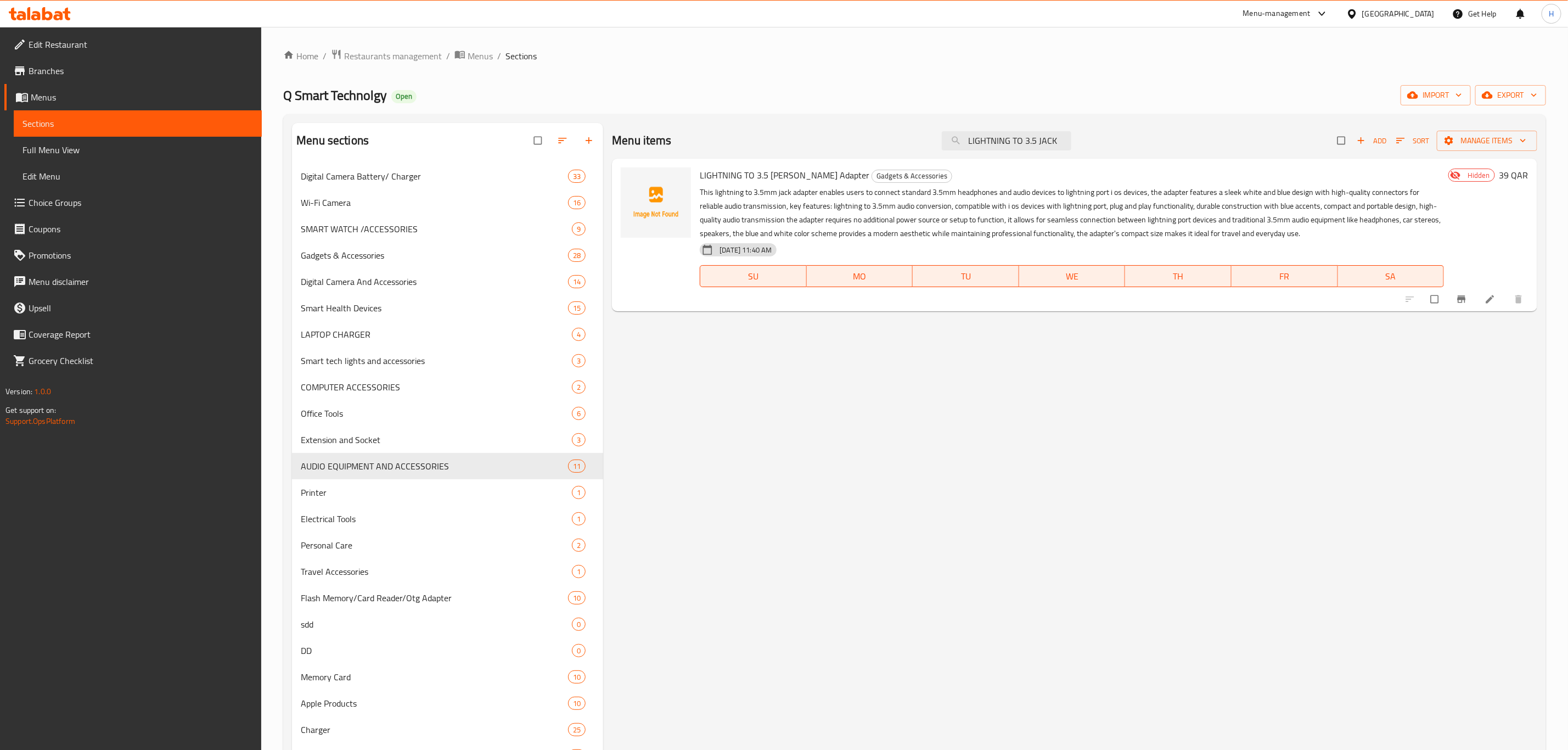
click at [700, 174] on span "LIGHTNING TO 3.5 [PERSON_NAME] Adapter" at bounding box center [784, 175] width 169 height 17
copy h6 "LIGHTNING TO 3.5 [PERSON_NAME] Adapter"
drag, startPoint x: 700, startPoint y: 174, endPoint x: 855, endPoint y: 174, distance: 155.0
click at [855, 174] on span "LIGHTNING TO 3.5 [PERSON_NAME] Adapter" at bounding box center [784, 175] width 169 height 17
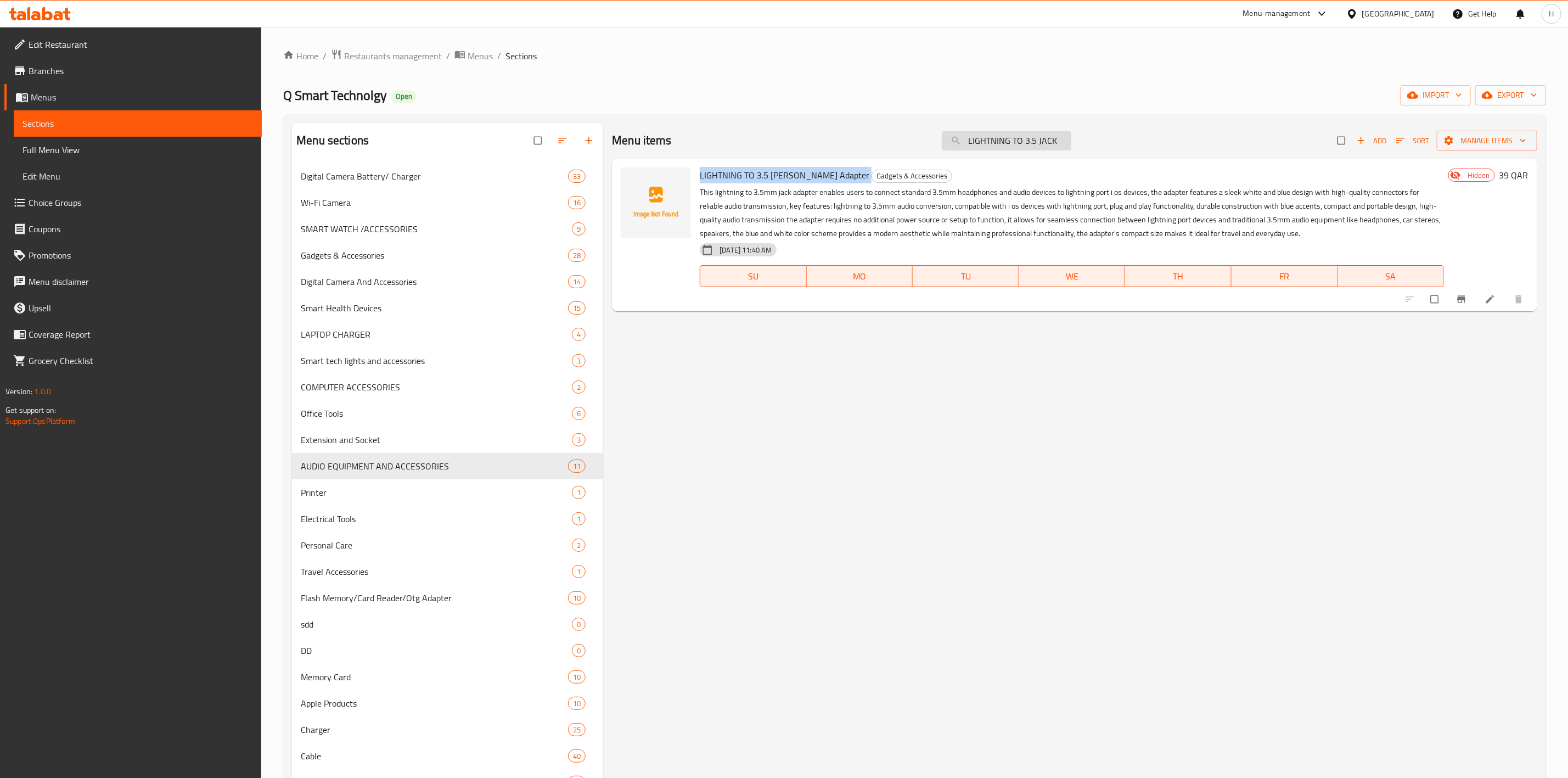
click at [1029, 149] on input "LIGHTNING TO 3.5 JACK" at bounding box center [1006, 141] width 129 height 19
paste input "VCR Head Cleaner VCR VHS Head Cleaner"
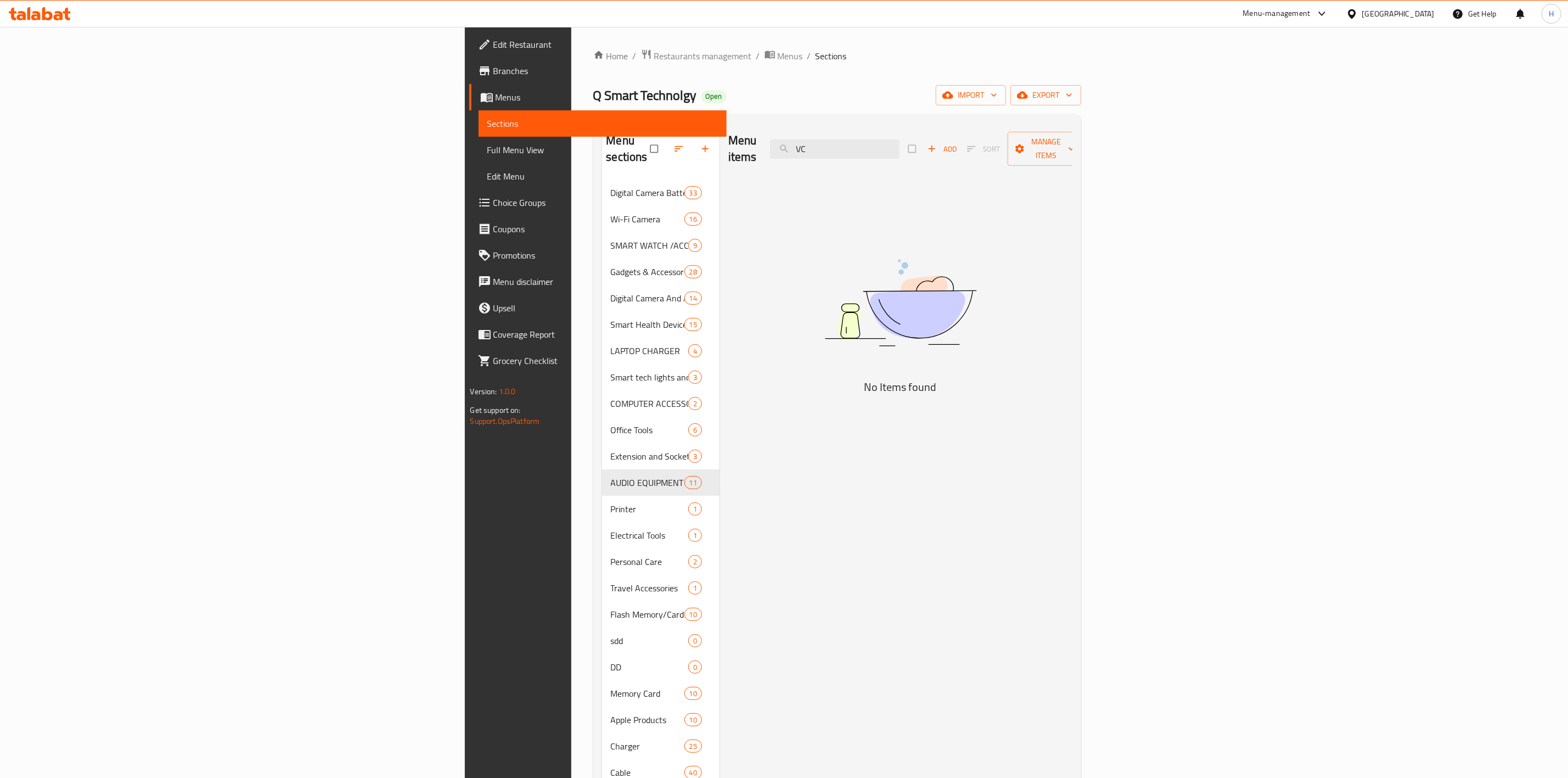
type input "V"
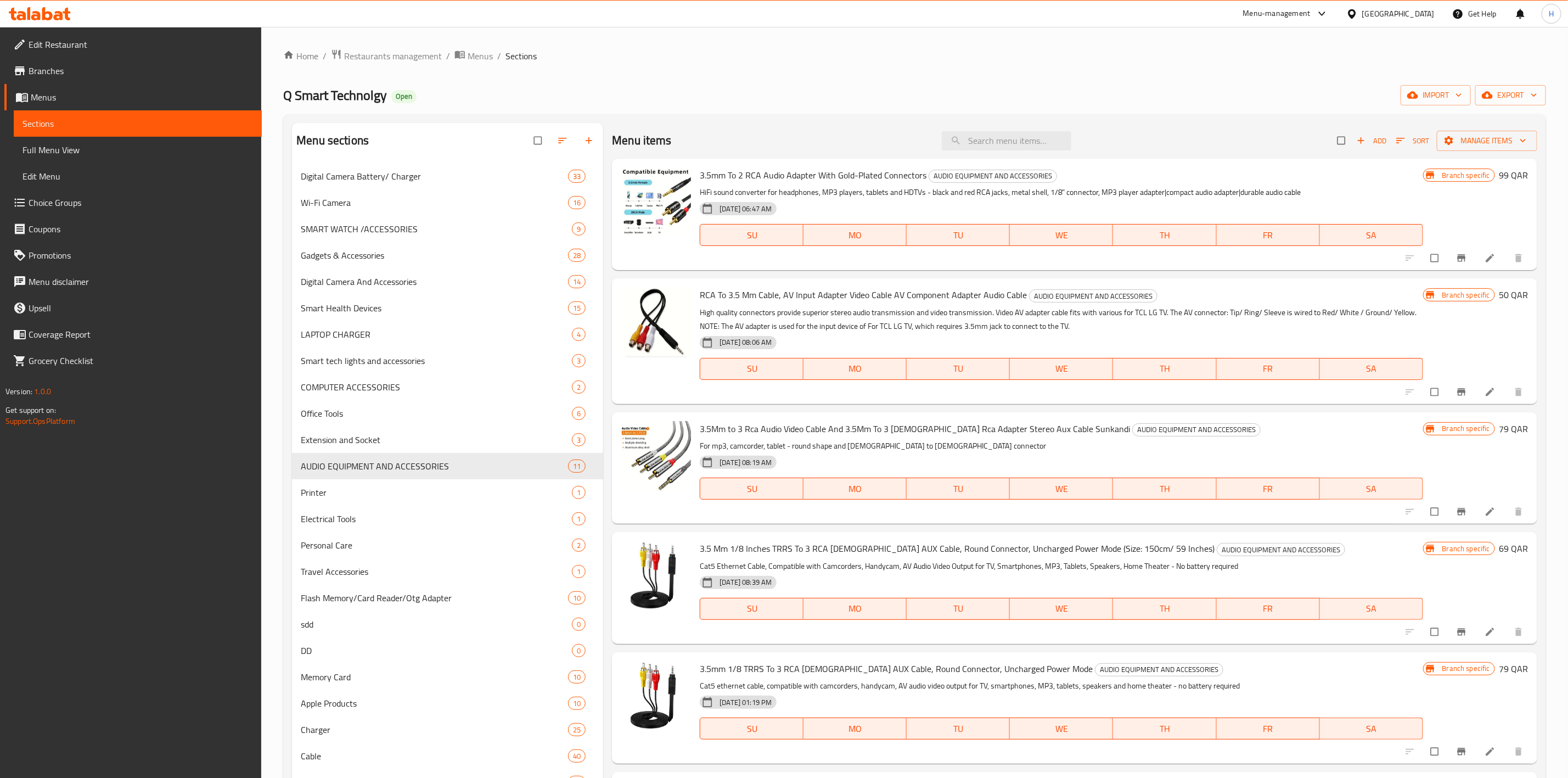
paste input "VCR Head Cleaner VCR VHS Head Cleaner"
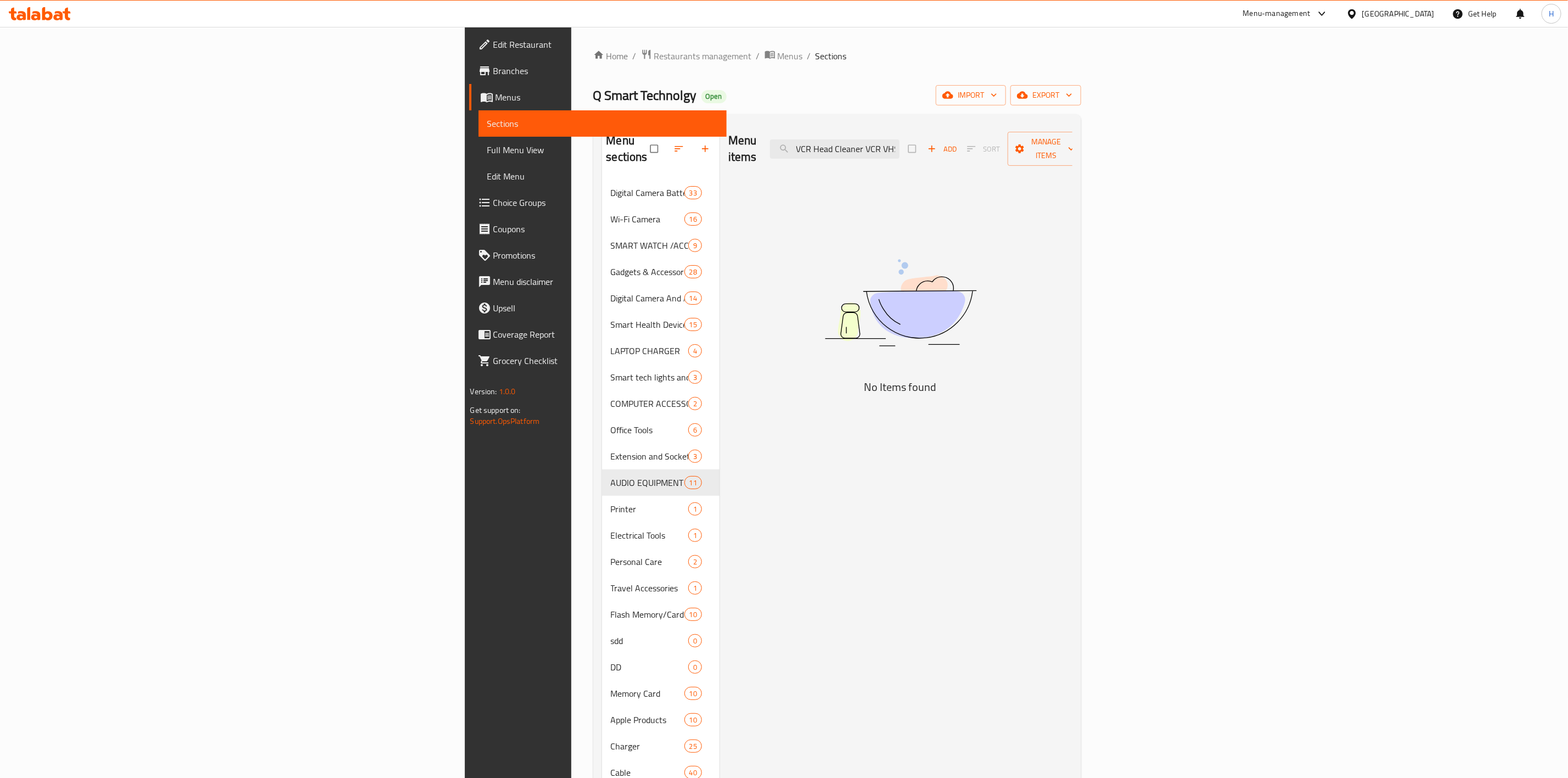
drag, startPoint x: 1016, startPoint y: 144, endPoint x: 827, endPoint y: 137, distance: 189.1
click at [827, 137] on div "Menu items VCR Head Cleaner VCR VHS Head Cleaner Add Sort Manage items" at bounding box center [900, 149] width 344 height 52
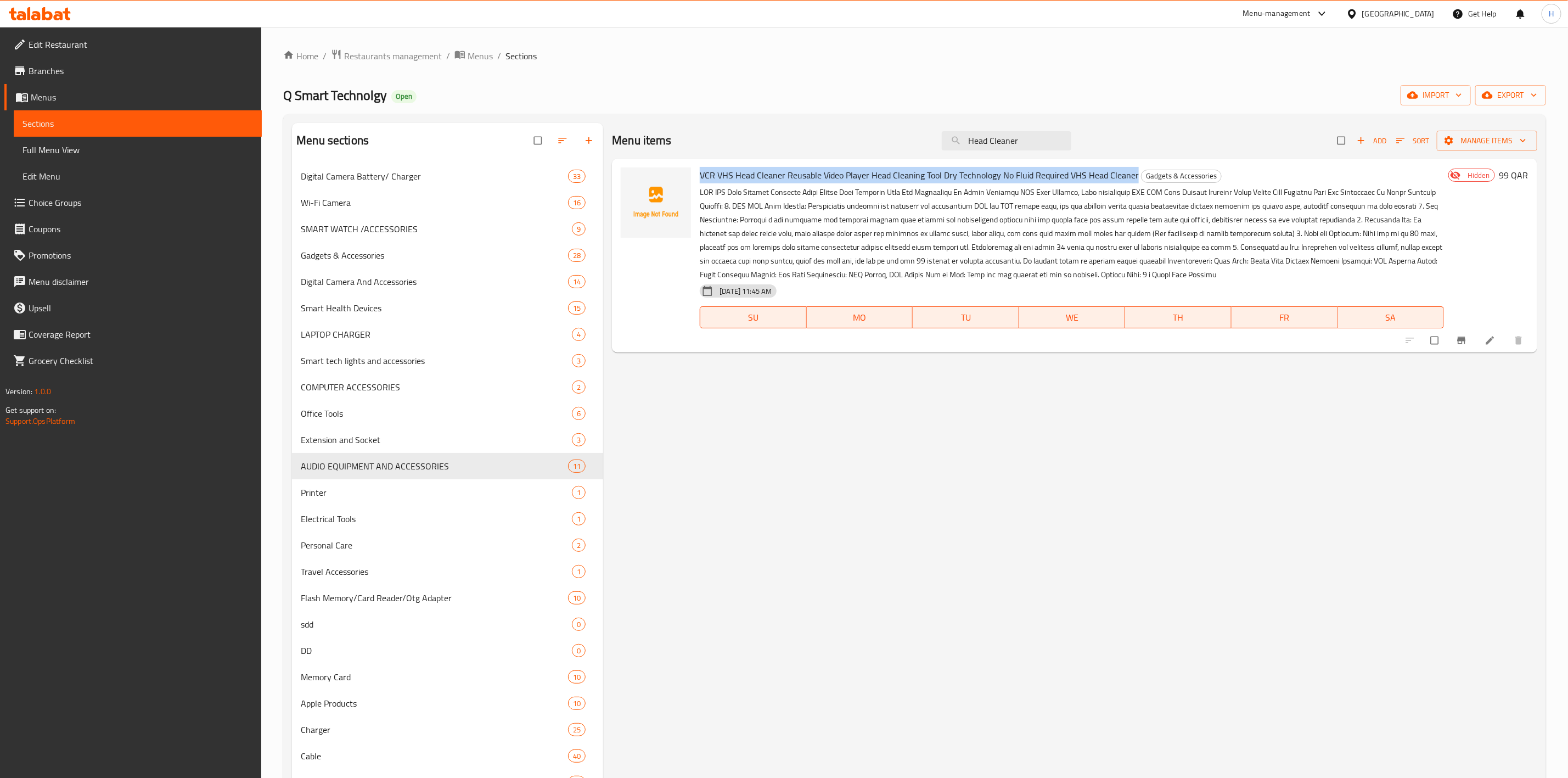
copy span "VCR VHS Head Cleaner Reusable Video Player Head Cleaning Tool Dry Technology No…"
drag, startPoint x: 701, startPoint y: 173, endPoint x: 1132, endPoint y: 167, distance: 431.0
click at [1132, 167] on span "VCR VHS Head Cleaner Reusable Video Player Head Cleaning Tool Dry Technology No…" at bounding box center [919, 175] width 439 height 17
click at [1041, 142] on input "Head Cleaner" at bounding box center [1006, 141] width 129 height 19
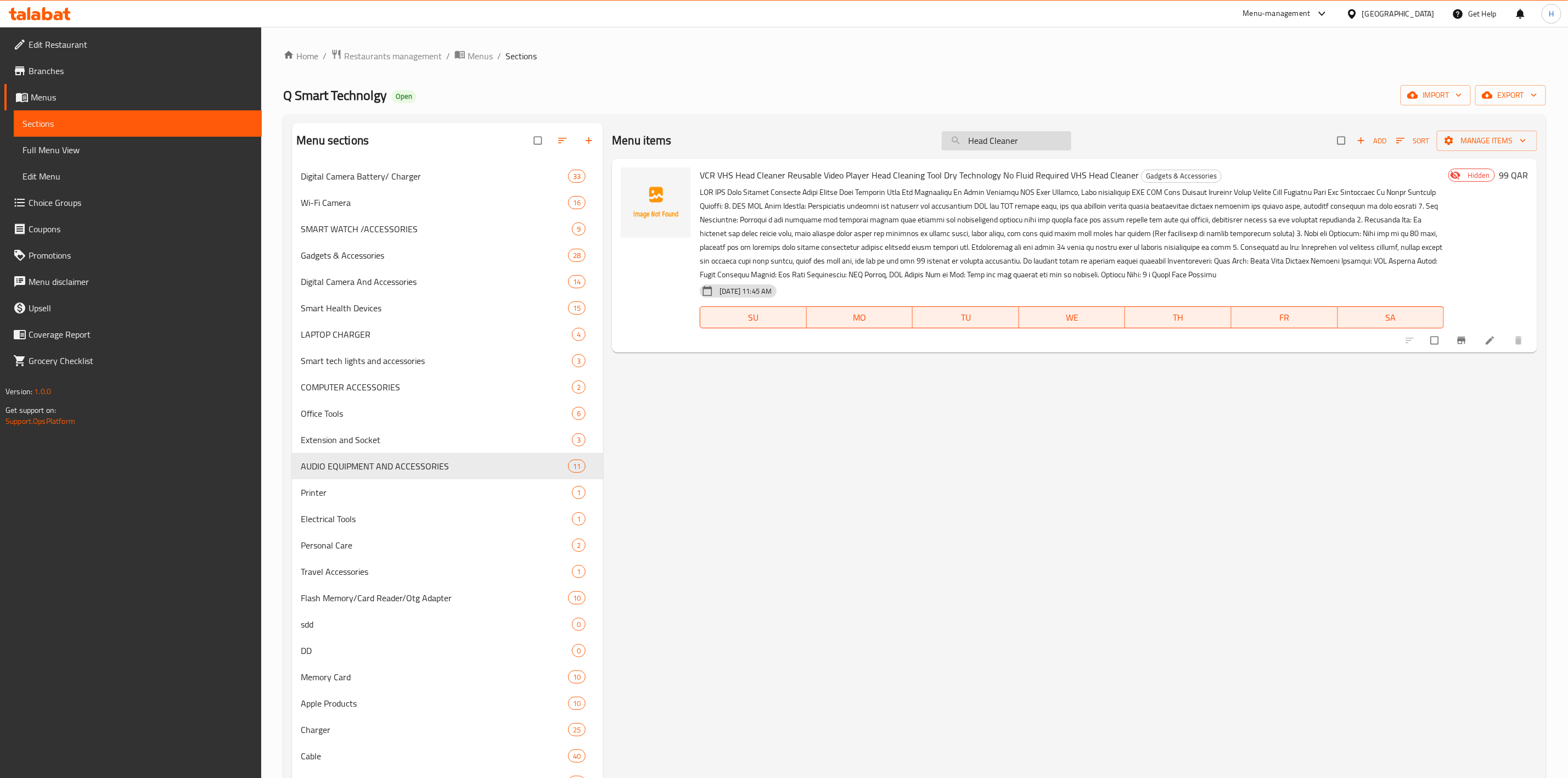
click at [1041, 142] on input "Head Cleaner" at bounding box center [1006, 141] width 129 height 19
paste input "Audio Cable, XLR Cable"
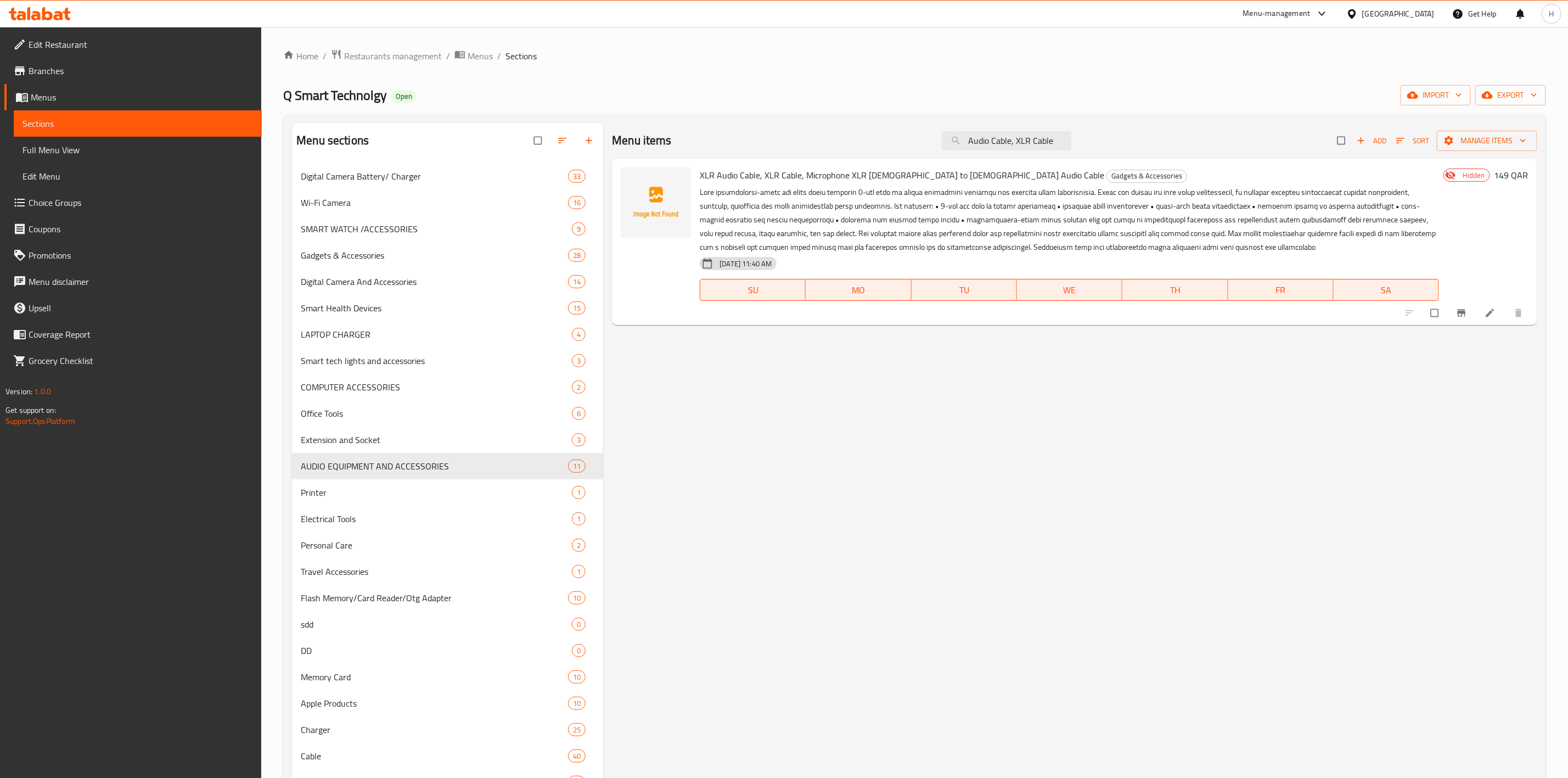
type input "Audio Cable, XLR Cable"
copy h6 "XLR Audio Cable, XLR Cable, Microphone XLR [DEMOGRAPHIC_DATA] to [DEMOGRAPHIC_D…"
drag, startPoint x: 699, startPoint y: 175, endPoint x: 970, endPoint y: 177, distance: 271.0
click at [970, 177] on div "XLR Audio Cable, XLR Cable, Microphone XLR Male to Female Audio Cable Gadgets &…" at bounding box center [1069, 242] width 748 height 158
